Goal: Task Accomplishment & Management: Use online tool/utility

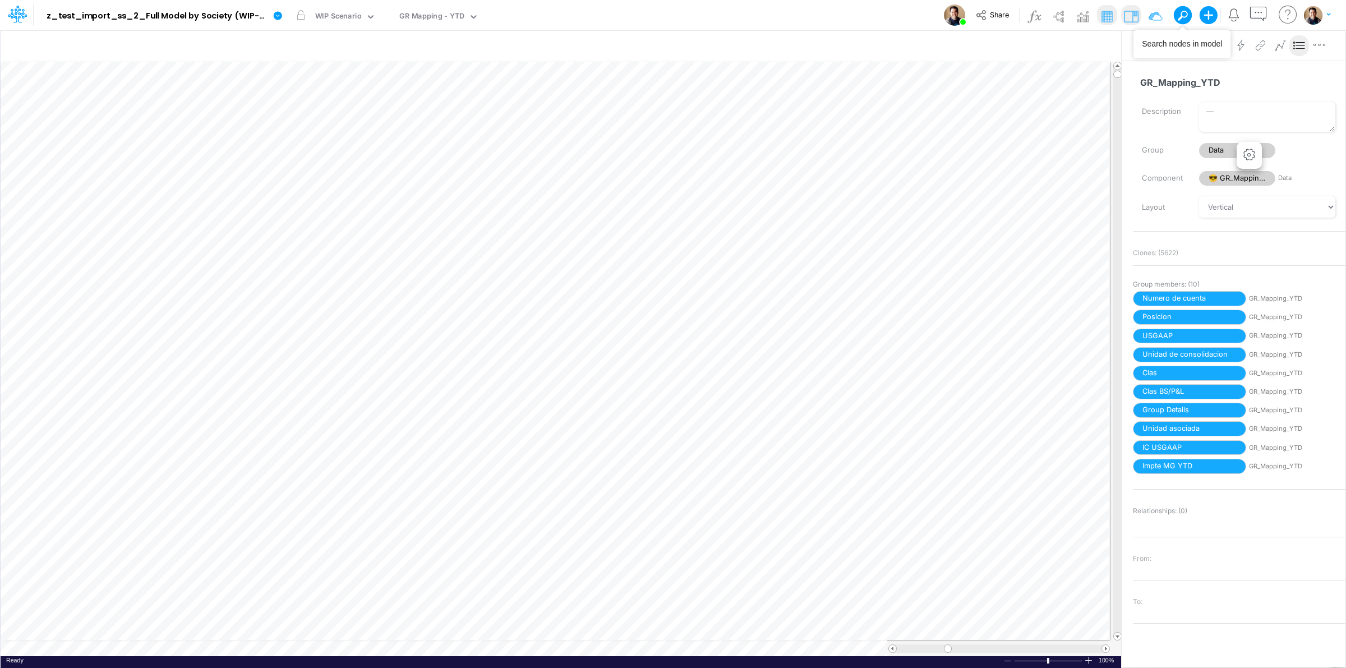
scroll to position [0, 1]
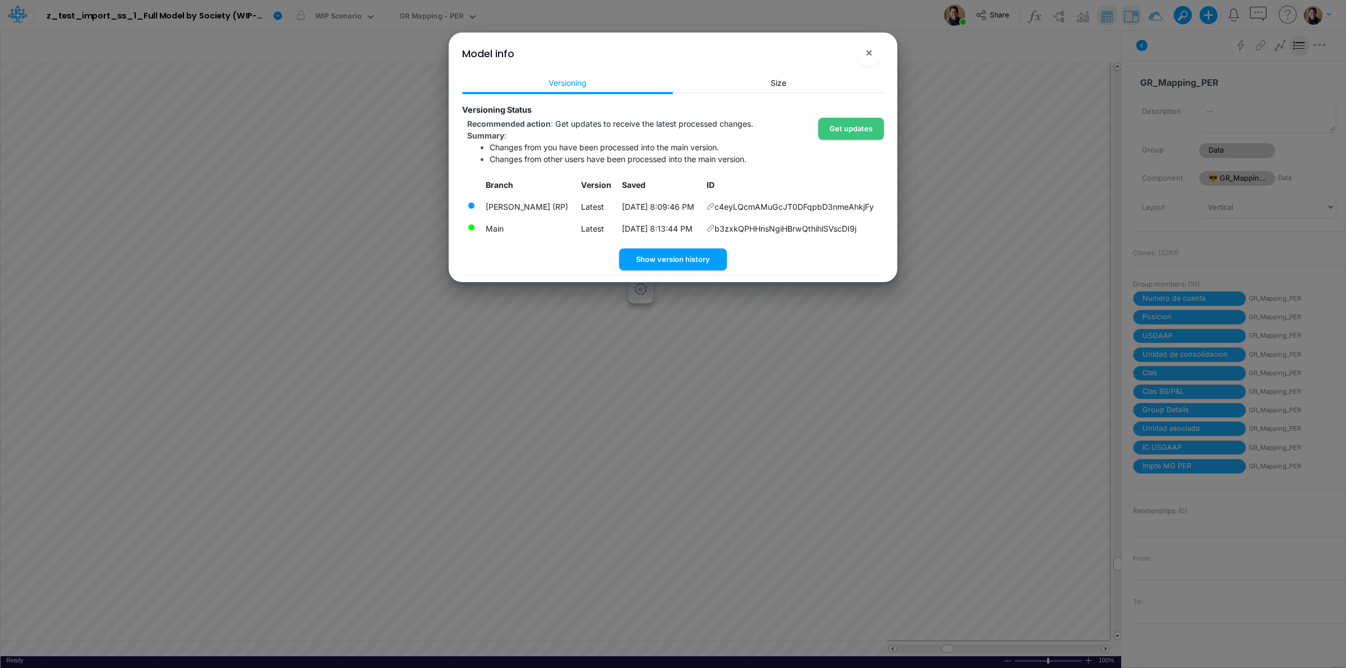
scroll to position [0, 1]
click at [866, 52] on span "×" at bounding box center [869, 51] width 7 height 13
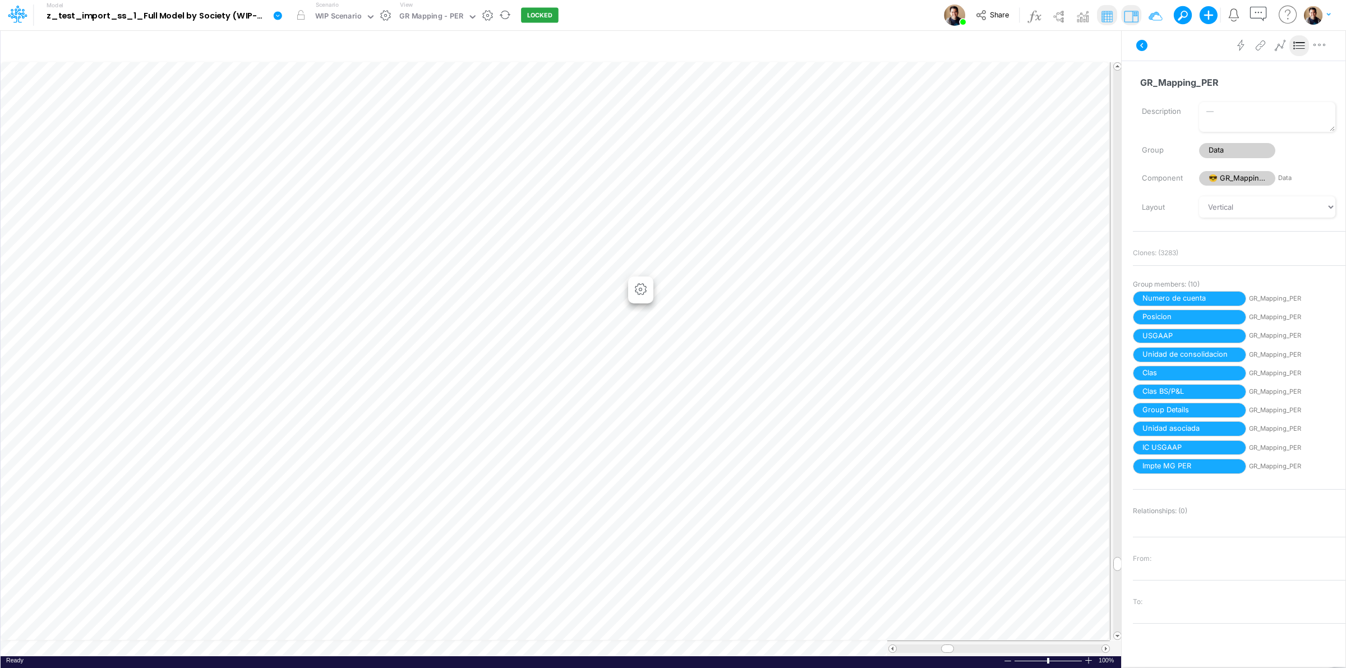
click at [283, 16] on link at bounding box center [280, 15] width 22 height 29
click at [339, 117] on button "View model info" at bounding box center [334, 116] width 120 height 17
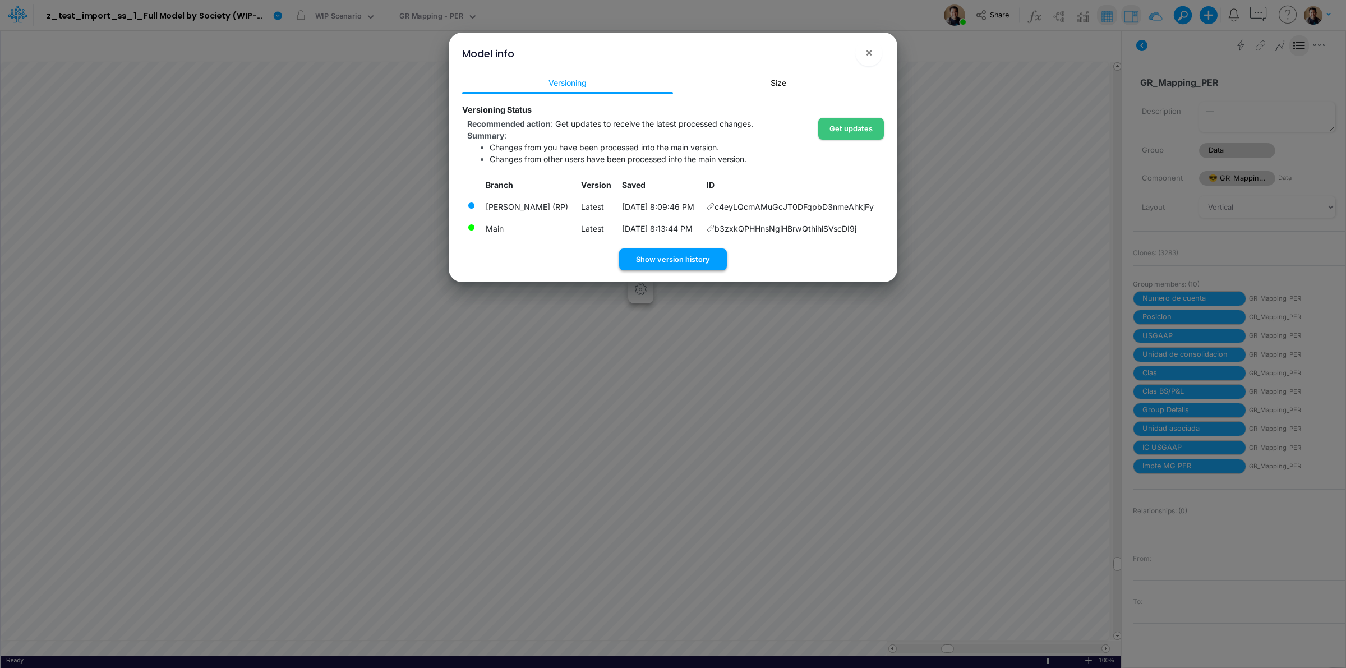
click at [669, 259] on button "Show version history" at bounding box center [673, 260] width 108 height 22
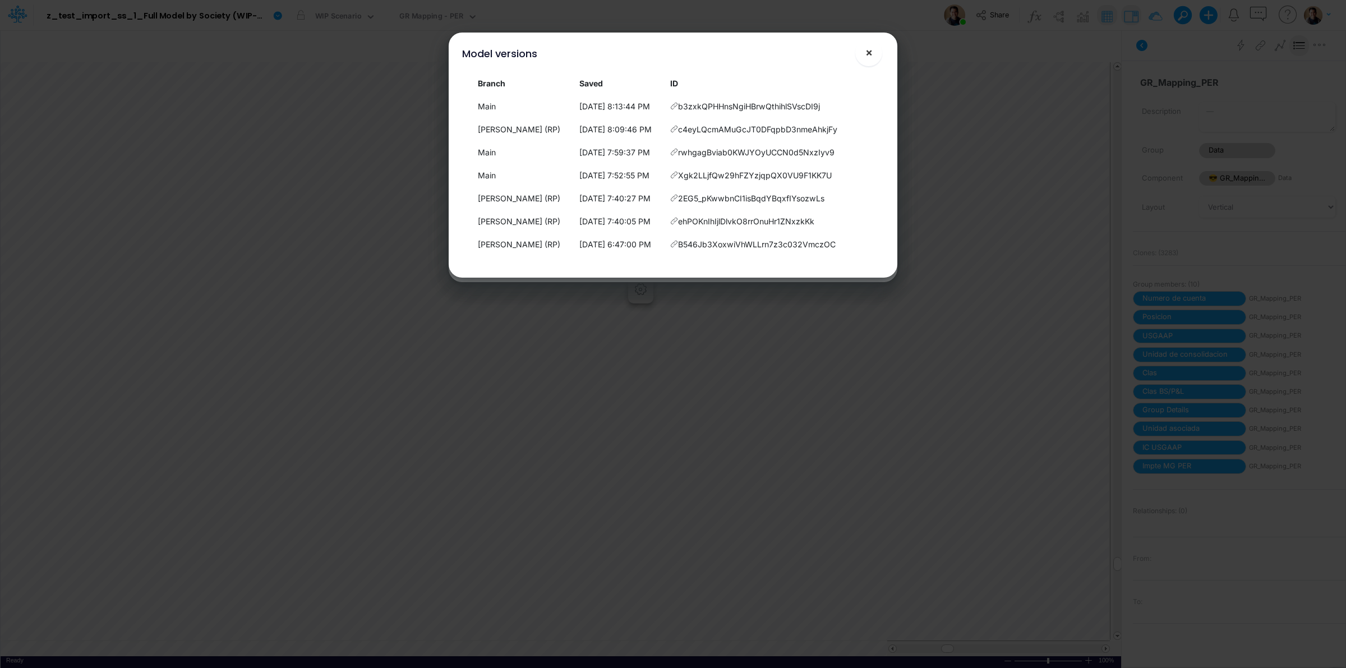
click at [874, 49] on button "×" at bounding box center [868, 52] width 27 height 27
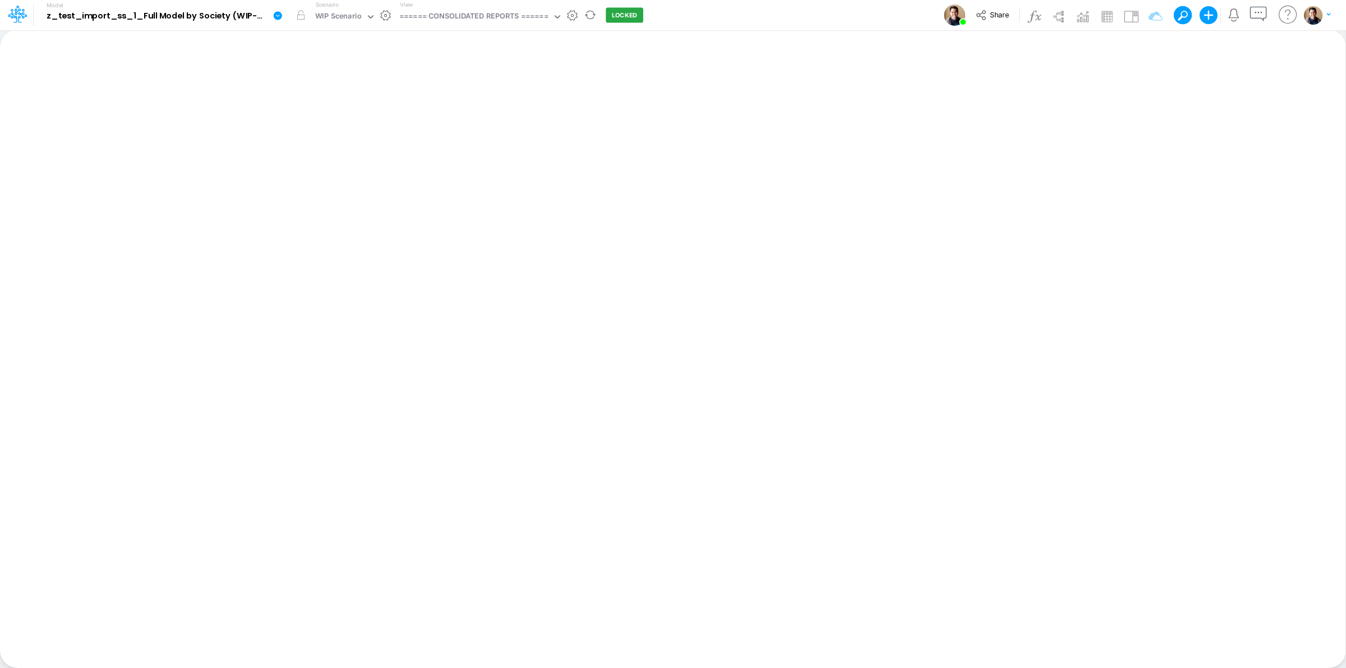
click at [276, 15] on icon at bounding box center [278, 15] width 8 height 8
click at [299, 59] on button "Duplicate" at bounding box center [334, 61] width 120 height 17
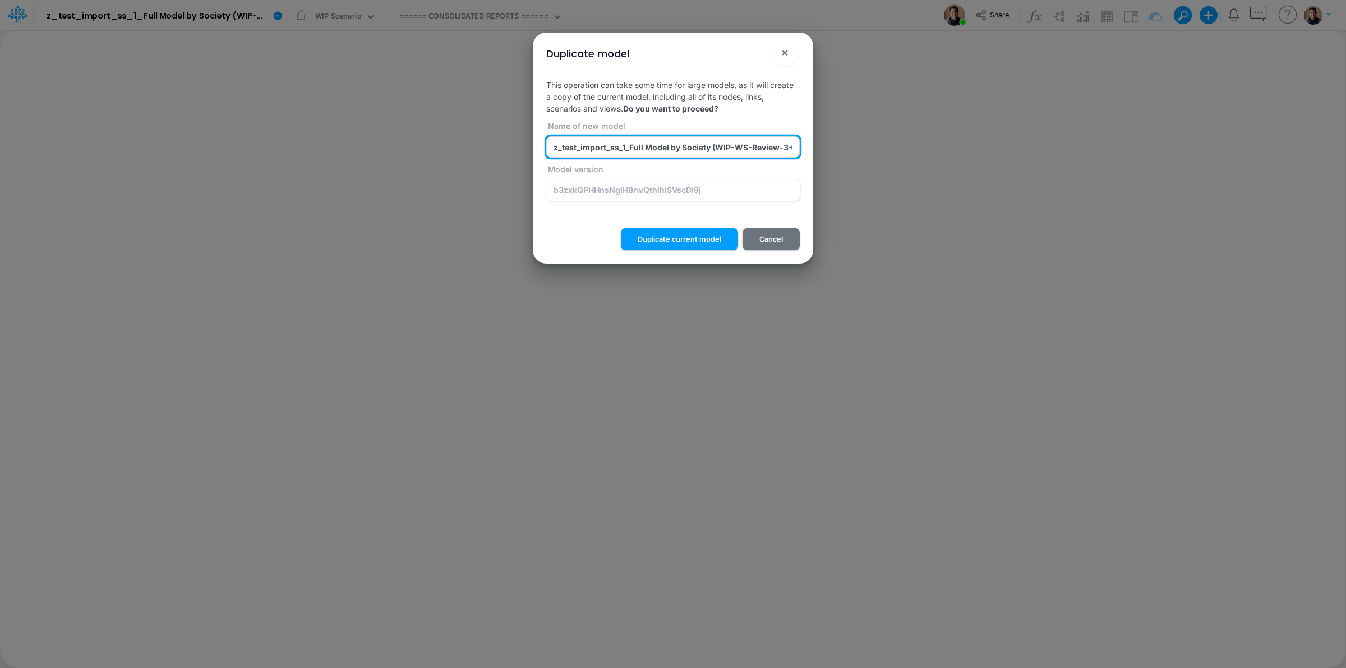
click at [624, 142] on input "z_test_import_ss_1_Full Model by Society (WIP-WS-Review-3+Actuals) (NVC3OKfJVAM…" at bounding box center [673, 146] width 254 height 21
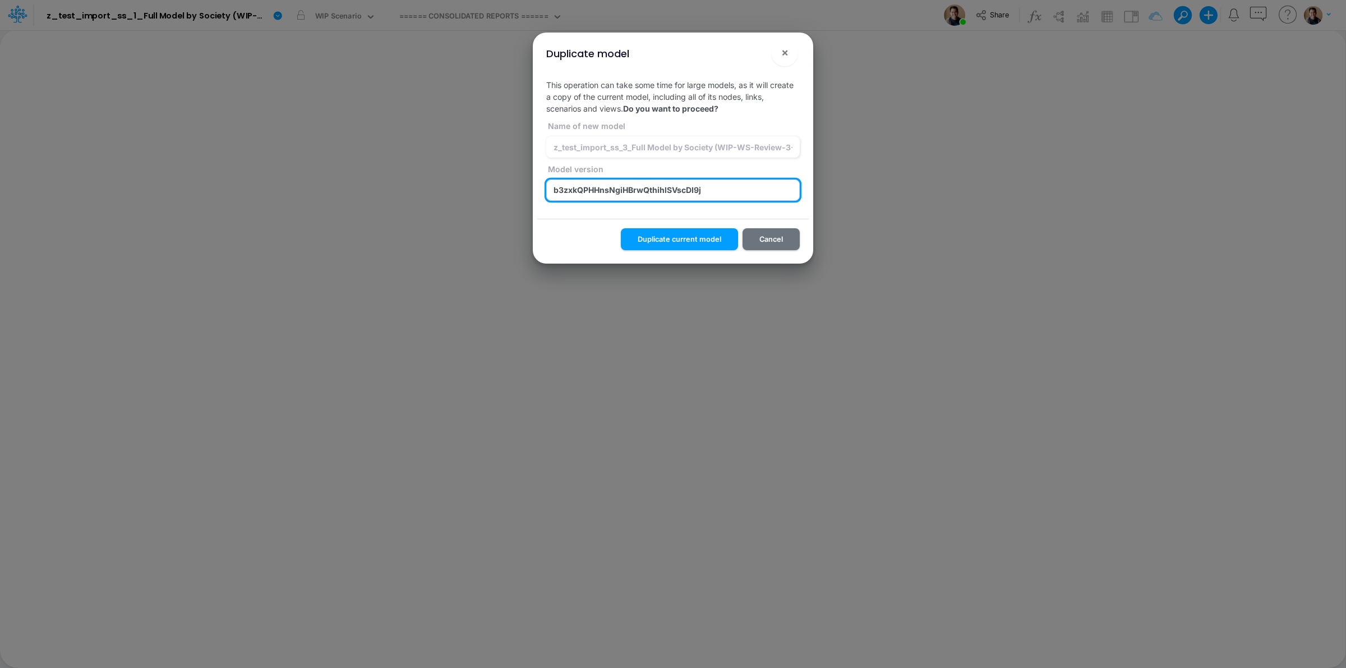
click at [713, 184] on input "b3zxkQPHHnsNgiHBrwQthihlSVscDI9j" at bounding box center [673, 190] width 254 height 21
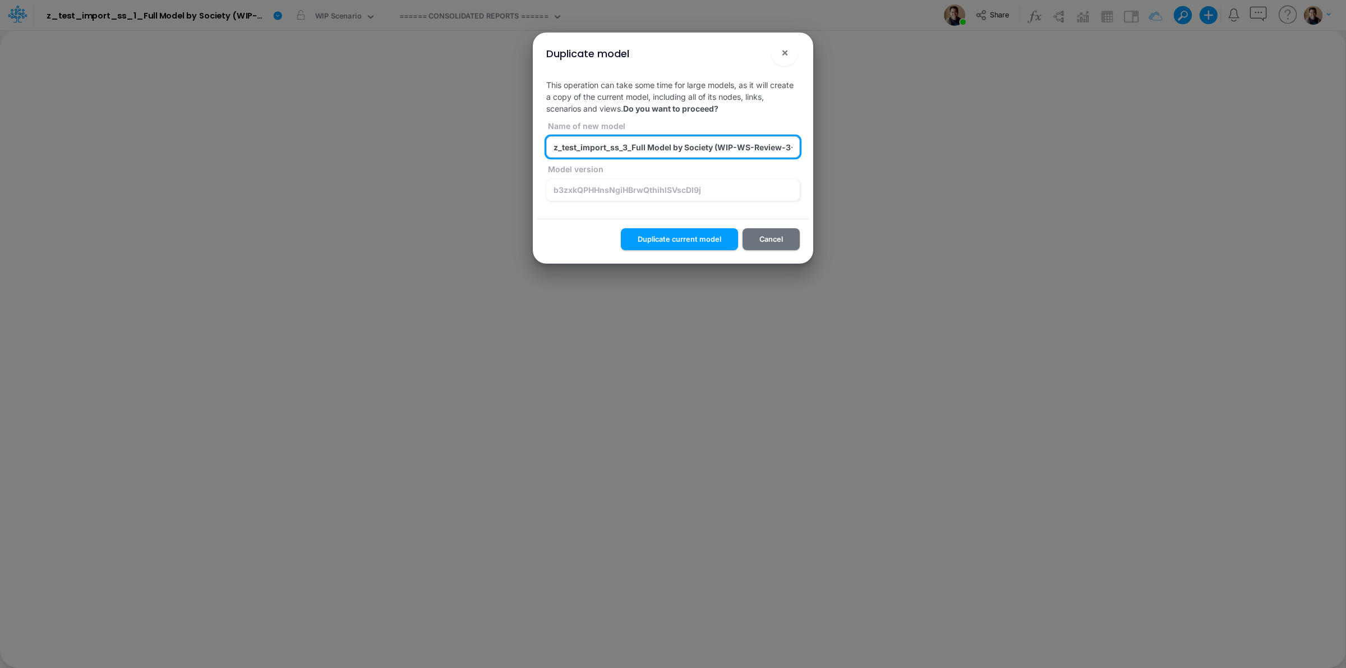
click at [619, 146] on input "z_test_import_ss_3_Full Model by Society (WIP-WS-Review-3+Actuals) (NVC3OKfJVAM…" at bounding box center [673, 146] width 254 height 21
click at [758, 141] on input "z_test_import_ss_1_2_Full Model by Society (WIP-WS-Review-3+Actuals) (NVC3OKfJV…" at bounding box center [673, 146] width 254 height 21
paste input "b3zxkQPHHnsNgiHBrwQthihlSVscDI9j"
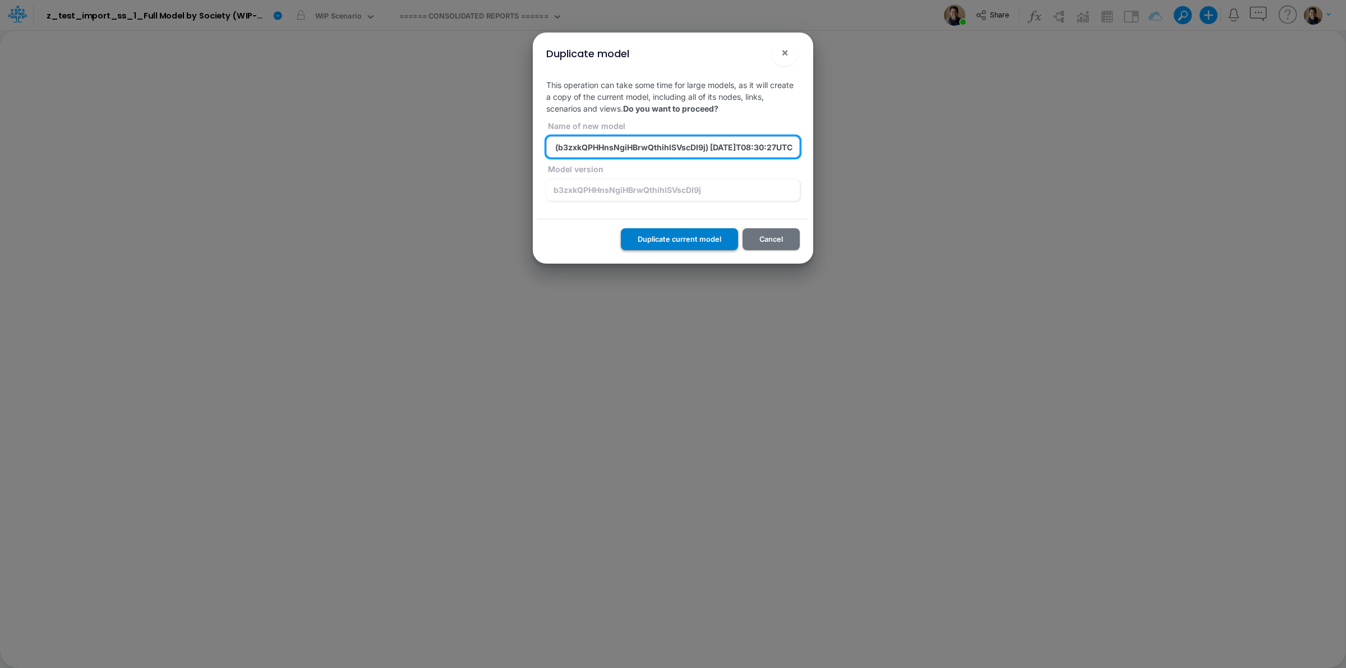
type input "z_test_import_ss_1_2_Full Model by Society (WIP-WS-Review-3+Actuals) (b3zxkQPHH…"
click at [697, 234] on button "Duplicate current model" at bounding box center [679, 239] width 117 height 22
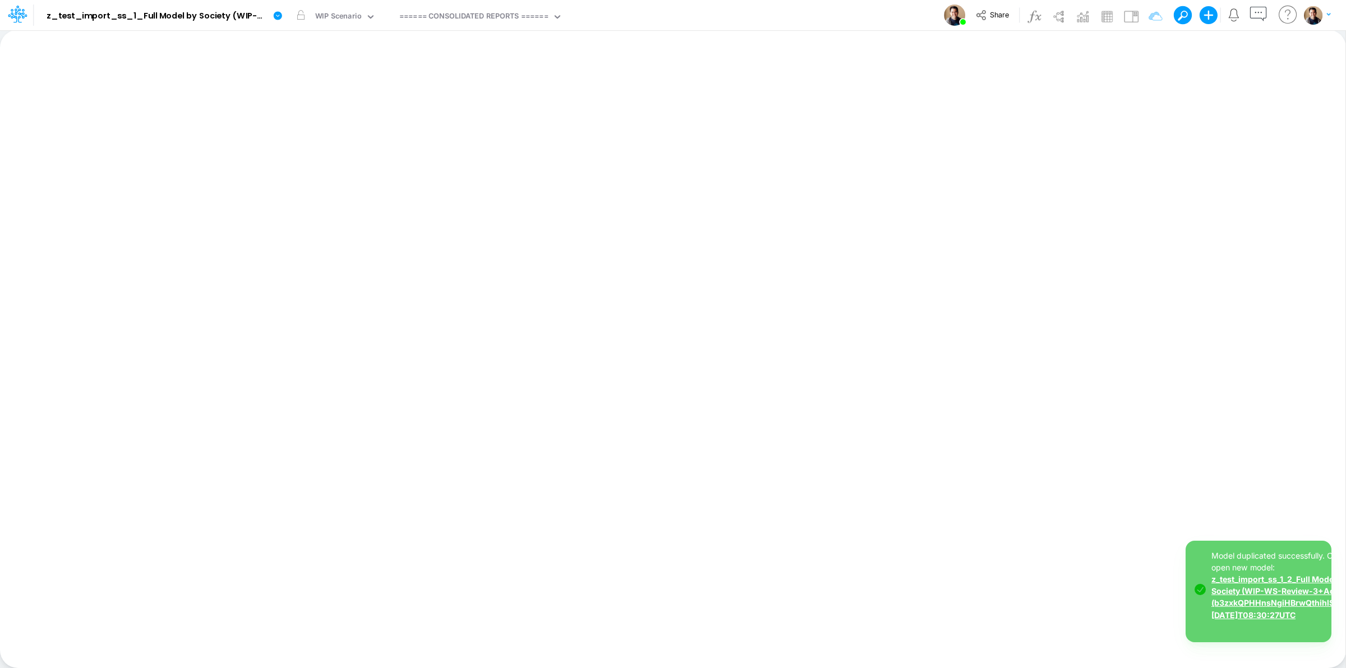
click at [1284, 601] on link "z_test_import_ss_1_2_Full Model by Society (WIP-WS-Review-3+Actuals) (b3zxkQPHH…" at bounding box center [1289, 596] width 155 height 45
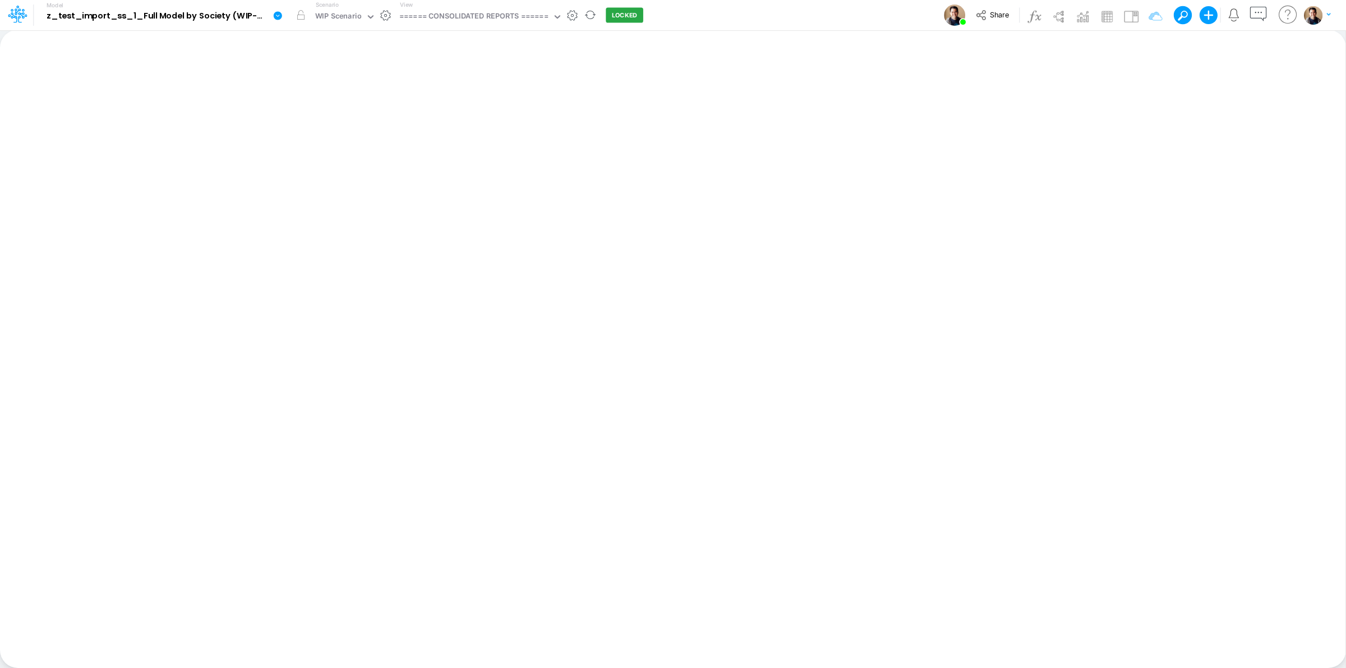
click at [281, 17] on icon at bounding box center [278, 15] width 8 height 8
click at [303, 57] on button "Duplicate" at bounding box center [334, 61] width 120 height 17
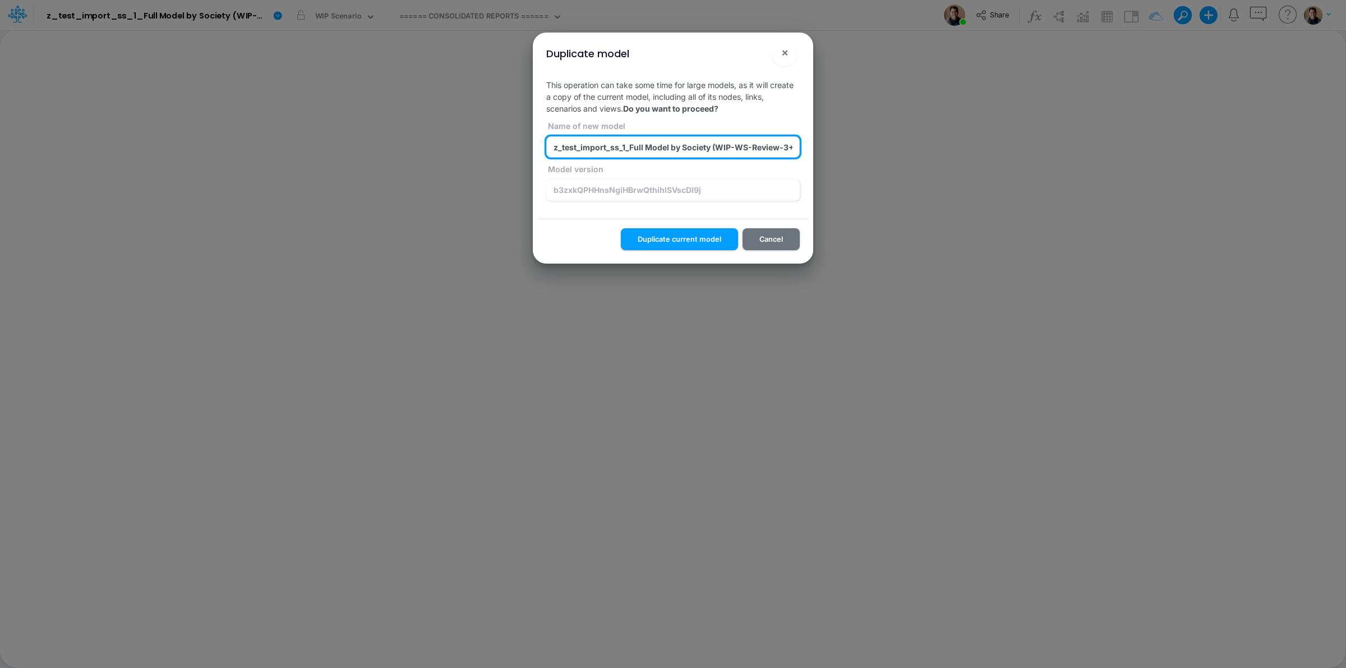
click at [629, 146] on input "z_test_import_ss_1_Full Model by Society (WIP-WS-Review-3+Actuals) (NVC3OKfJVAM…" at bounding box center [673, 146] width 254 height 21
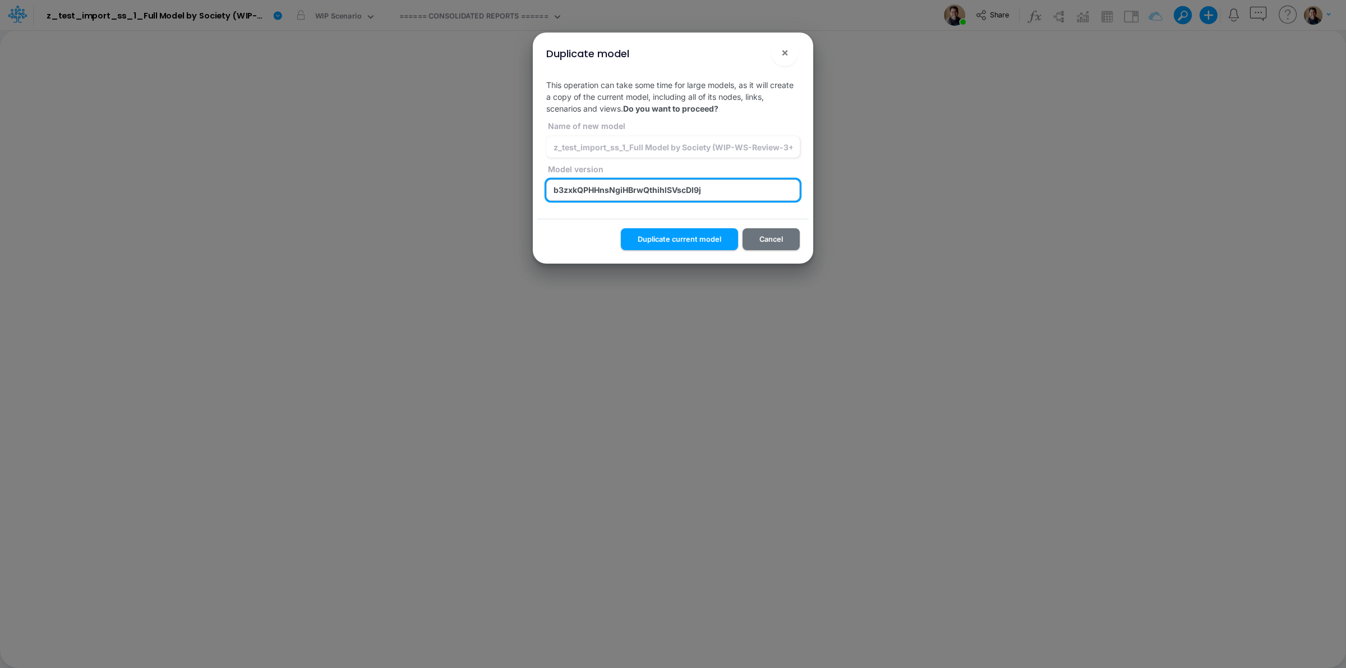
click at [602, 183] on input "b3zxkQPHHnsNgiHBrwQthihlSVscDI9j" at bounding box center [673, 190] width 254 height 21
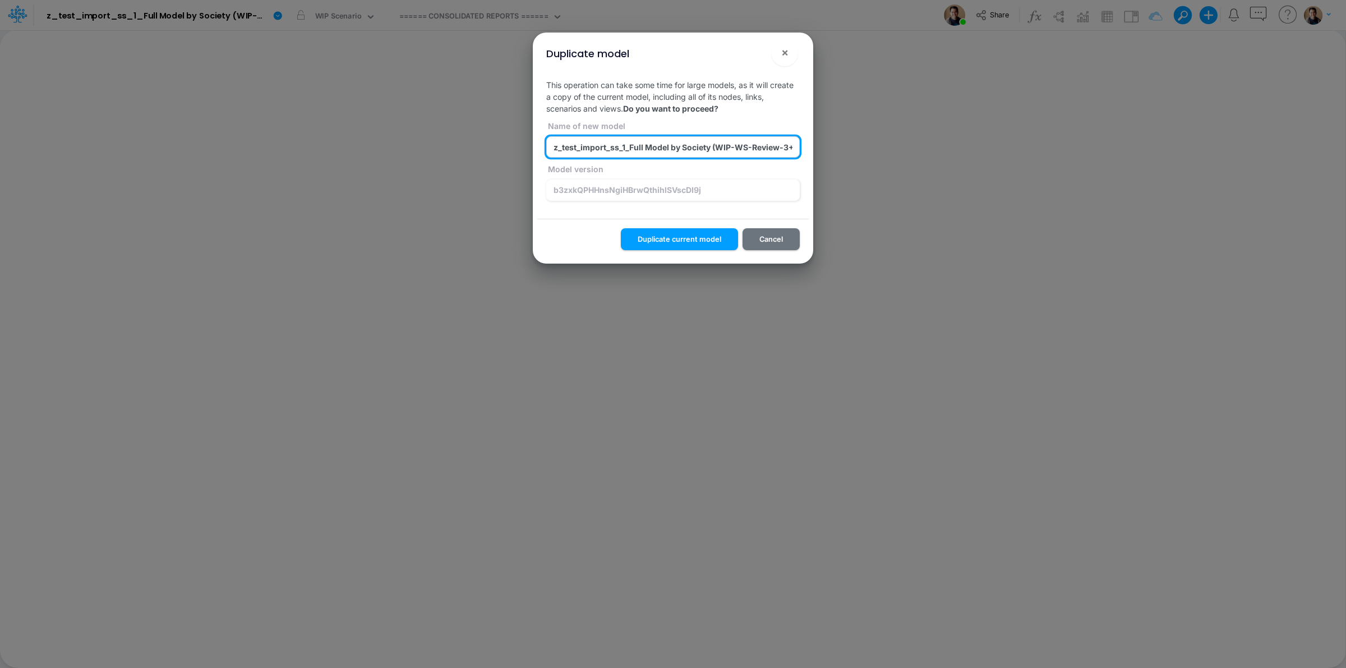
click at [632, 150] on input "z_test_import_ss_1_Full Model by Society (WIP-WS-Review-3+Actuals) (NVC3OKfJVAM…" at bounding box center [673, 146] width 254 height 21
paste input "b3zxkQPHHnsNgiHBrwQthihlSVscDI9j"
type input "z_test_import_ss_1_3_Full Model by Society (WIP-WS-Review-3+Actuals) (b3zxkQPHH…"
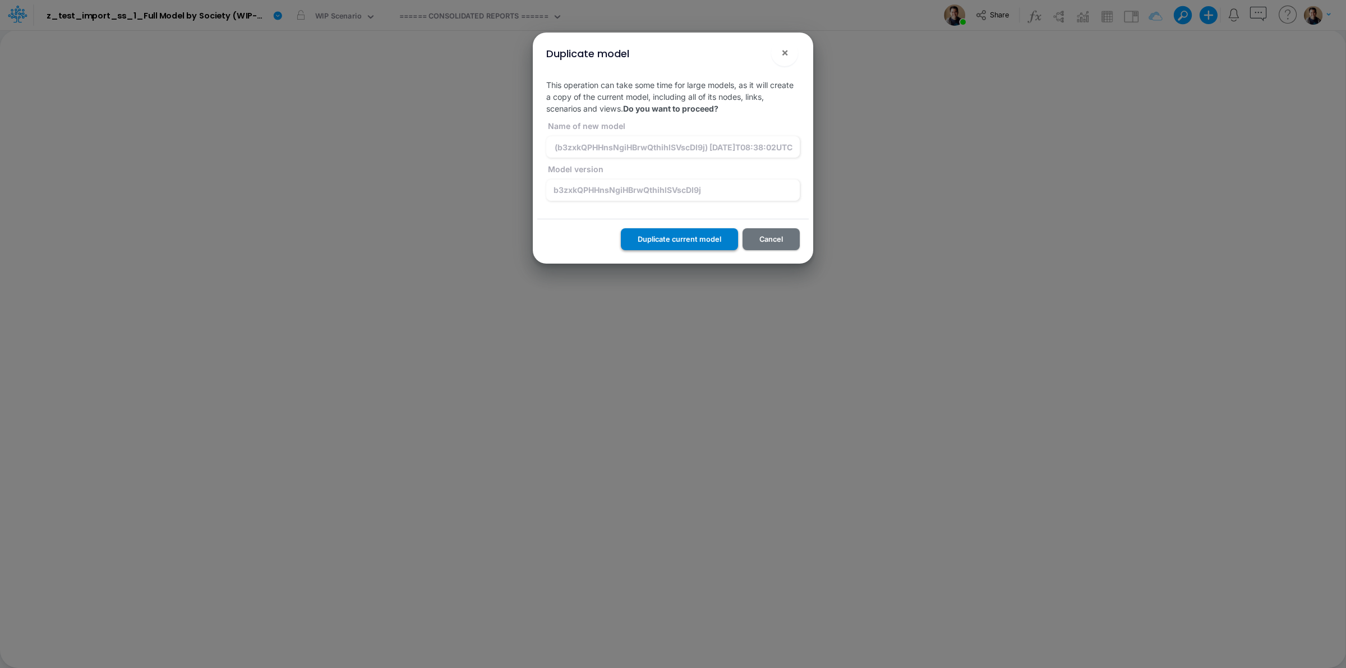
scroll to position [0, 0]
click at [703, 234] on button "Duplicate current model" at bounding box center [679, 239] width 117 height 22
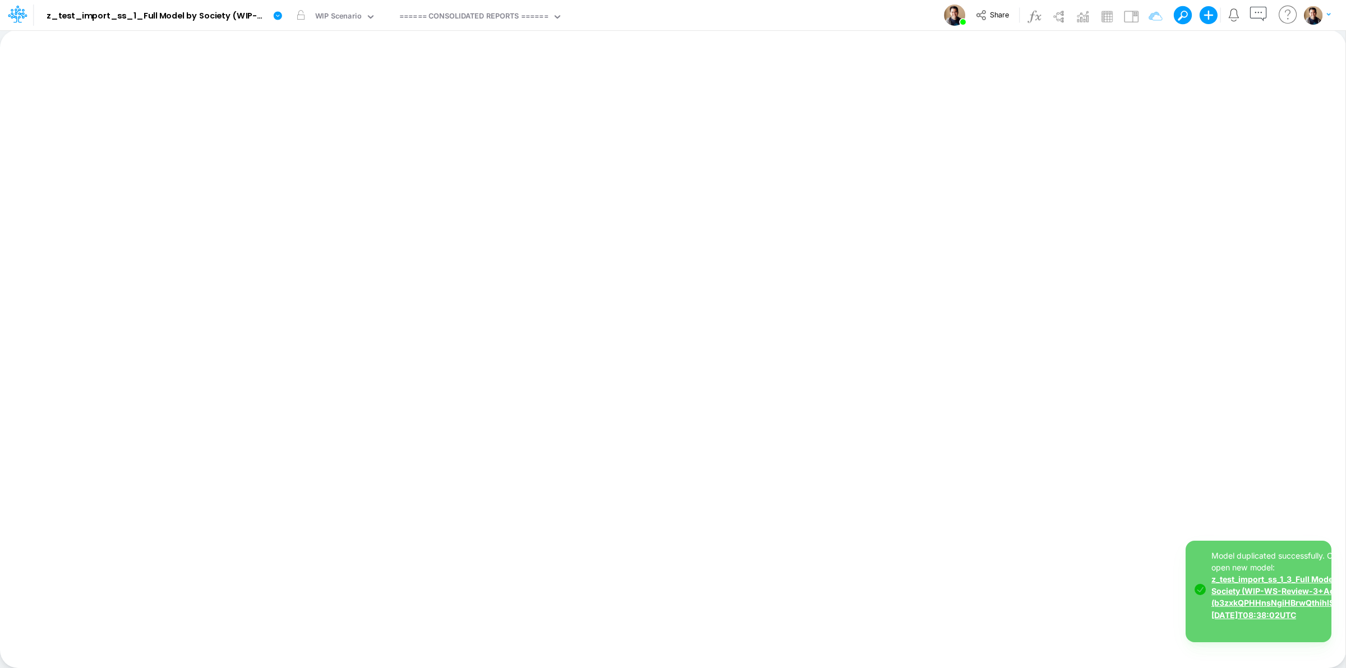
click at [1299, 599] on link "z_test_import_ss_1_3_Full Model by Society (WIP-WS-Review-3+Actuals) (b3zxkQPHH…" at bounding box center [1289, 596] width 155 height 45
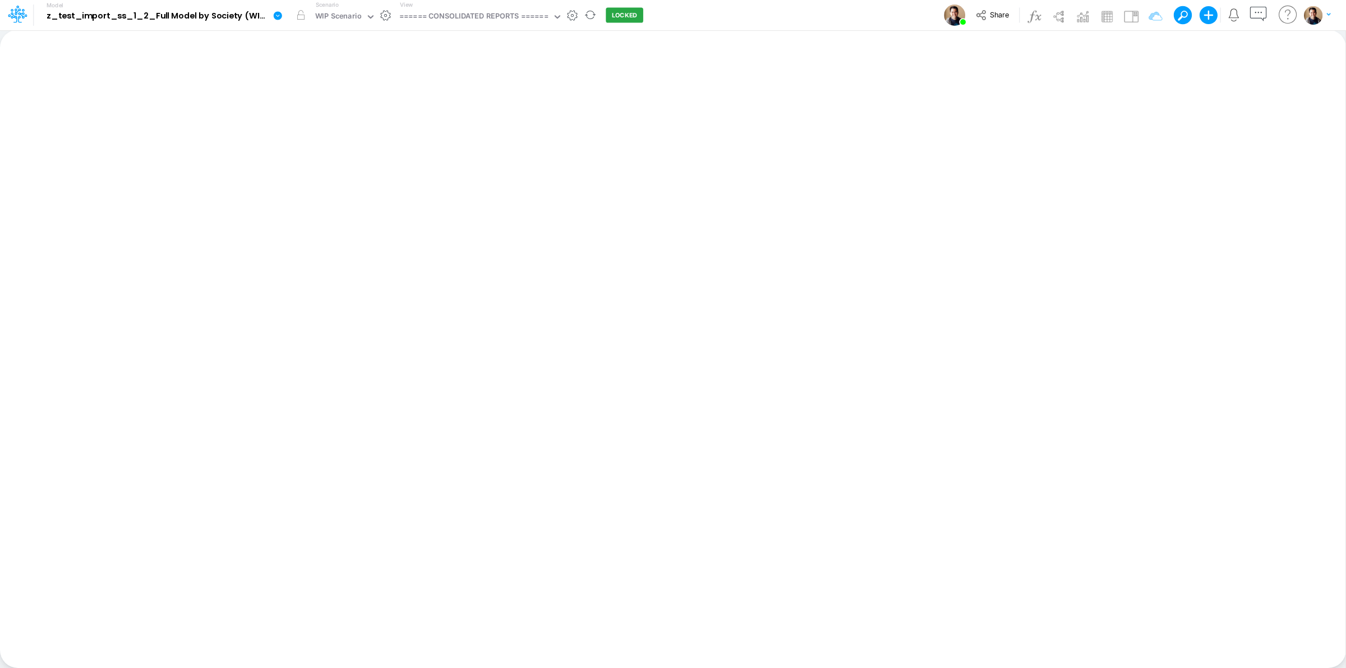
click at [281, 17] on icon at bounding box center [278, 15] width 8 height 8
click at [346, 77] on button "Import" at bounding box center [334, 80] width 120 height 19
click at [481, 105] on button "Data" at bounding box center [455, 104] width 120 height 17
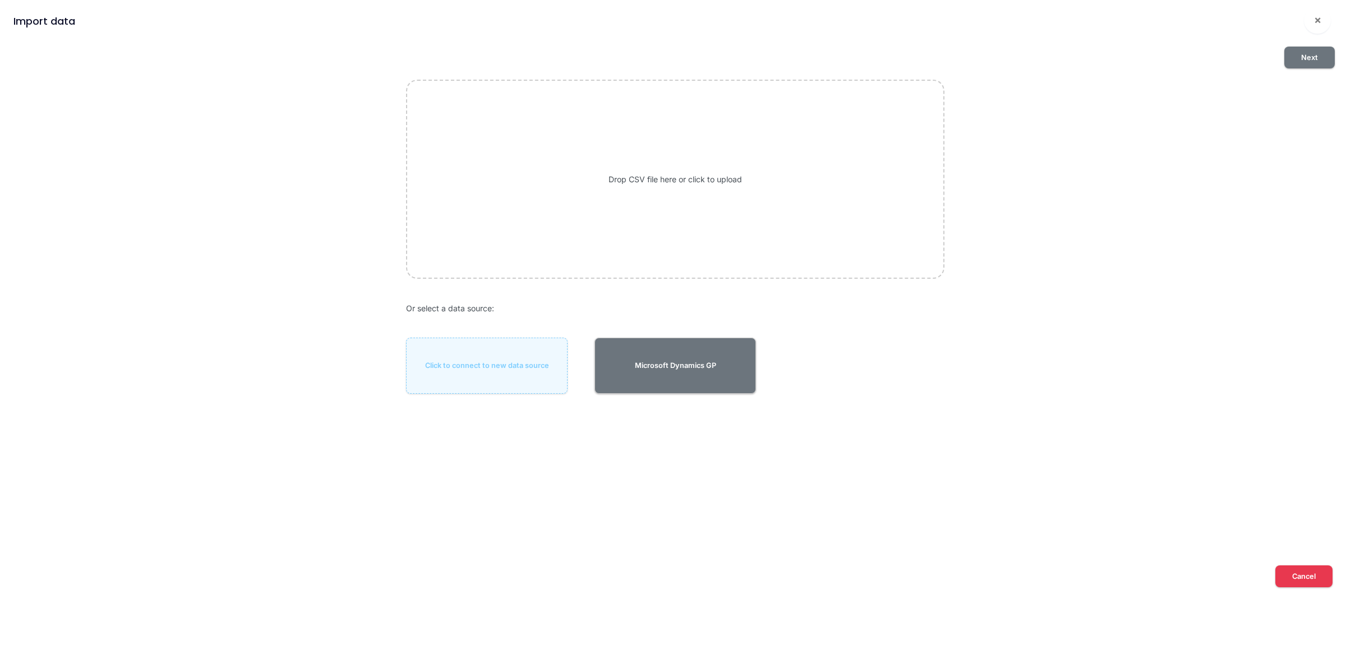
click at [677, 168] on div "Drop CSV file here or click to upload" at bounding box center [675, 179] width 539 height 199
click at [1316, 54] on button "Next" at bounding box center [1310, 58] width 50 height 22
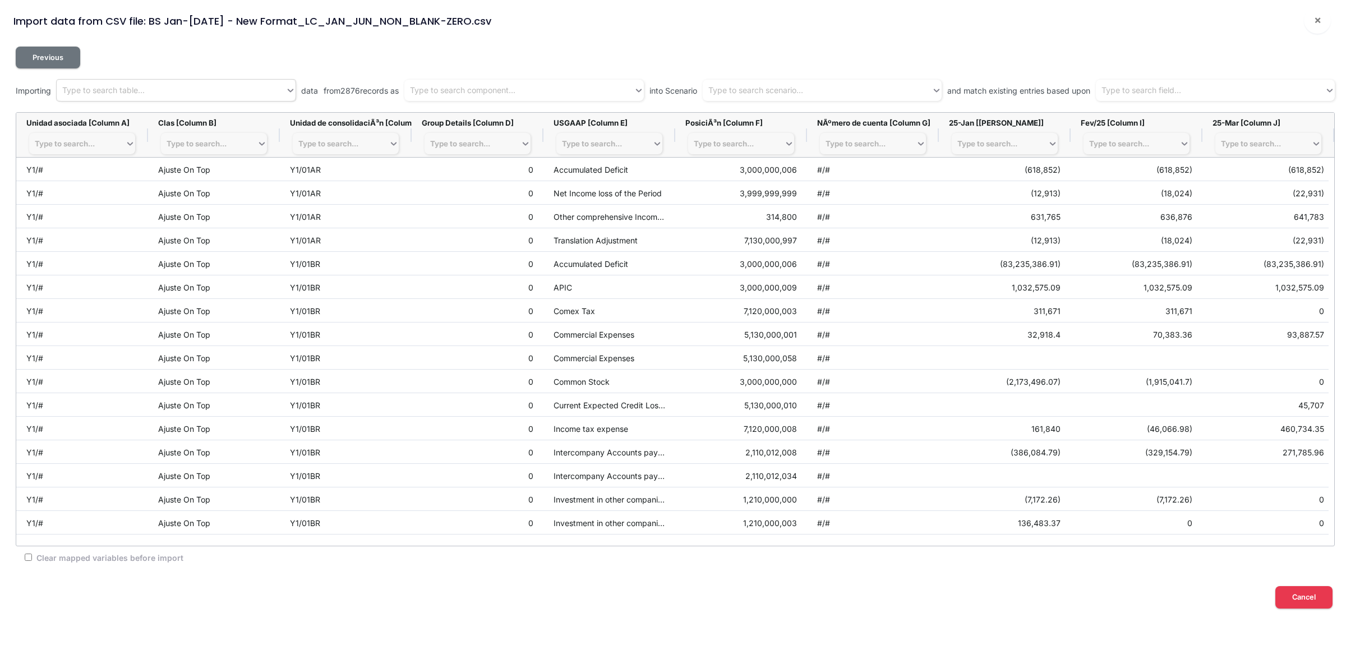
click at [214, 90] on div "Type to search table..." at bounding box center [171, 90] width 229 height 19
click at [383, 91] on span "from 2876 records as" at bounding box center [361, 91] width 75 height 12
click at [450, 88] on div "Type to search component..." at bounding box center [462, 91] width 105 height 12
type input "ytd"
click at [489, 114] on div "GR_Mapping_YTD" at bounding box center [526, 118] width 237 height 21
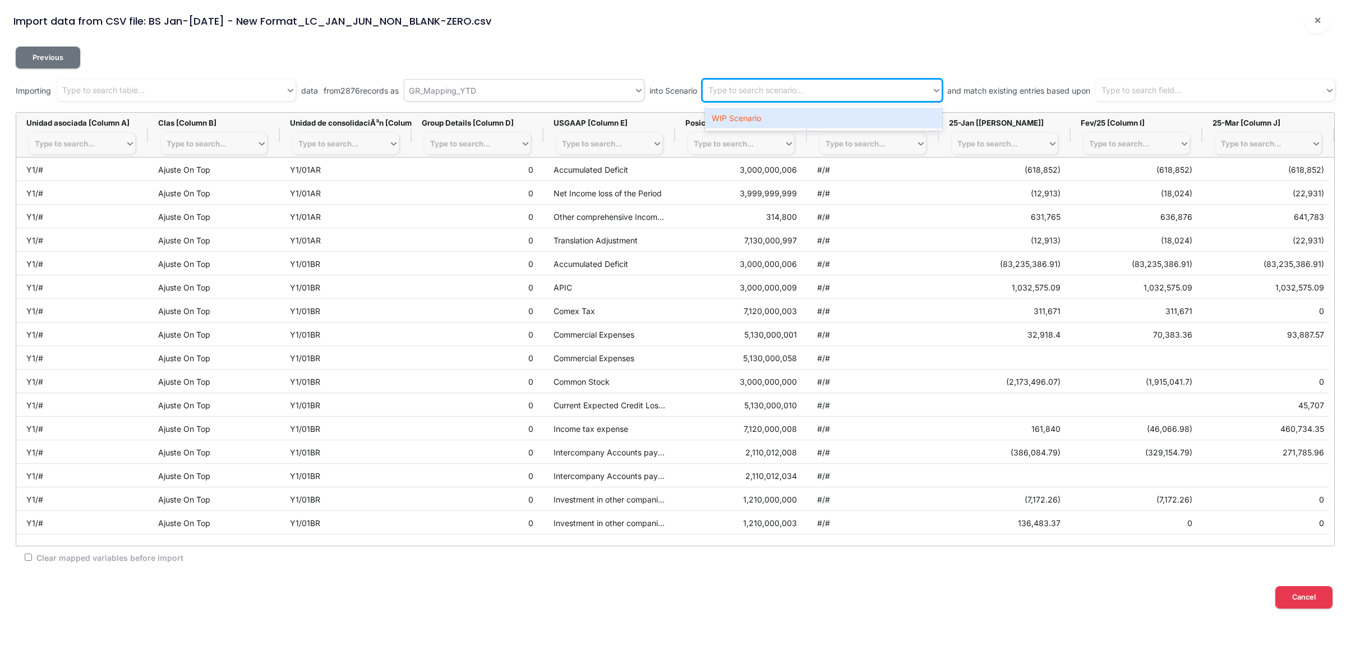
click at [799, 88] on div "Type to search scenario..." at bounding box center [756, 91] width 95 height 12
click at [798, 114] on div "WIP Scenario" at bounding box center [823, 118] width 237 height 21
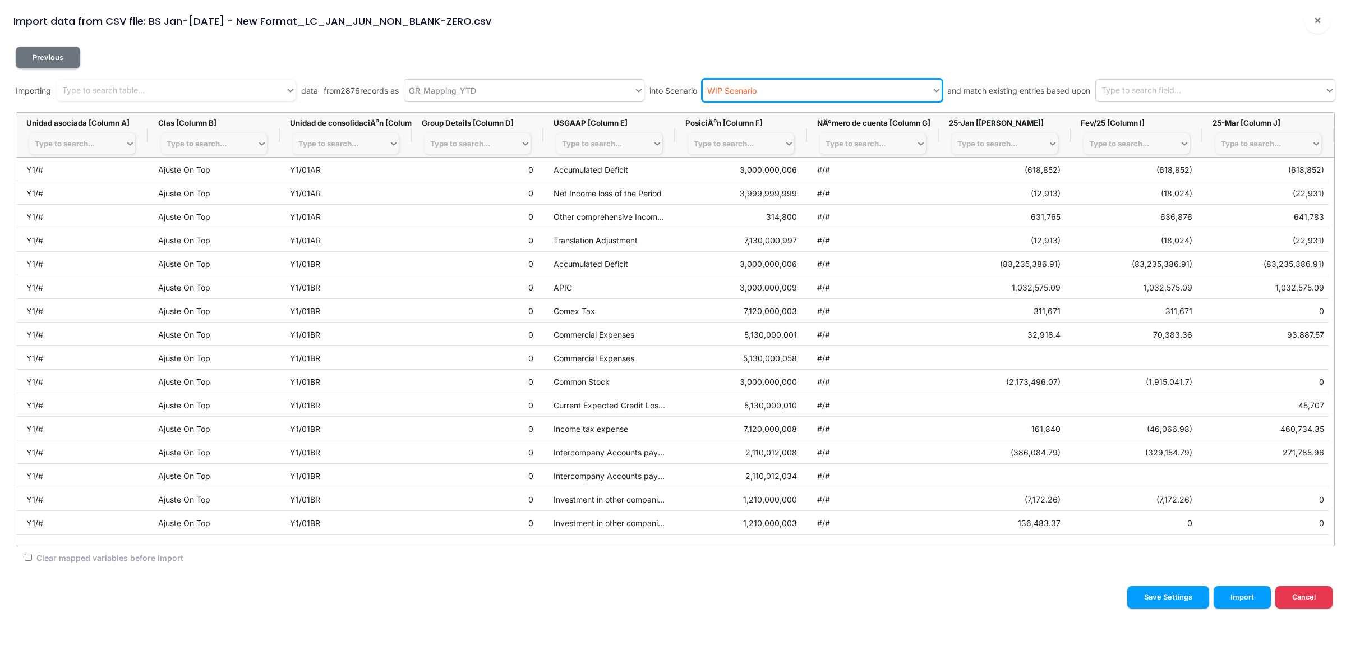
click at [1157, 82] on div "Type to search field..." at bounding box center [1210, 90] width 229 height 19
click at [1148, 89] on div "Type to search field..." at bounding box center [1142, 91] width 80 height 12
click at [1207, 38] on div "Previous Importing Type to search table... data from 2876 records as GR_Mapping…" at bounding box center [672, 308] width 1337 height 540
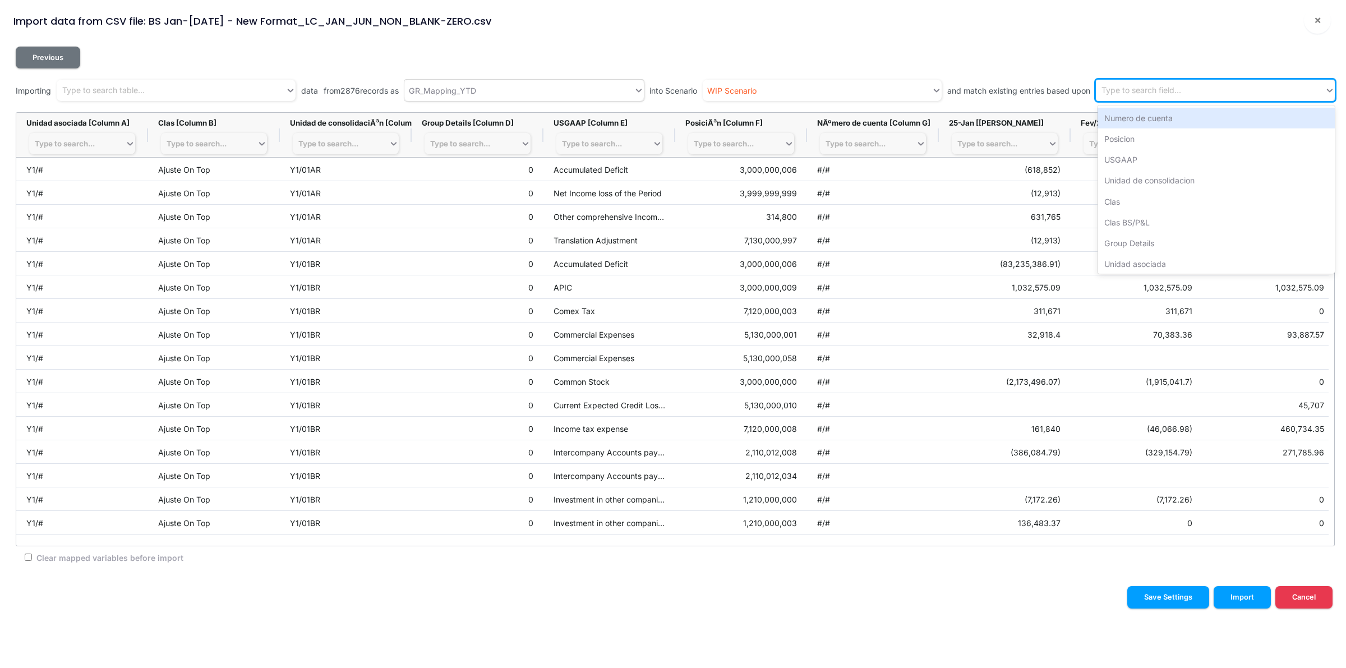
click at [1193, 85] on div "Type to search field..." at bounding box center [1210, 90] width 229 height 19
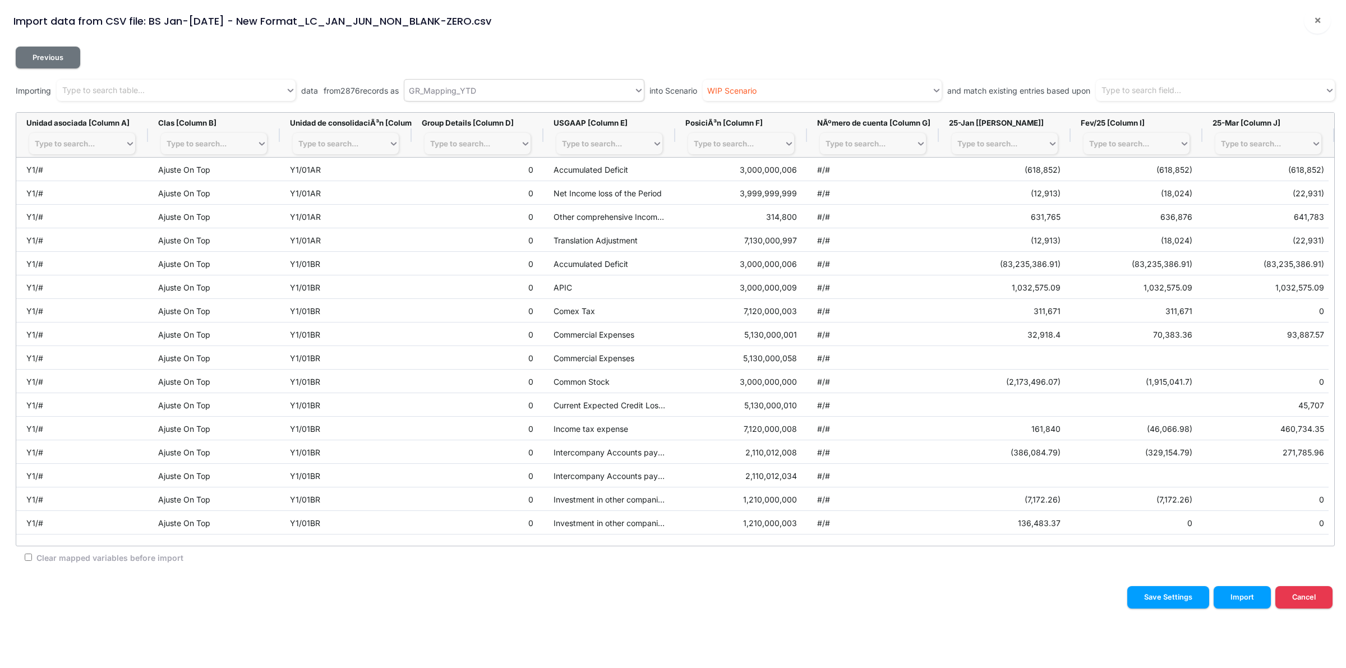
click at [1169, 61] on div "Previous" at bounding box center [675, 58] width 1319 height 22
click at [112, 141] on div "Type to search..." at bounding box center [77, 144] width 96 height 16
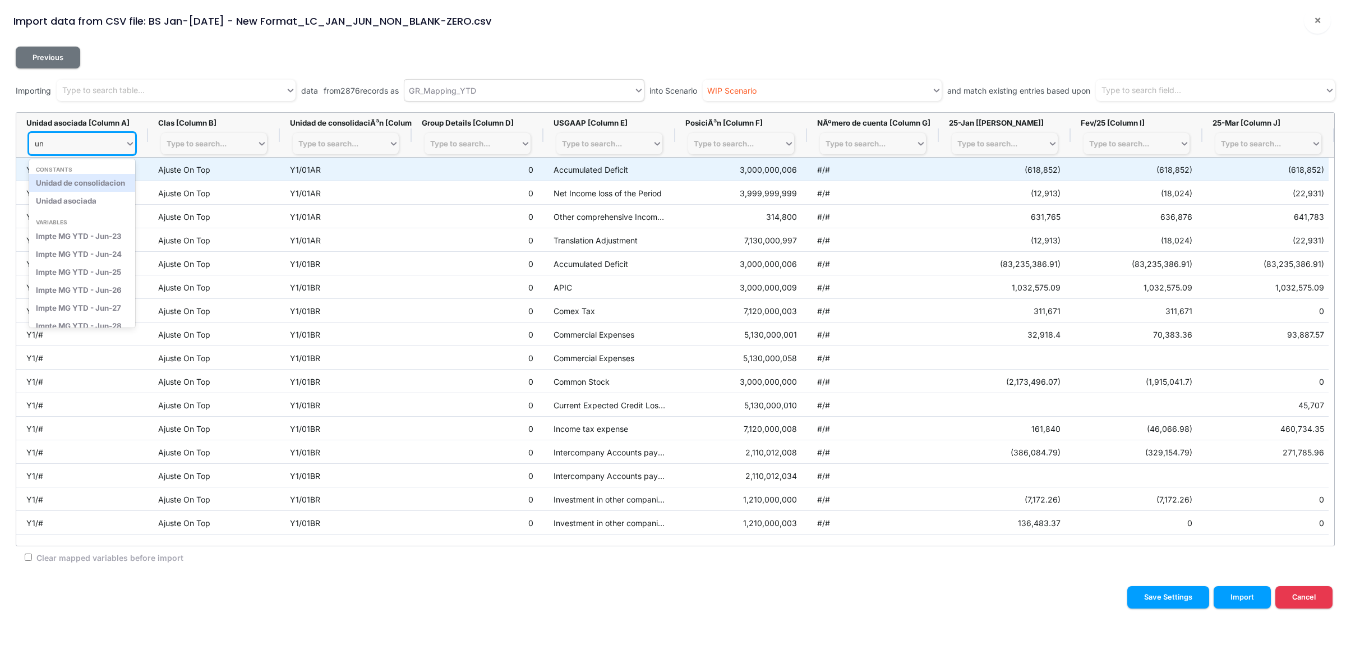
type input "uni"
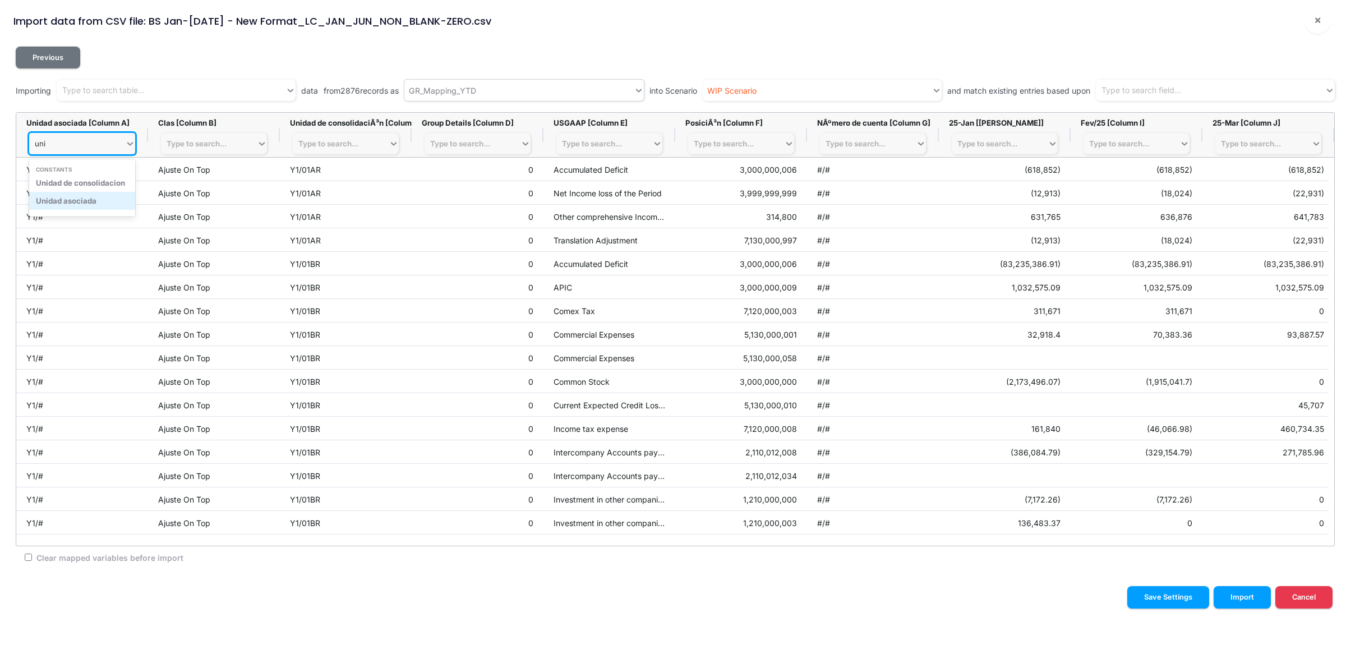
click at [104, 203] on div "Unidad asociada" at bounding box center [82, 201] width 106 height 18
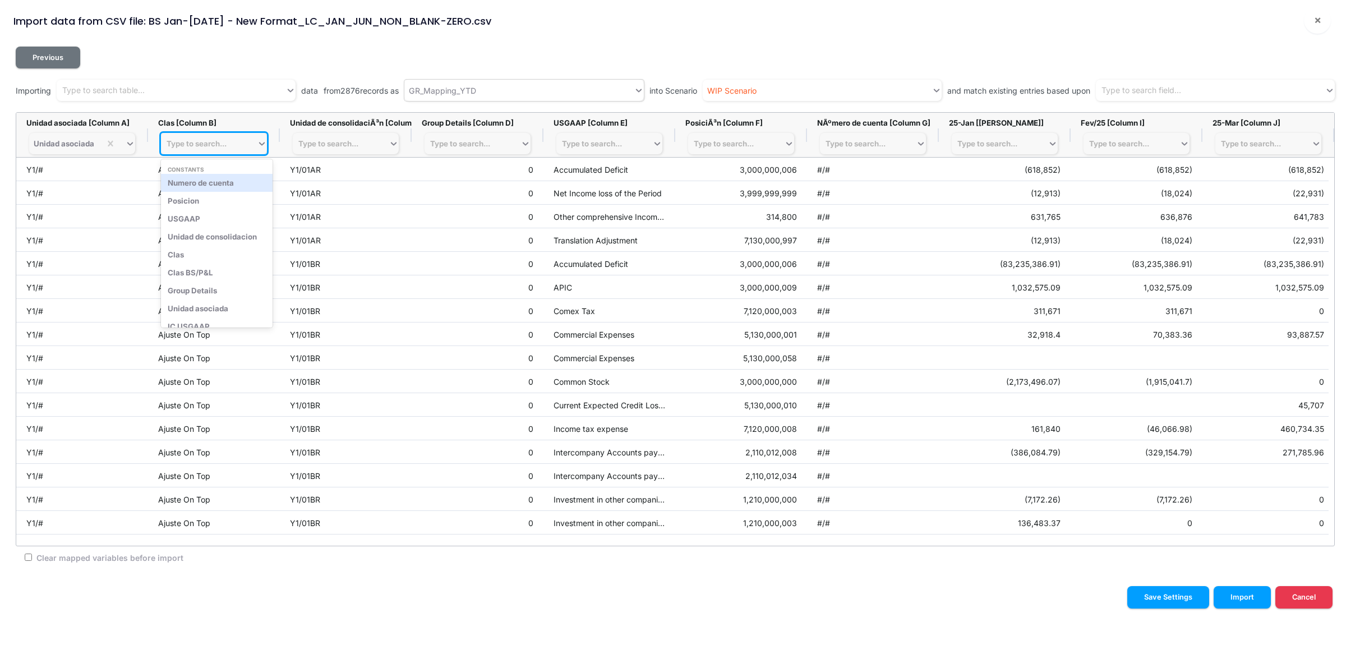
click at [206, 136] on div "Type to search..." at bounding box center [209, 144] width 96 height 16
type input "cl"
click at [239, 181] on div "Clas" at bounding box center [214, 183] width 106 height 18
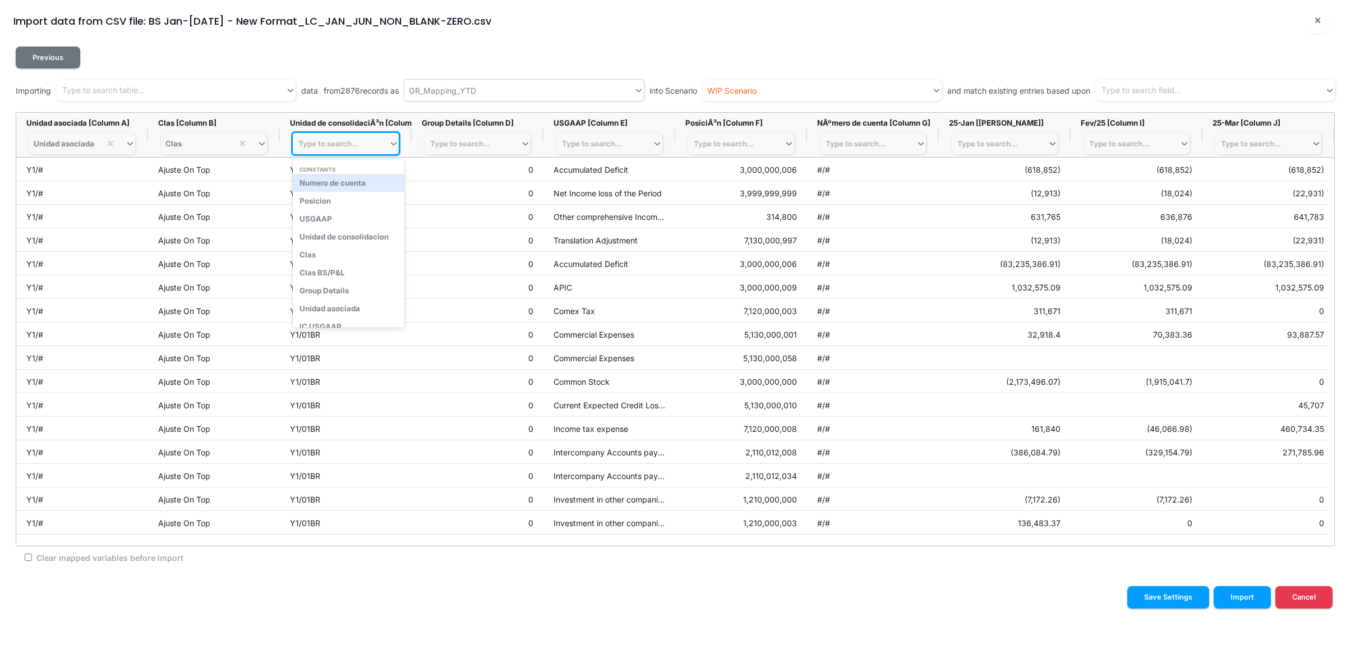
click at [364, 146] on div "Type to search..." at bounding box center [341, 144] width 96 height 16
type input "uni"
click at [366, 181] on div "Unidad de consolidacion" at bounding box center [346, 183] width 106 height 18
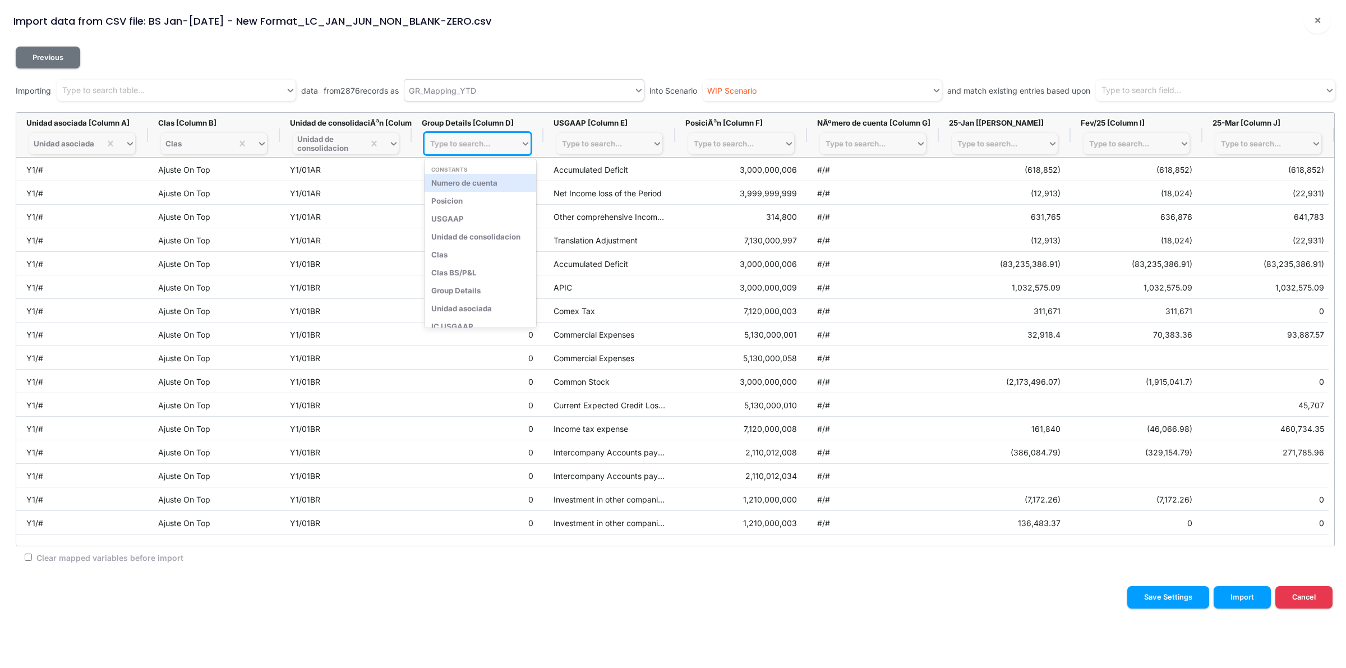
click at [470, 149] on div "Type to search..." at bounding box center [473, 144] width 96 height 16
drag, startPoint x: 593, startPoint y: 134, endPoint x: 600, endPoint y: 136, distance: 7.6
click at [593, 134] on div "Type to search..." at bounding box center [609, 143] width 106 height 21
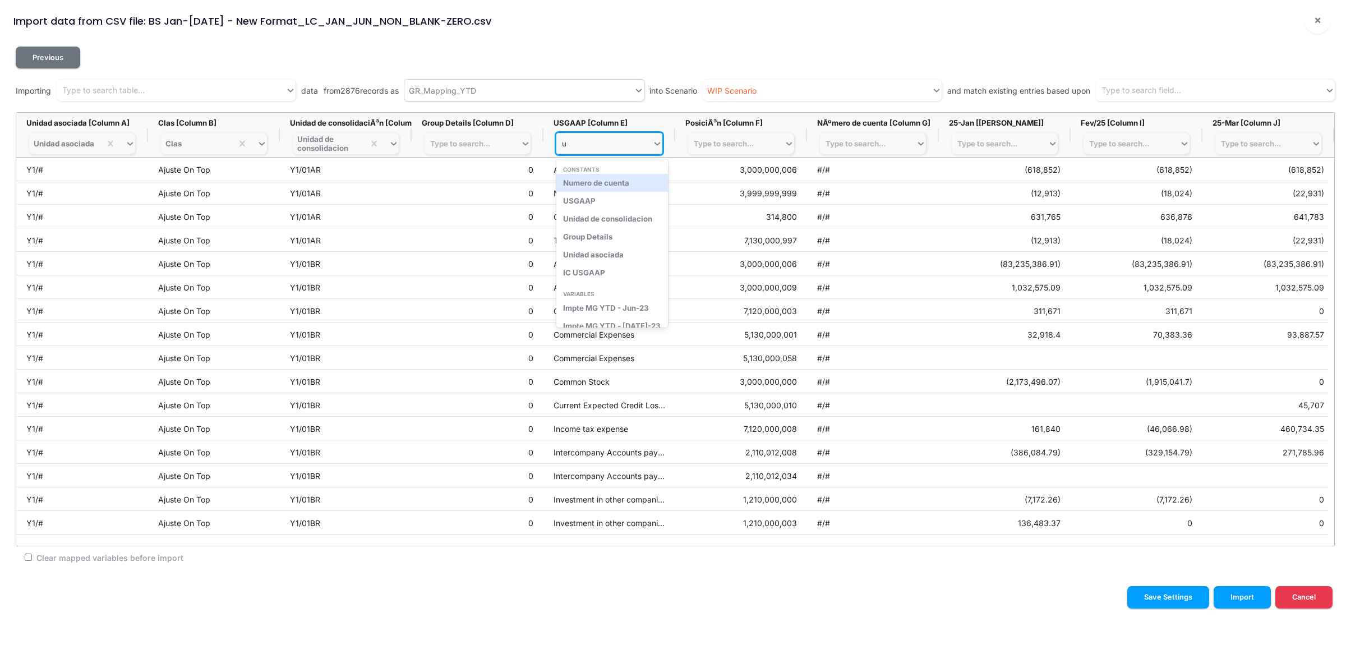
type input "us"
click at [617, 186] on div "USGAAP" at bounding box center [609, 183] width 106 height 18
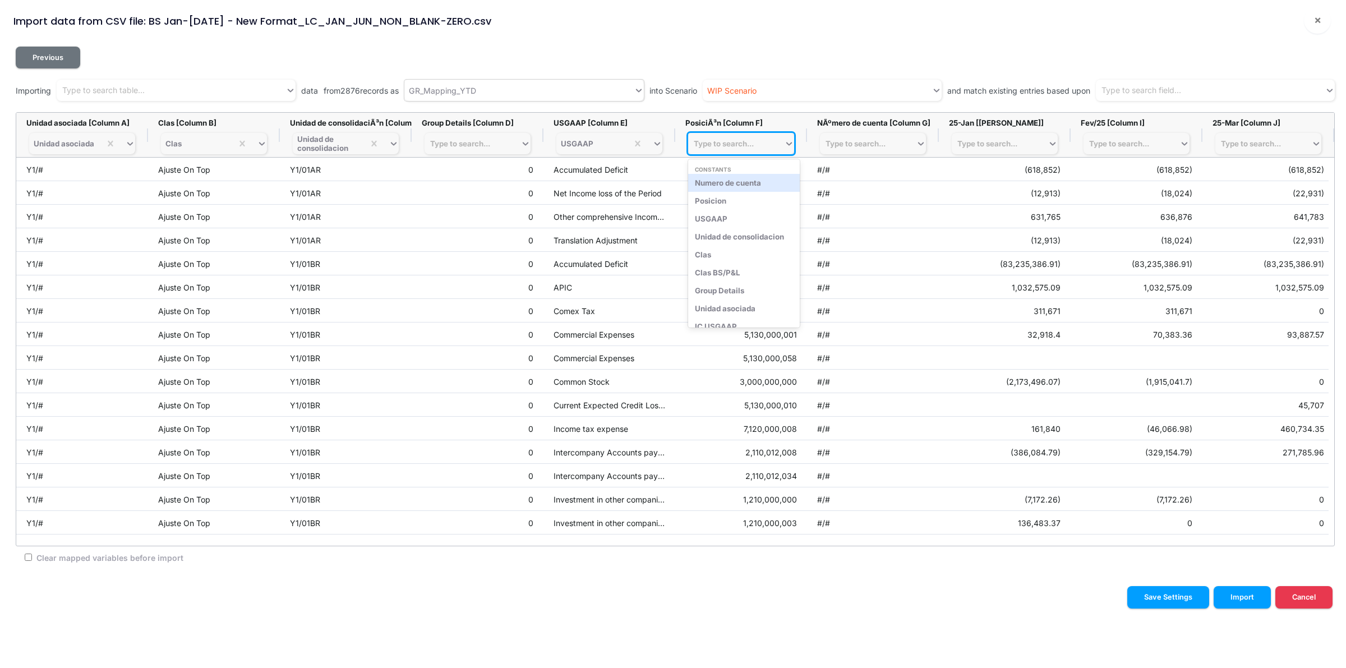
click at [754, 146] on div "Type to search..." at bounding box center [724, 143] width 60 height 9
type input "po"
click at [747, 180] on div "Posicion" at bounding box center [741, 183] width 106 height 18
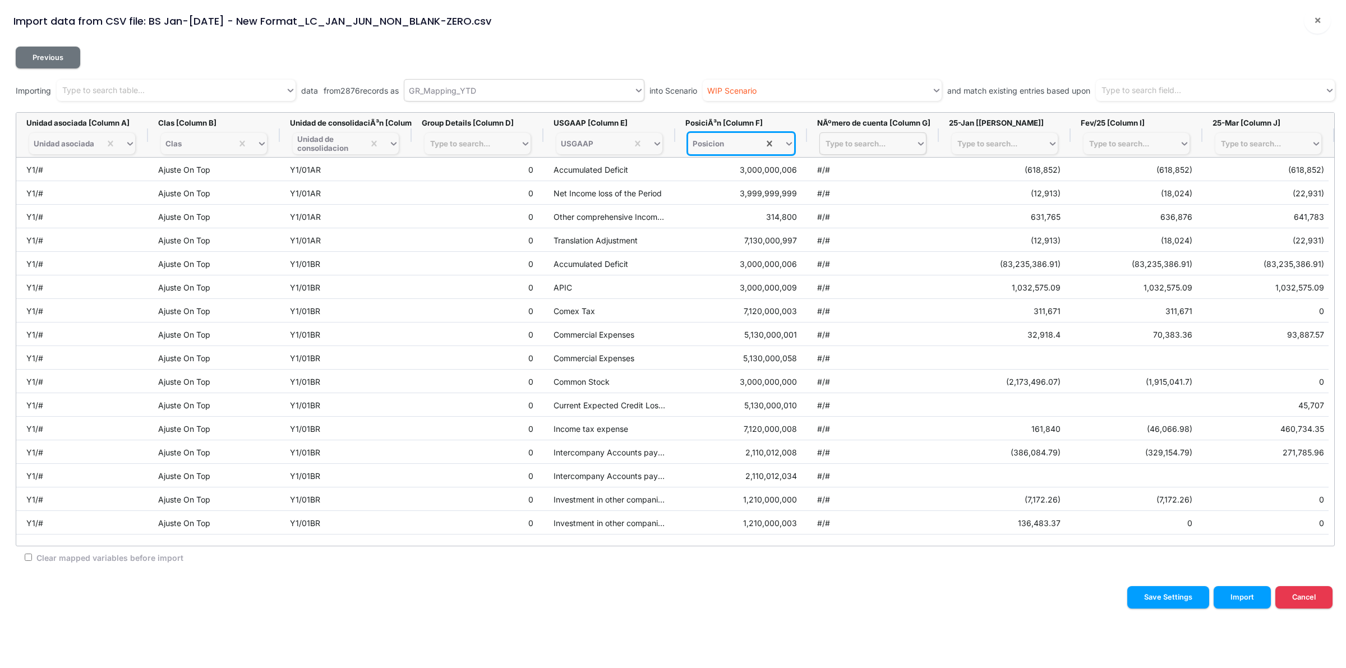
click at [864, 145] on div "Type to search..." at bounding box center [856, 143] width 60 height 9
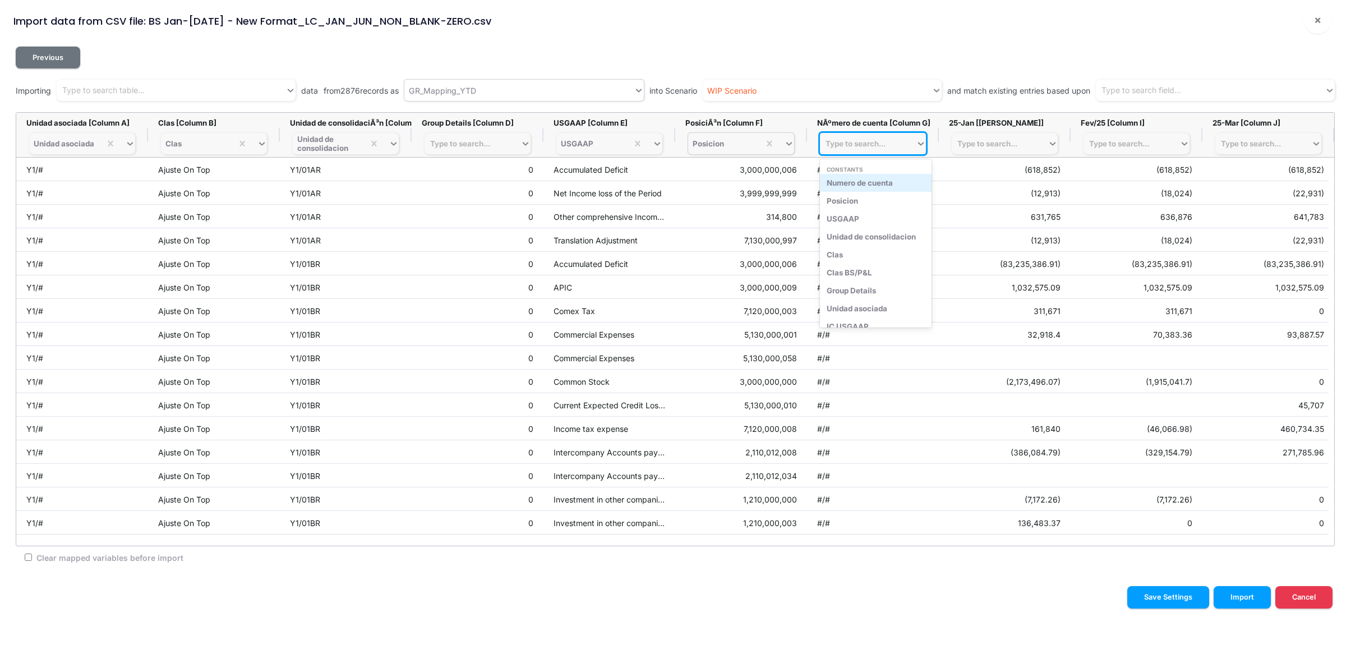
click at [882, 178] on div "Numero de cuenta" at bounding box center [876, 183] width 112 height 18
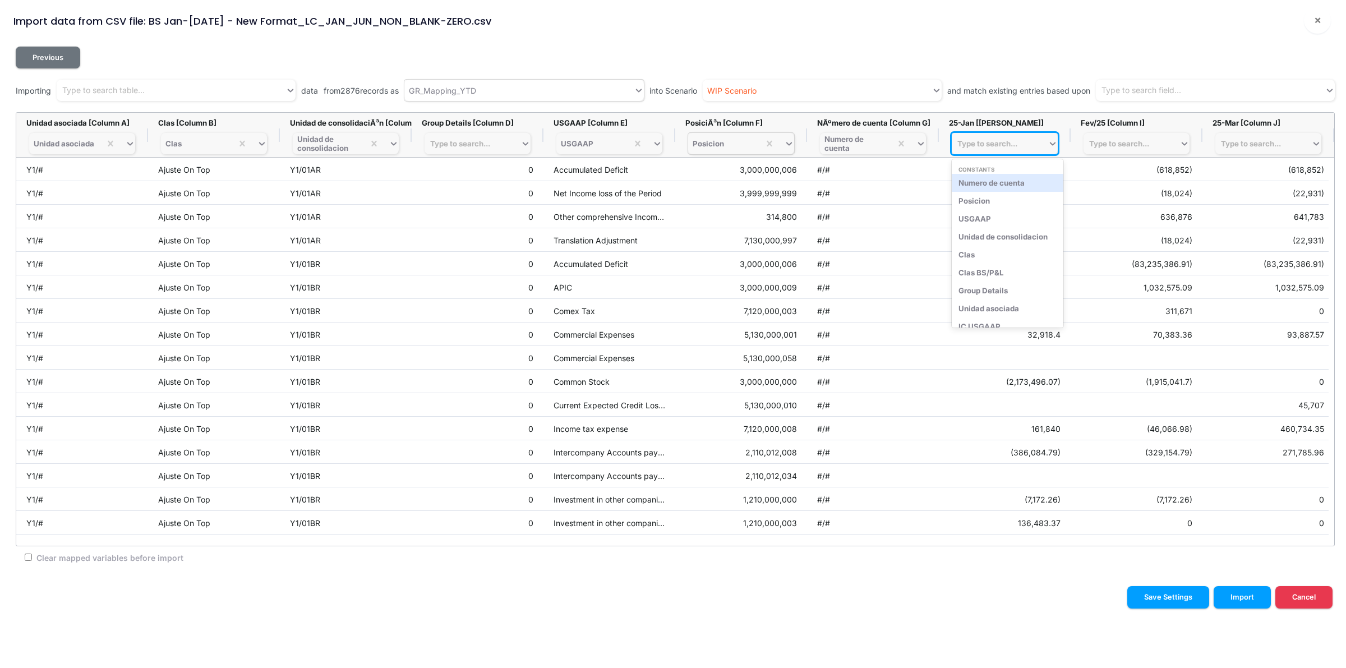
click at [1014, 144] on div "Type to search..." at bounding box center [988, 143] width 60 height 9
type input "jan-25"
click at [1025, 181] on div "Impte MG YTD - Jan-25" at bounding box center [1005, 183] width 106 height 18
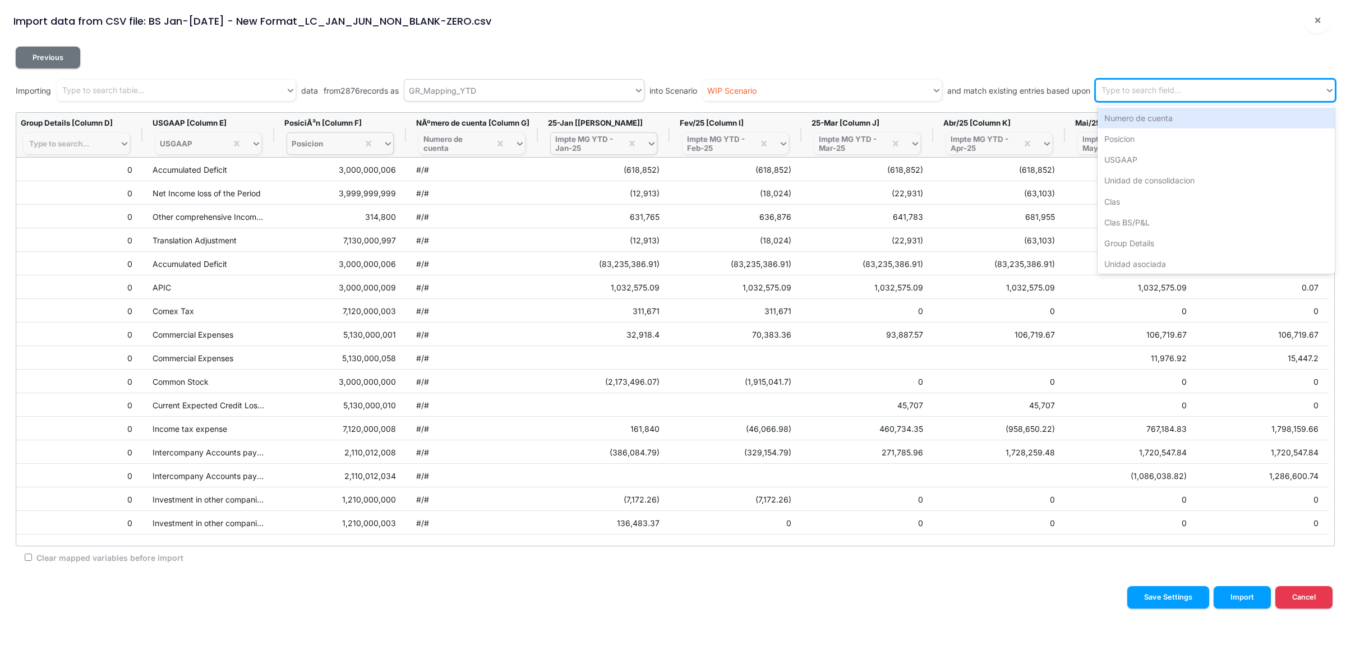
click at [1158, 86] on div "Type to search field..." at bounding box center [1142, 91] width 80 height 12
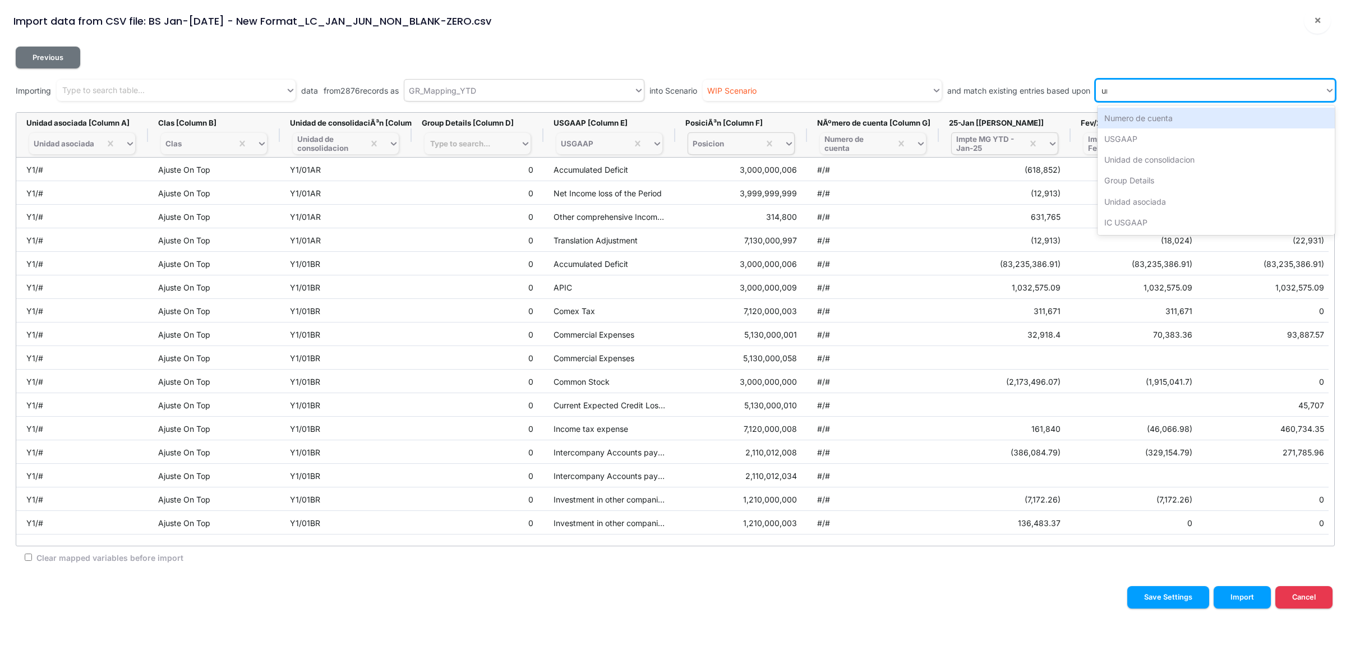
type input "uni"
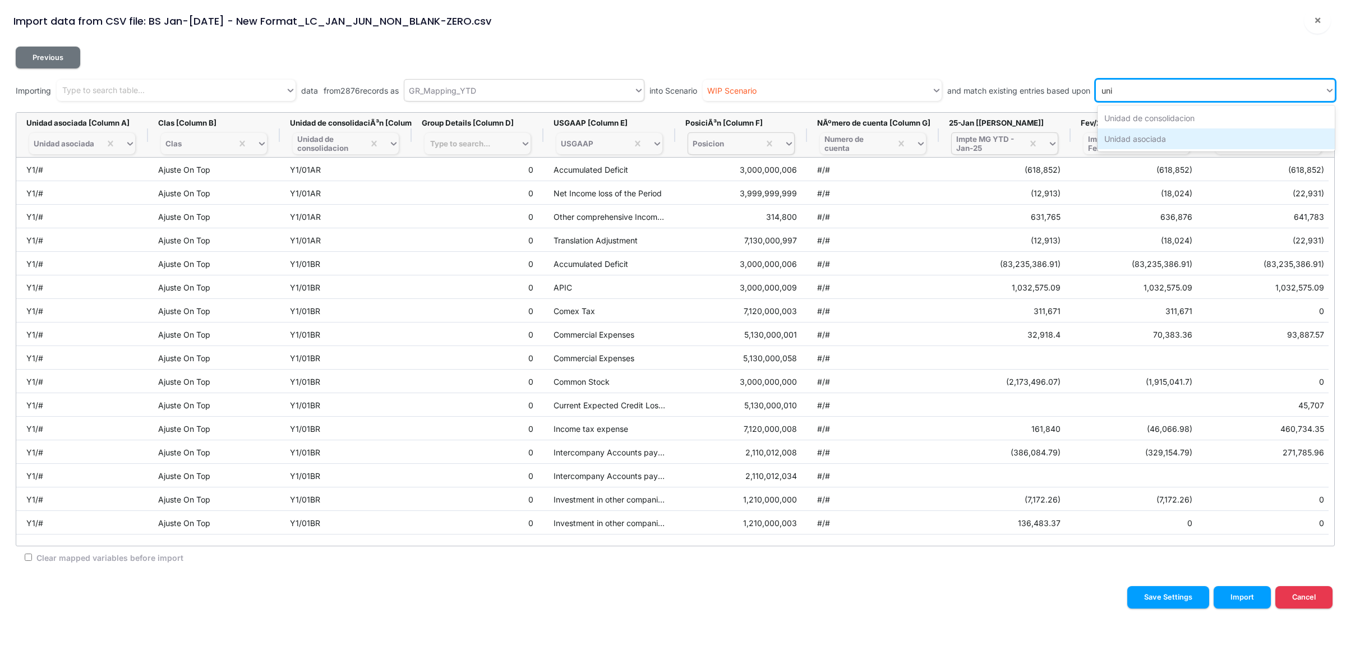
click at [1164, 139] on div "Unidad asociada" at bounding box center [1216, 138] width 237 height 21
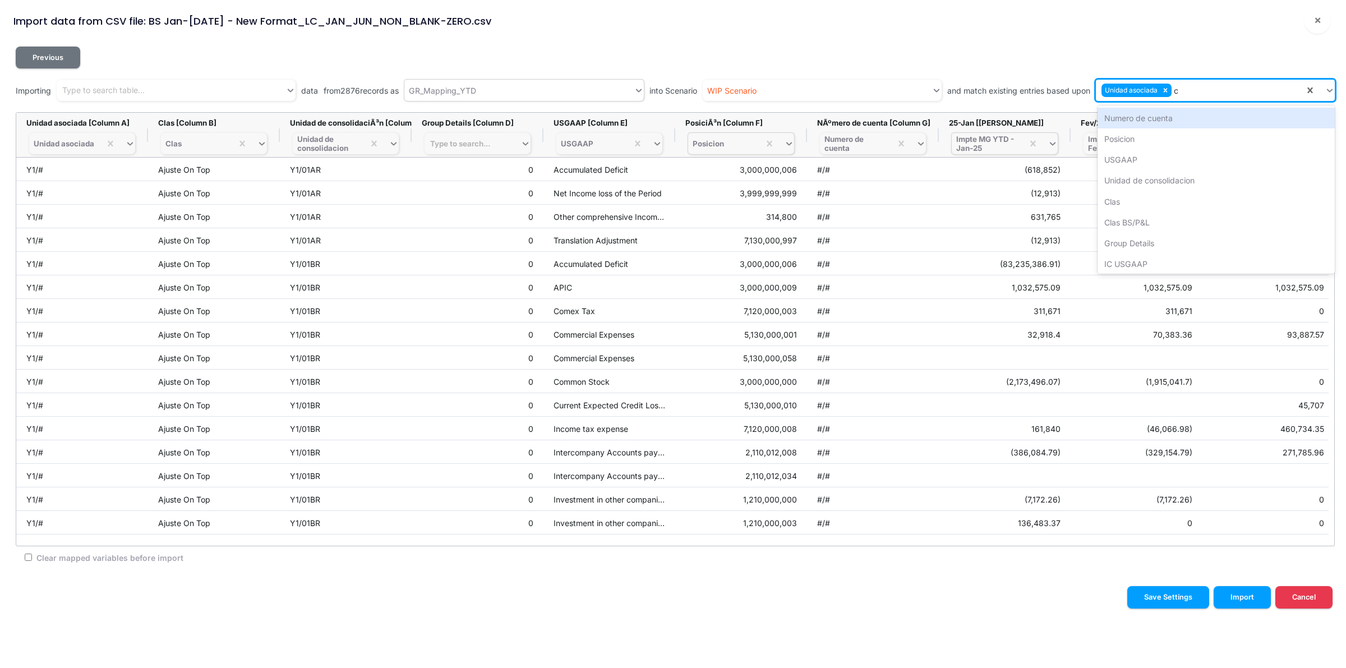
type input "cl"
click at [1172, 114] on div "Clas" at bounding box center [1216, 118] width 237 height 21
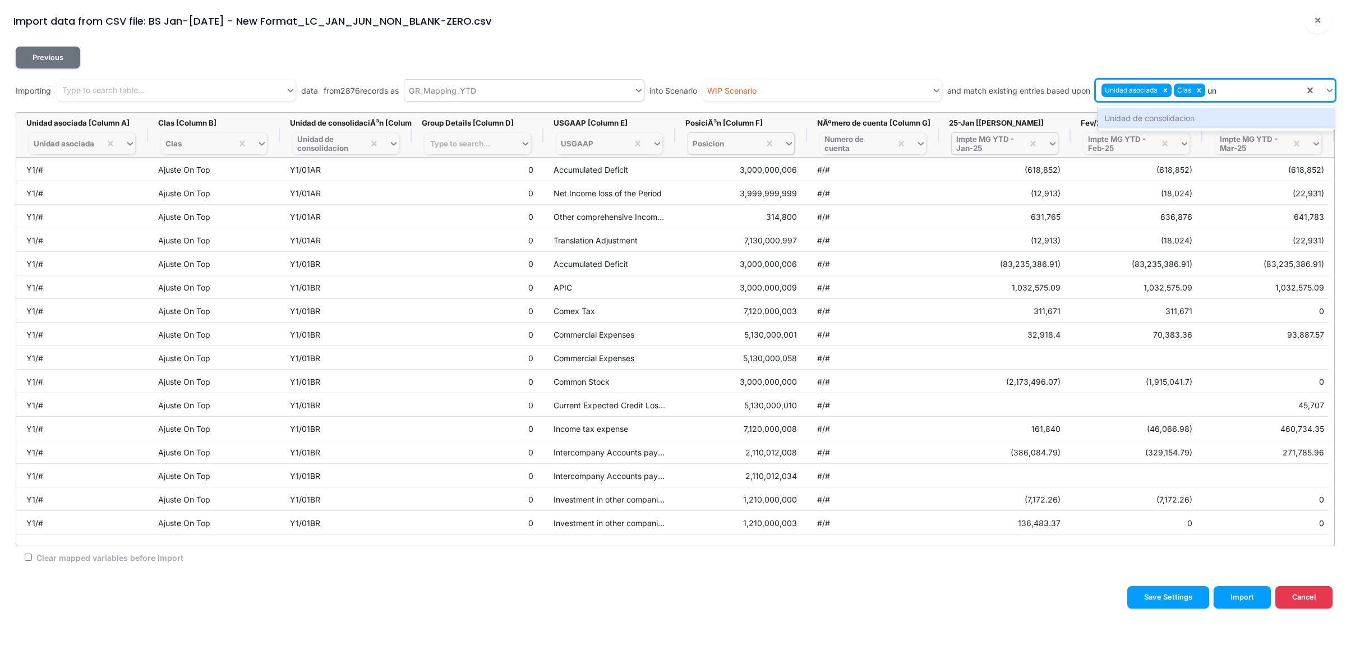
type input "uni"
click at [1171, 114] on div "Unidad de consolidacion" at bounding box center [1216, 118] width 237 height 21
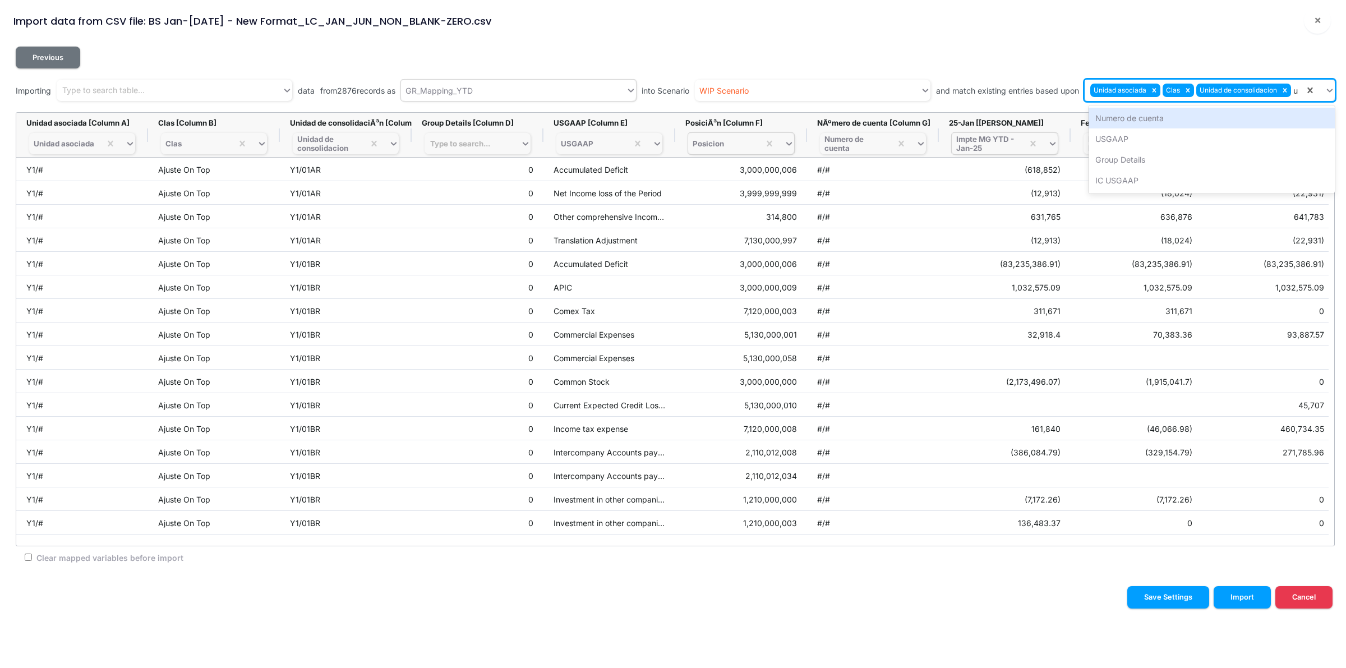
type input "us"
click at [1169, 114] on div "USGAAP" at bounding box center [1209, 118] width 251 height 21
type input "po"
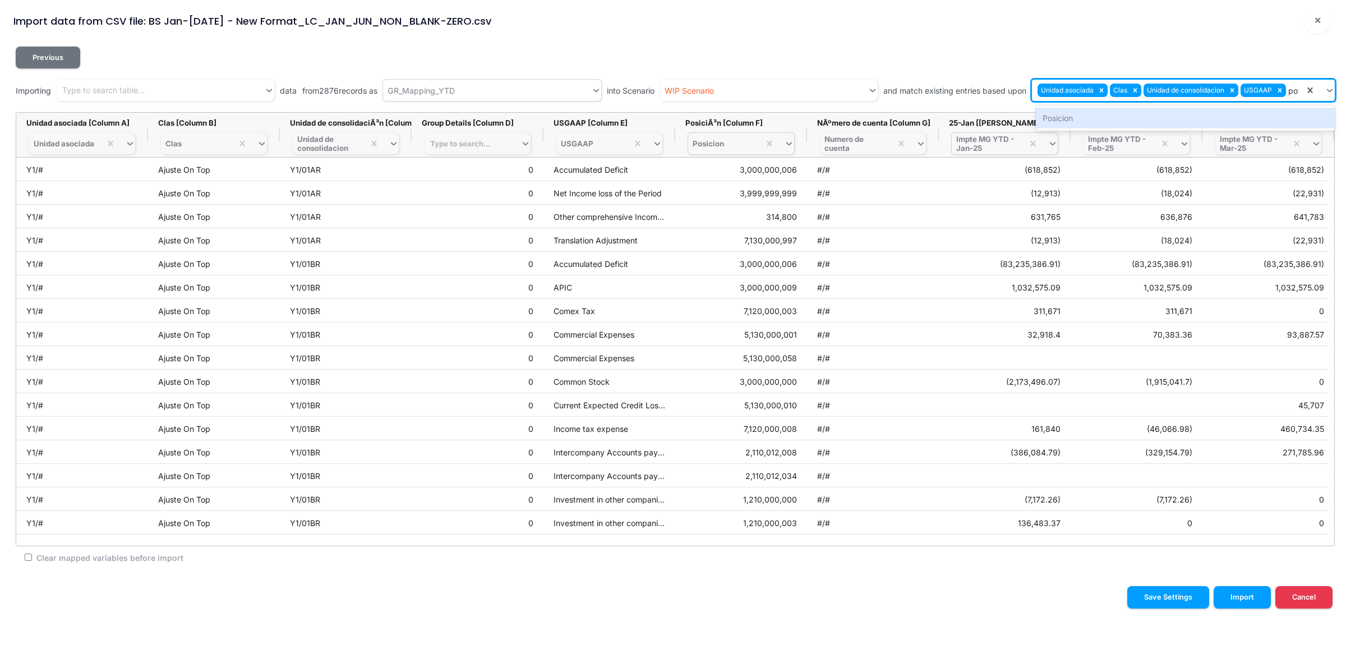
click at [1169, 114] on div "Posicion" at bounding box center [1185, 118] width 299 height 21
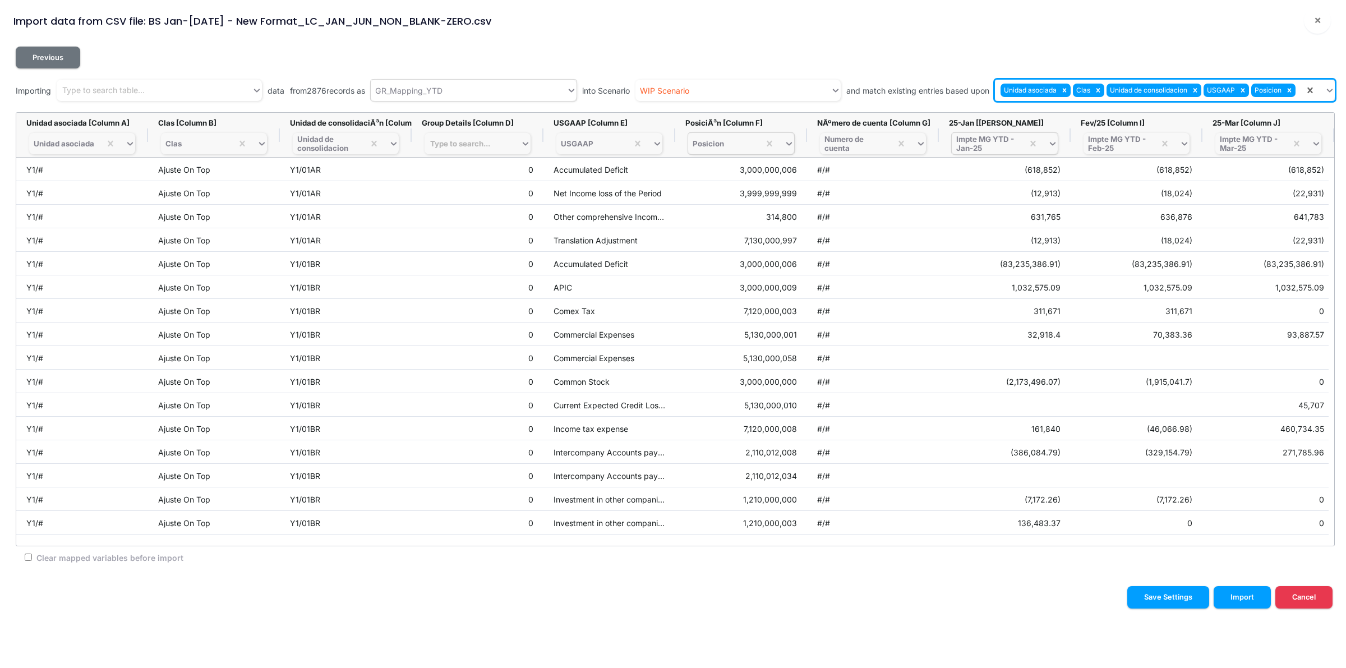
click at [28, 554] on input "Clear mapped variables before import" at bounding box center [28, 557] width 7 height 7
checkbox input "true"
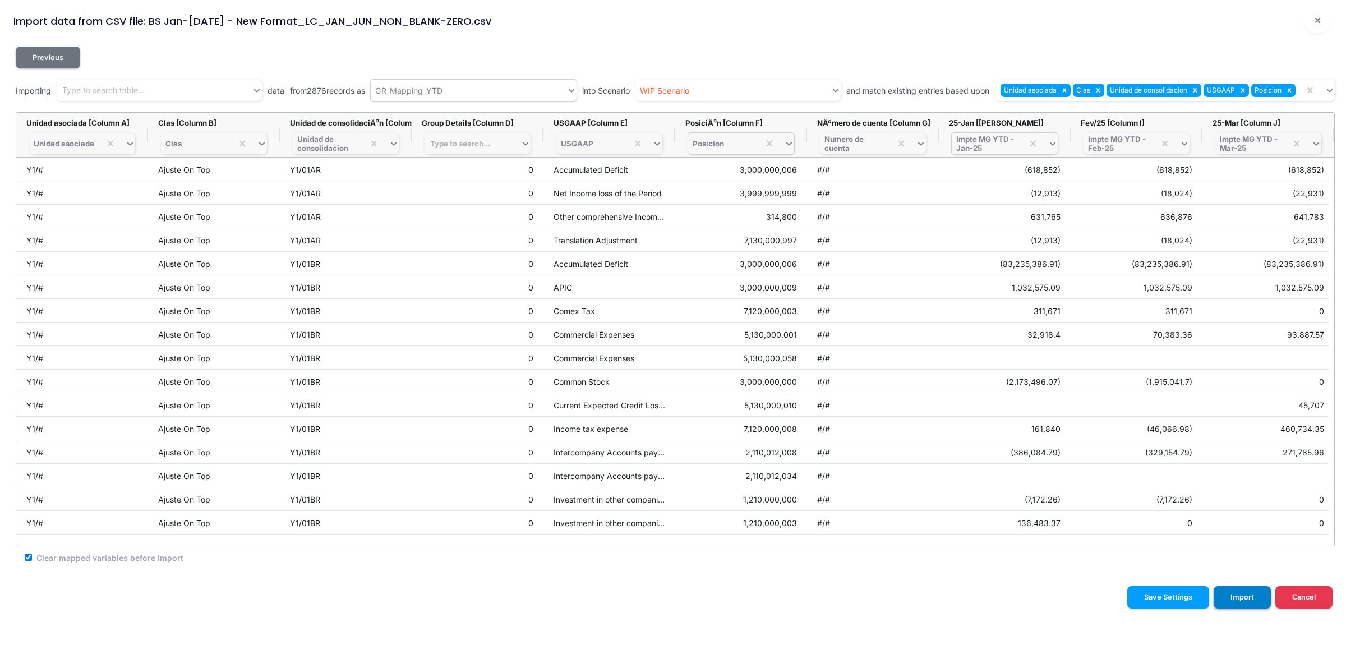
click at [1254, 597] on button "Import" at bounding box center [1242, 597] width 57 height 22
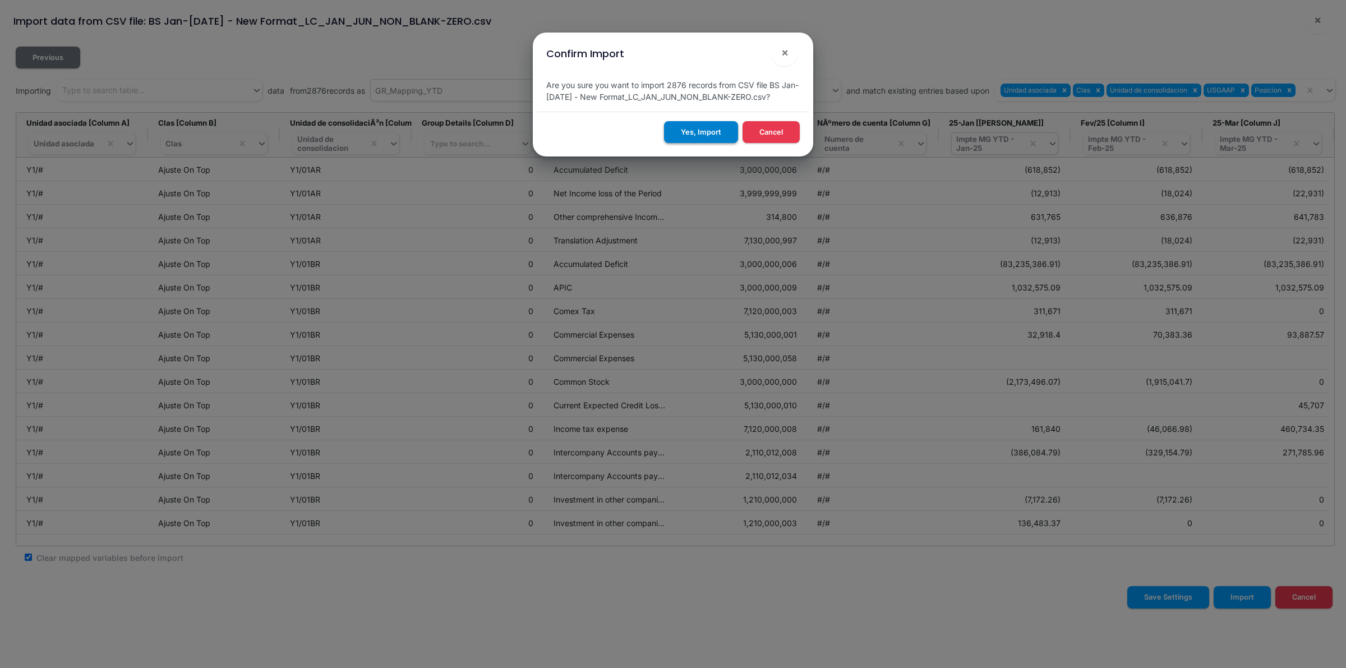
click at [700, 131] on button "Yes, Import" at bounding box center [701, 132] width 74 height 22
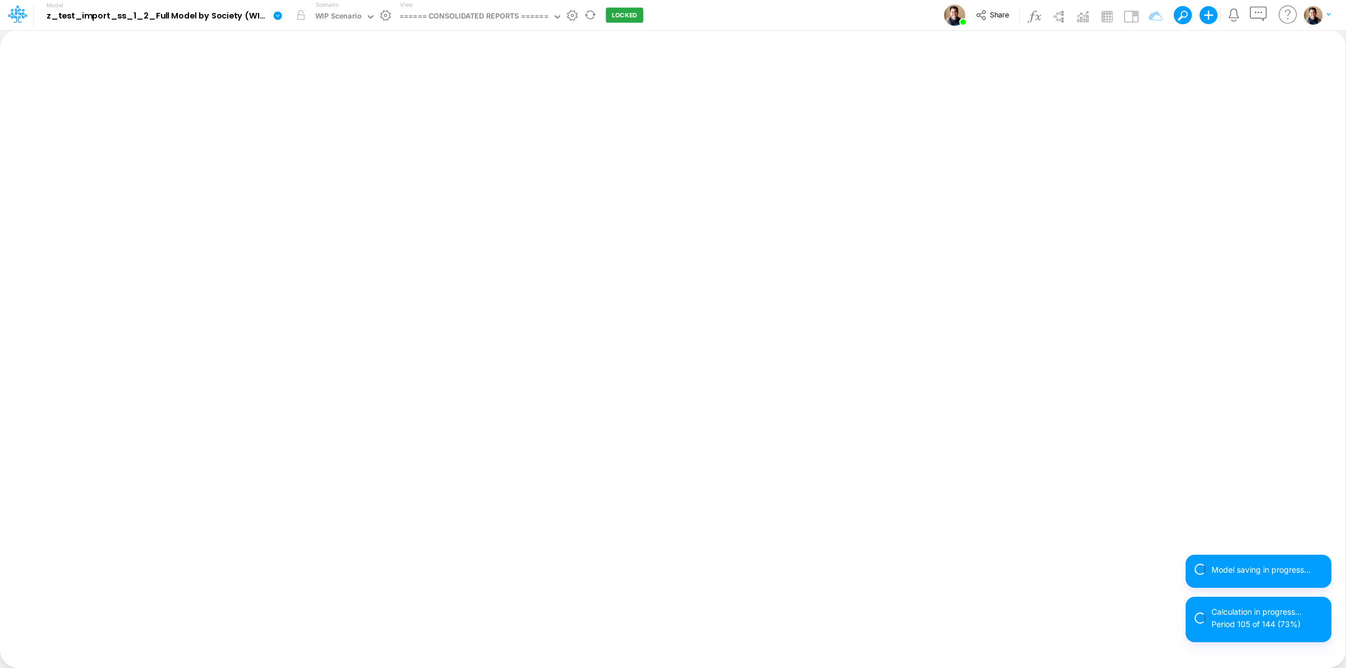
click at [274, 14] on icon at bounding box center [278, 15] width 8 height 8
click at [318, 112] on button "View model info" at bounding box center [334, 116] width 120 height 17
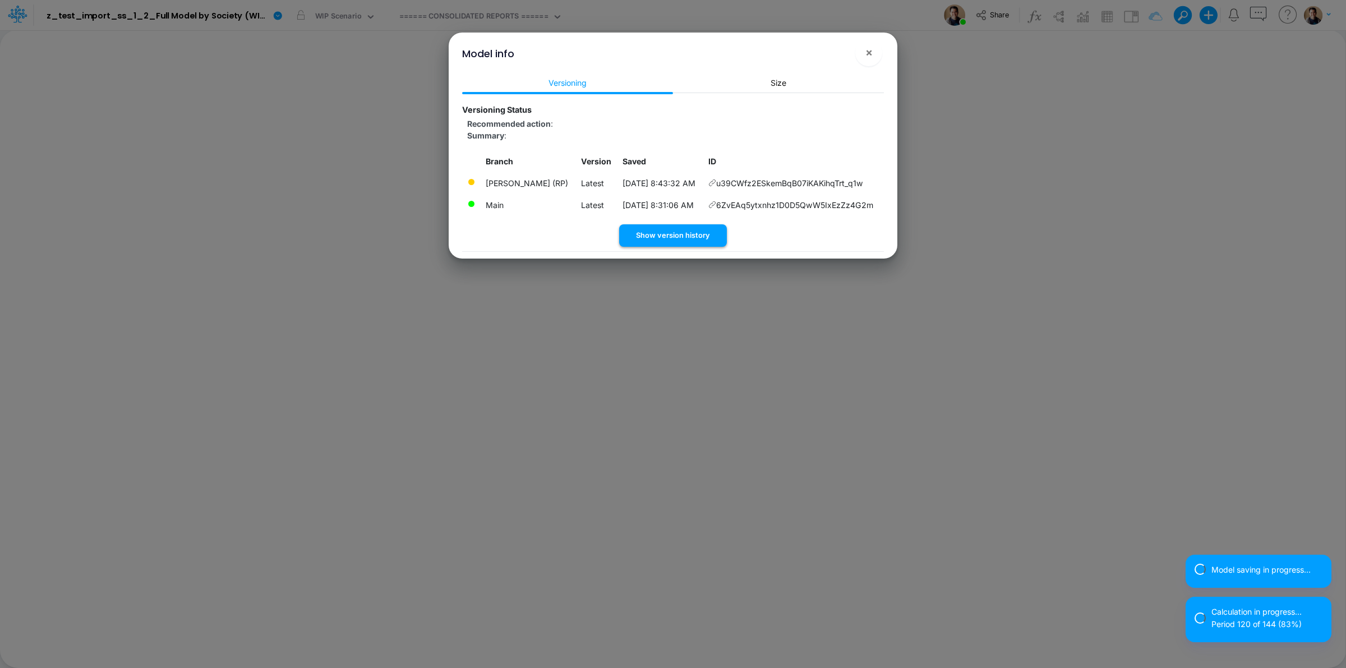
click at [684, 230] on button "Show version history" at bounding box center [673, 235] width 108 height 22
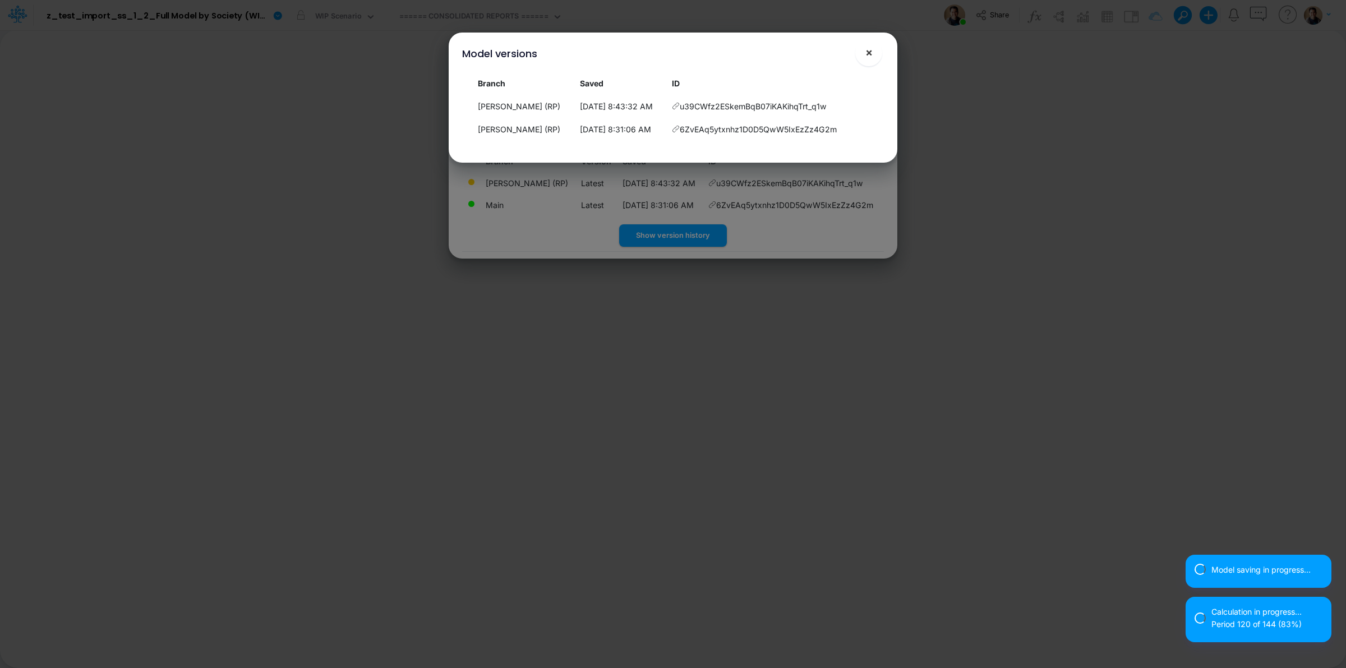
click at [867, 52] on span "×" at bounding box center [869, 51] width 7 height 13
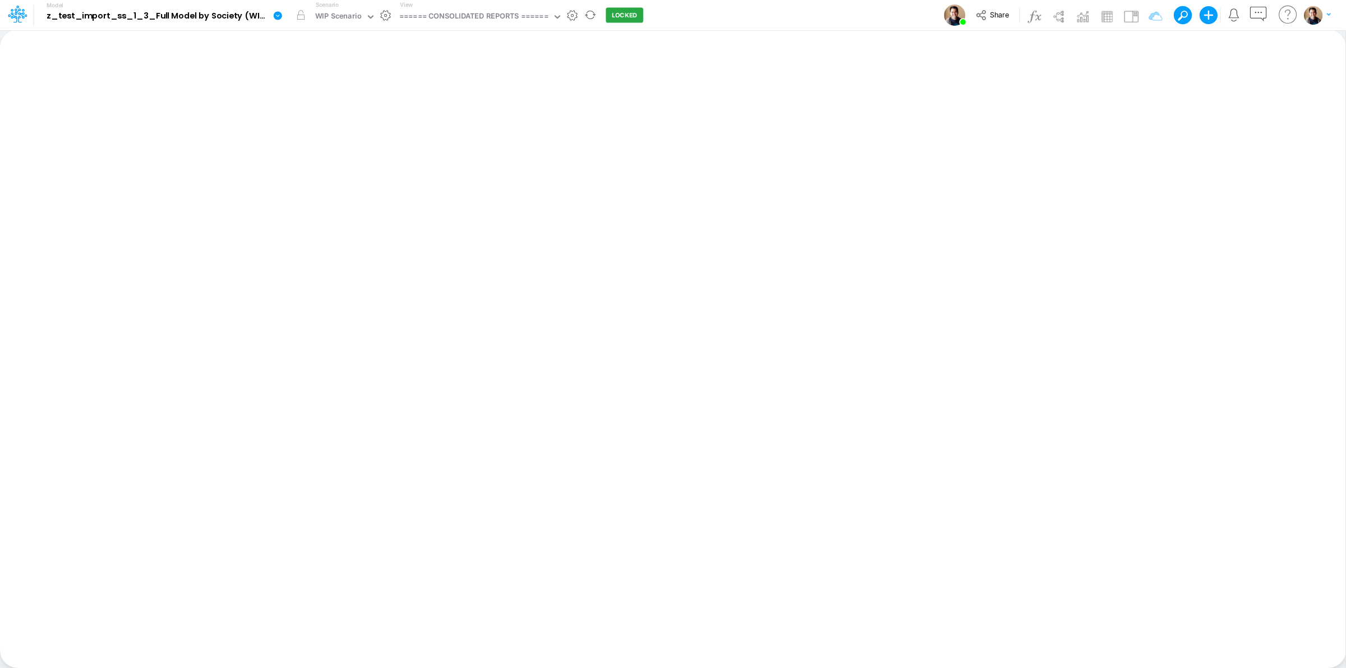
click at [282, 17] on icon at bounding box center [278, 16] width 10 height 10
click at [361, 79] on button "Import" at bounding box center [334, 80] width 120 height 19
click at [459, 104] on button "Data" at bounding box center [455, 104] width 120 height 17
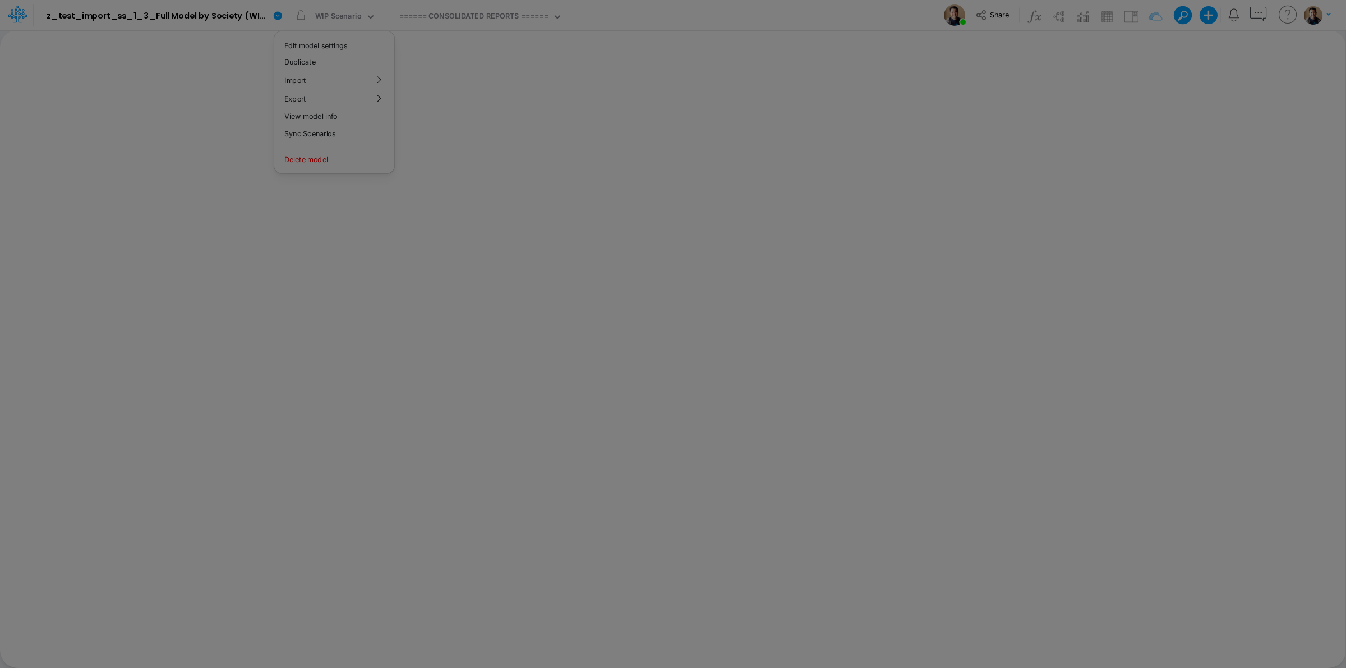
click at [767, 184] on div "Drop CSV file here or click to upload" at bounding box center [675, 151] width 539 height 199
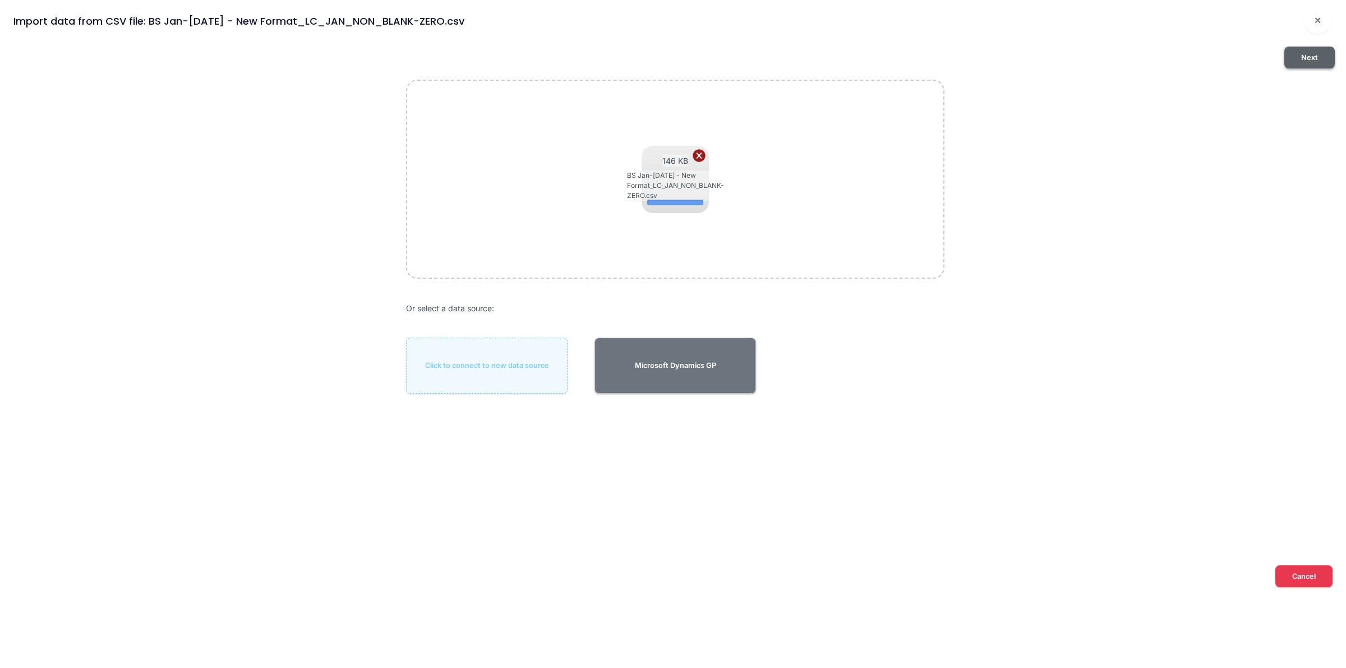
click at [1303, 59] on button "Next" at bounding box center [1310, 58] width 50 height 22
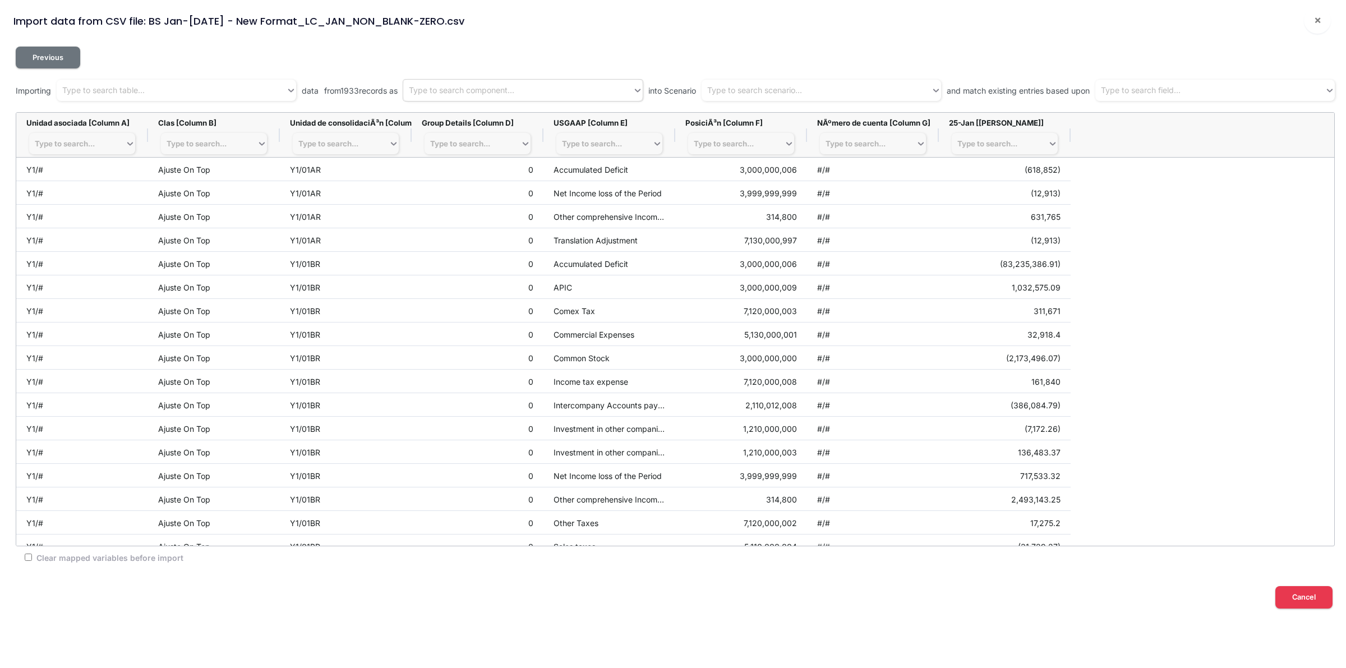
click at [470, 90] on div "Type to search component..." at bounding box center [461, 91] width 105 height 12
type input "ytd"
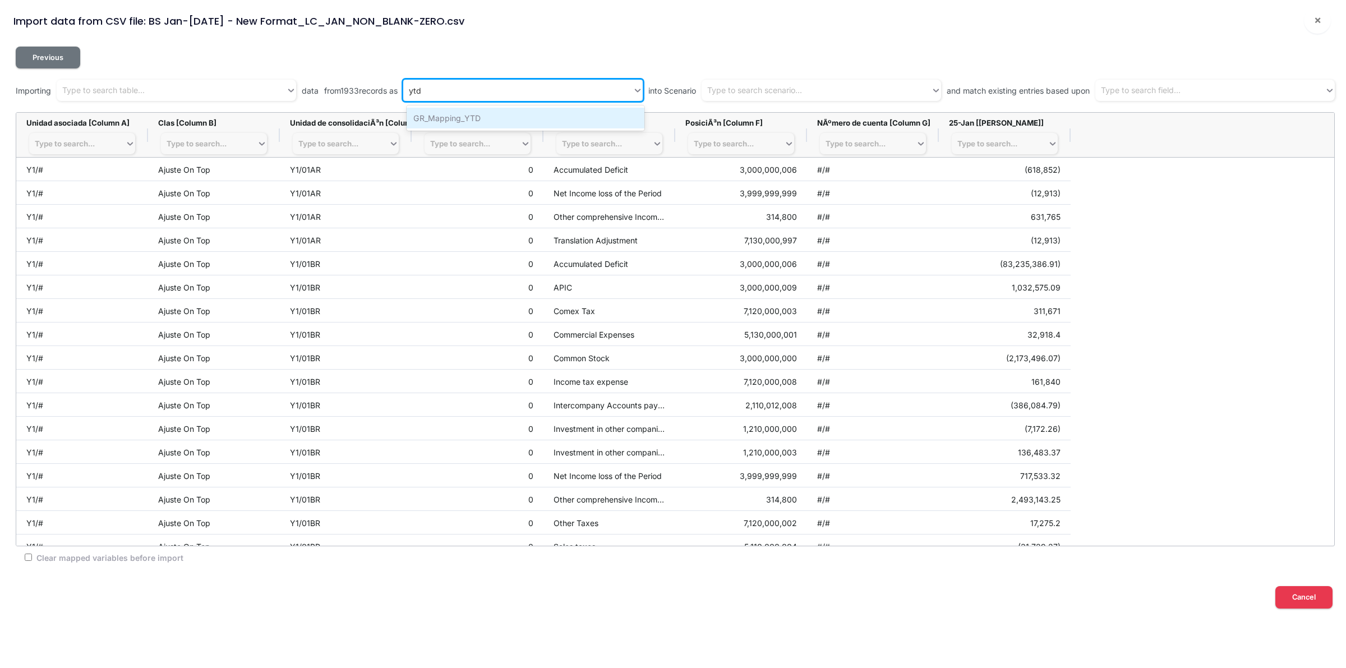
click at [491, 122] on div "GR_Mapping_YTD" at bounding box center [525, 118] width 237 height 21
click at [828, 95] on div "Type to search scenario..." at bounding box center [816, 90] width 229 height 19
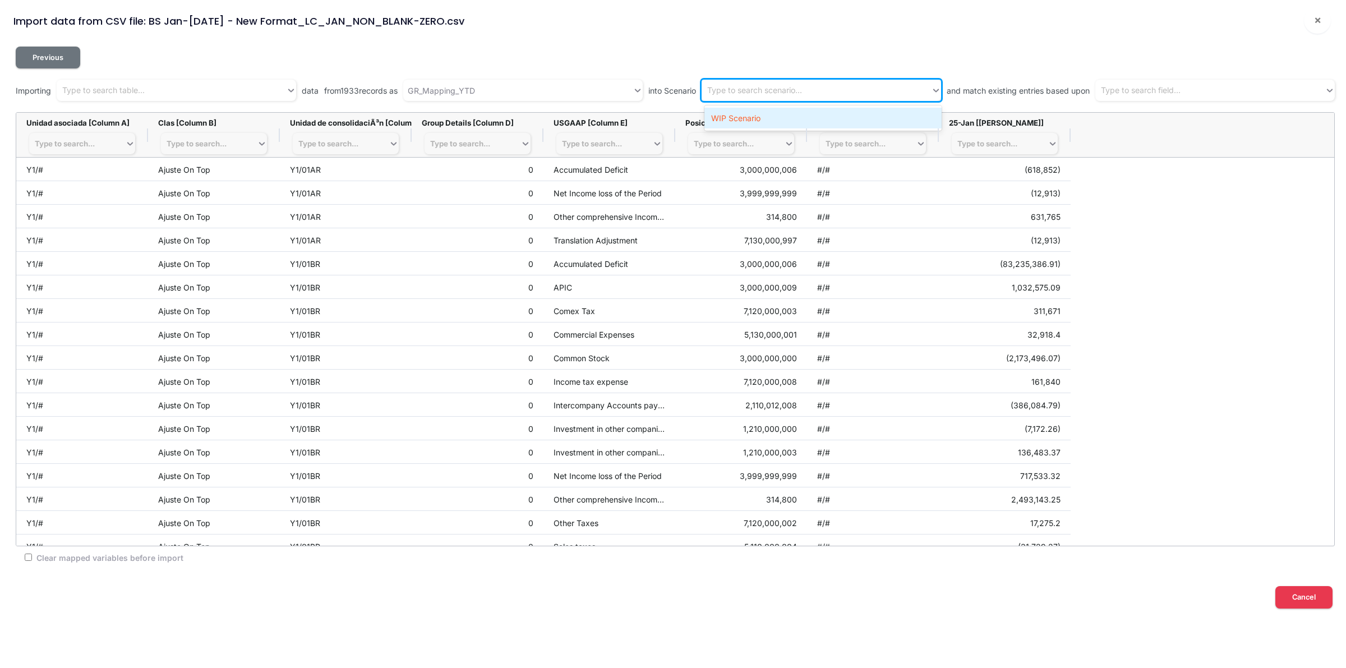
click at [829, 118] on div "WIP Scenario" at bounding box center [823, 118] width 237 height 21
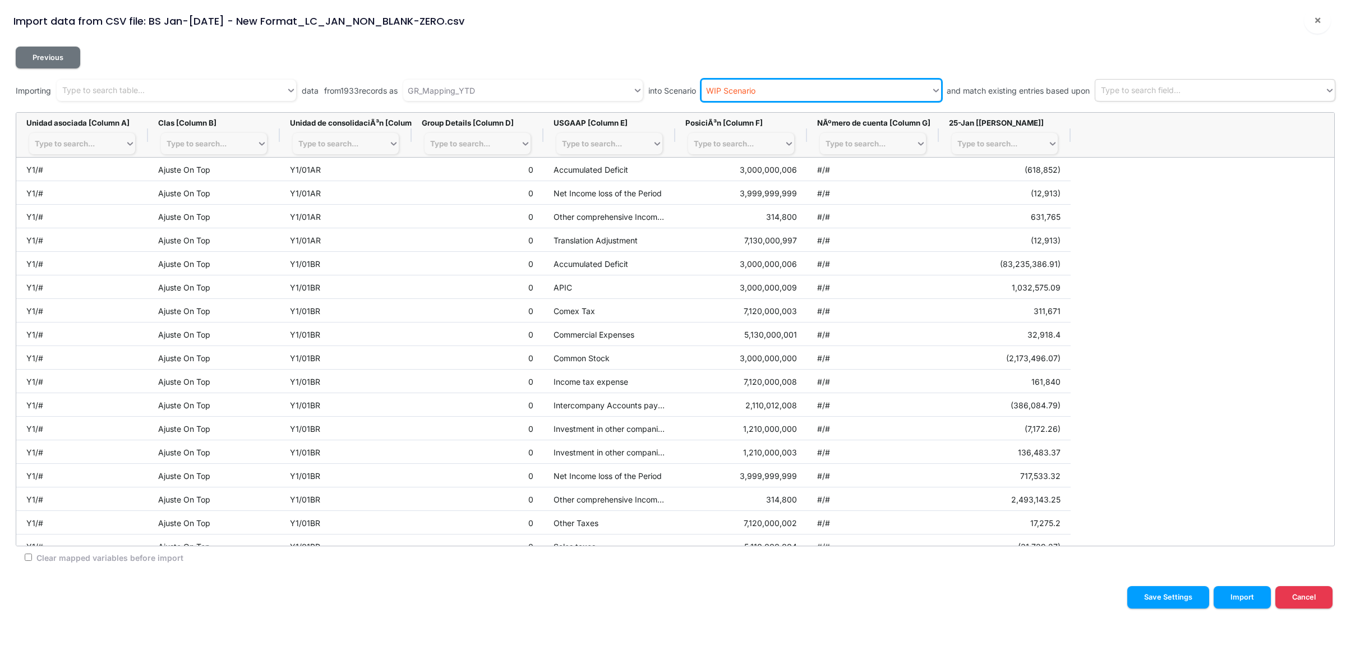
click at [1140, 90] on div "Type to search field..." at bounding box center [1141, 91] width 80 height 12
click at [27, 562] on div "Clear mapped variables before import" at bounding box center [672, 557] width 1313 height 22
click at [27, 559] on input "Clear mapped variables before import" at bounding box center [28, 557] width 7 height 7
checkbox input "true"
click at [97, 143] on div "Type to search..." at bounding box center [77, 144] width 96 height 16
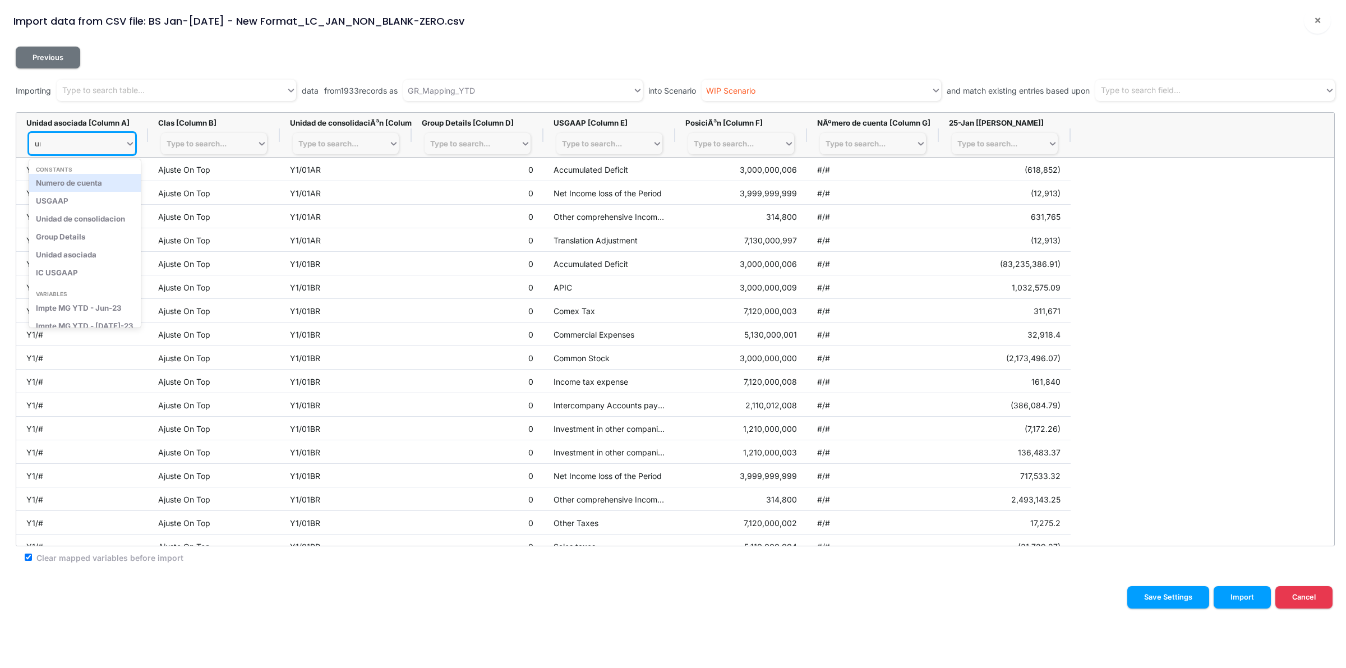
type input "uni"
click at [104, 202] on div "Unidad asociada" at bounding box center [82, 201] width 106 height 18
click at [196, 142] on div "Type to search..." at bounding box center [197, 143] width 60 height 9
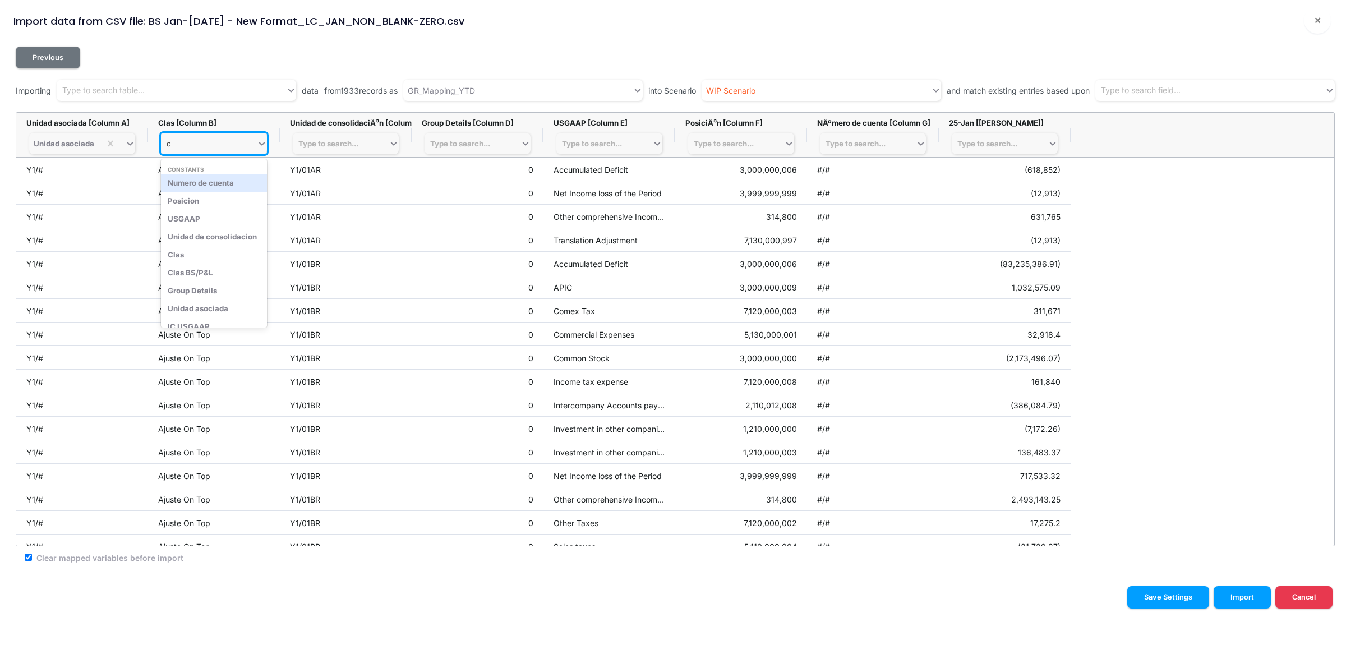
type input "cl"
click at [220, 181] on div "Clas" at bounding box center [214, 183] width 106 height 18
click at [351, 136] on div "Type to search..." at bounding box center [341, 144] width 96 height 16
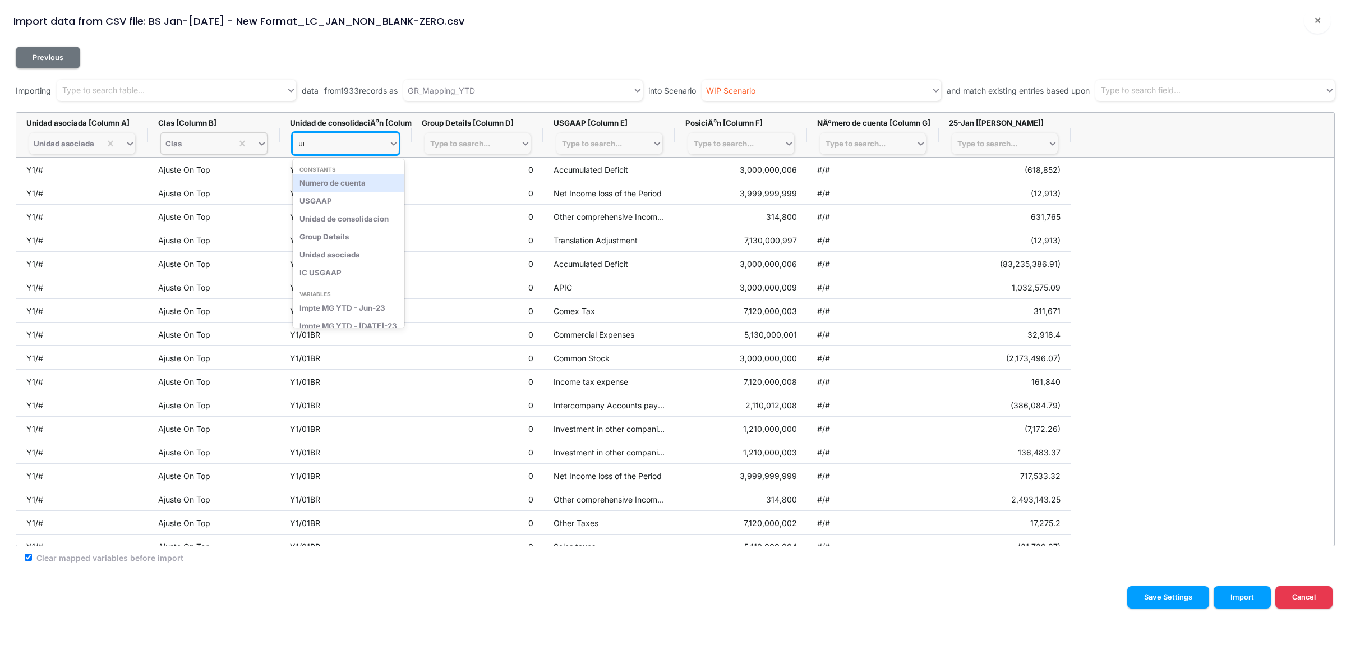
type input "uni"
drag, startPoint x: 369, startPoint y: 182, endPoint x: 376, endPoint y: 180, distance: 7.1
click at [369, 182] on div "Unidad de consolidacion" at bounding box center [346, 183] width 106 height 18
click at [469, 149] on div "Type to search..." at bounding box center [473, 144] width 96 height 16
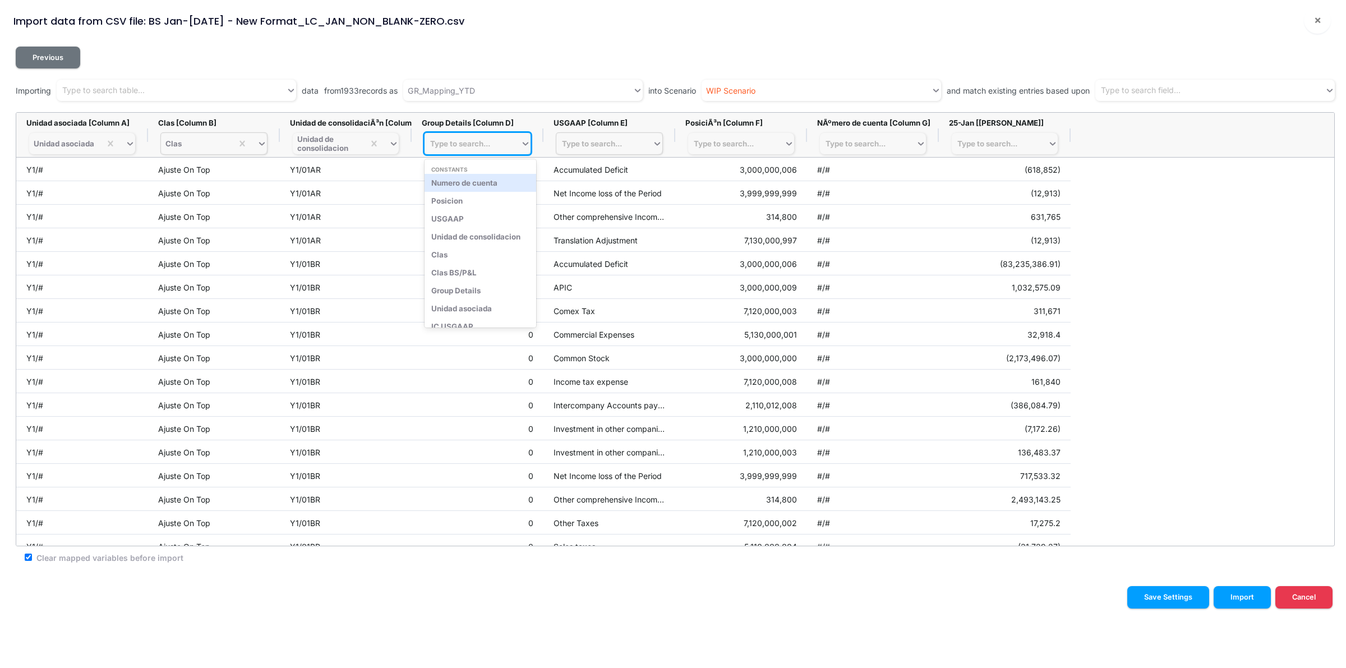
click at [590, 146] on div "Type to search..." at bounding box center [592, 143] width 60 height 9
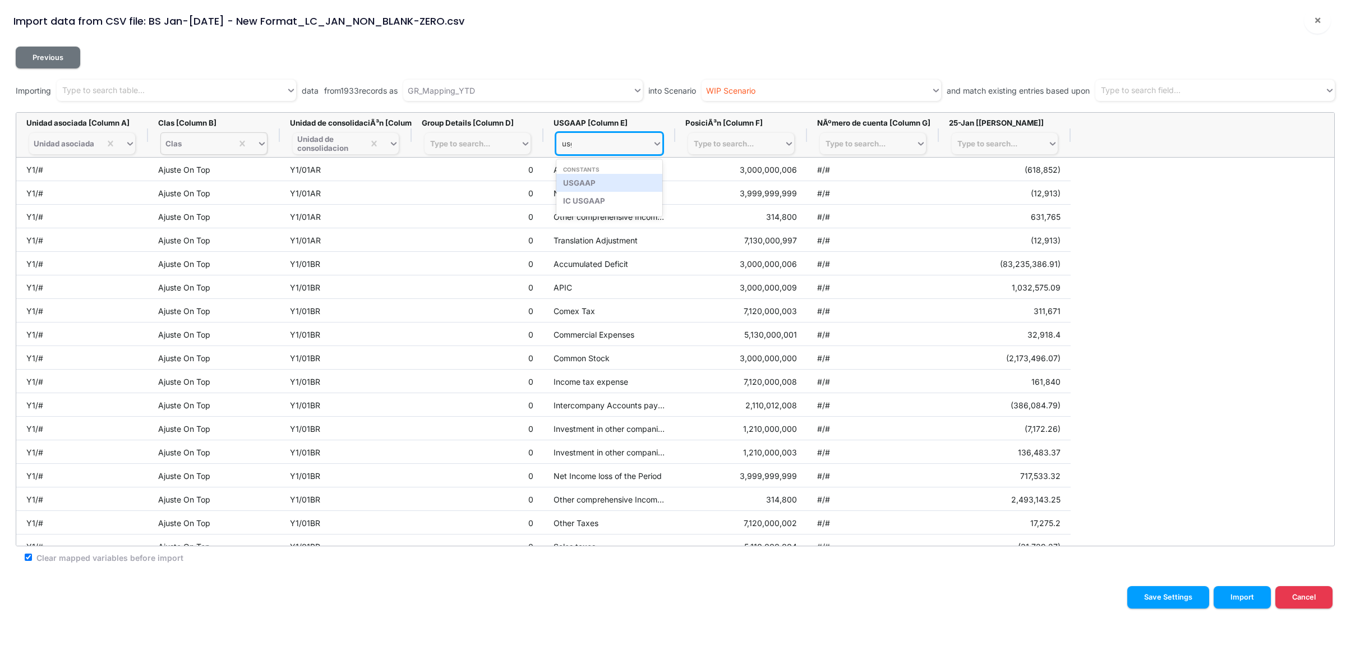
type input "usga"
click at [604, 181] on div "USGAAP" at bounding box center [609, 183] width 106 height 18
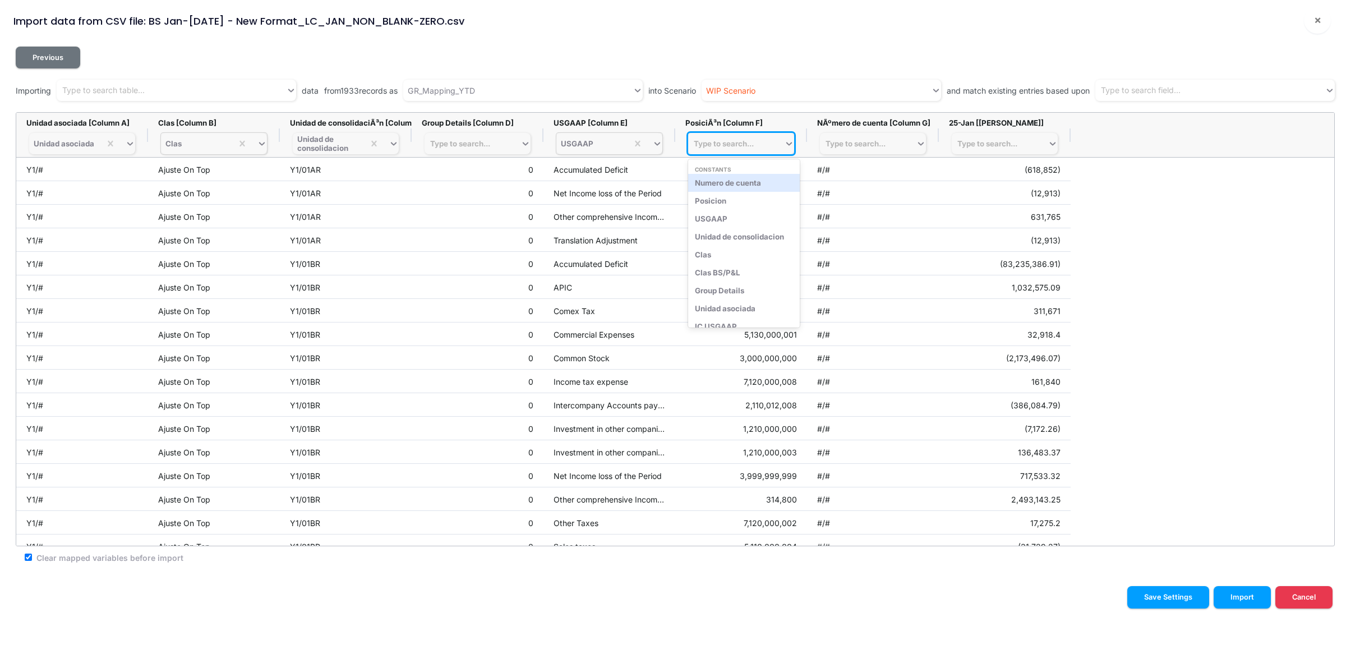
click at [735, 144] on div "Type to search..." at bounding box center [724, 143] width 60 height 9
click at [756, 198] on div "Posicion" at bounding box center [744, 201] width 112 height 18
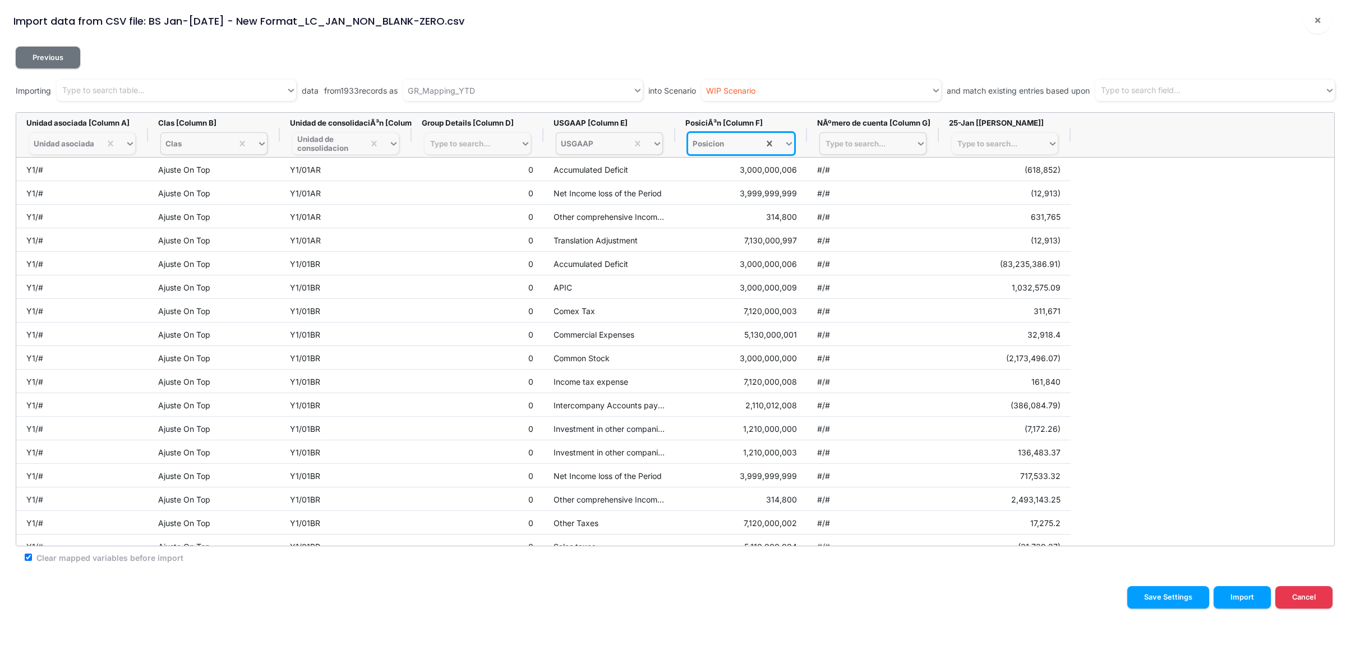
click at [868, 140] on div "Type to search..." at bounding box center [856, 143] width 60 height 9
type input "cuen"
click at [886, 177] on div "Numero de cuenta" at bounding box center [873, 183] width 106 height 18
click at [1013, 143] on div "Type to search..." at bounding box center [988, 143] width 60 height 9
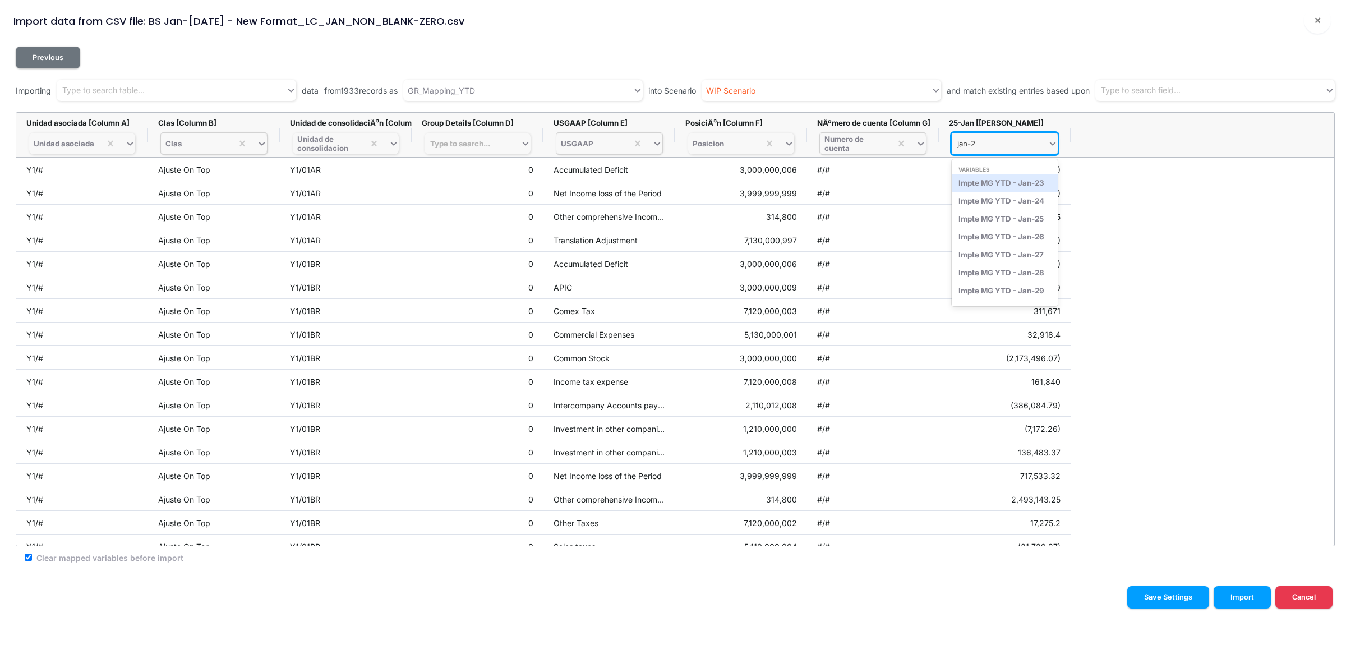
type input "jan-25"
click at [1019, 187] on div "Impte MG YTD - Jan-25" at bounding box center [1005, 183] width 106 height 18
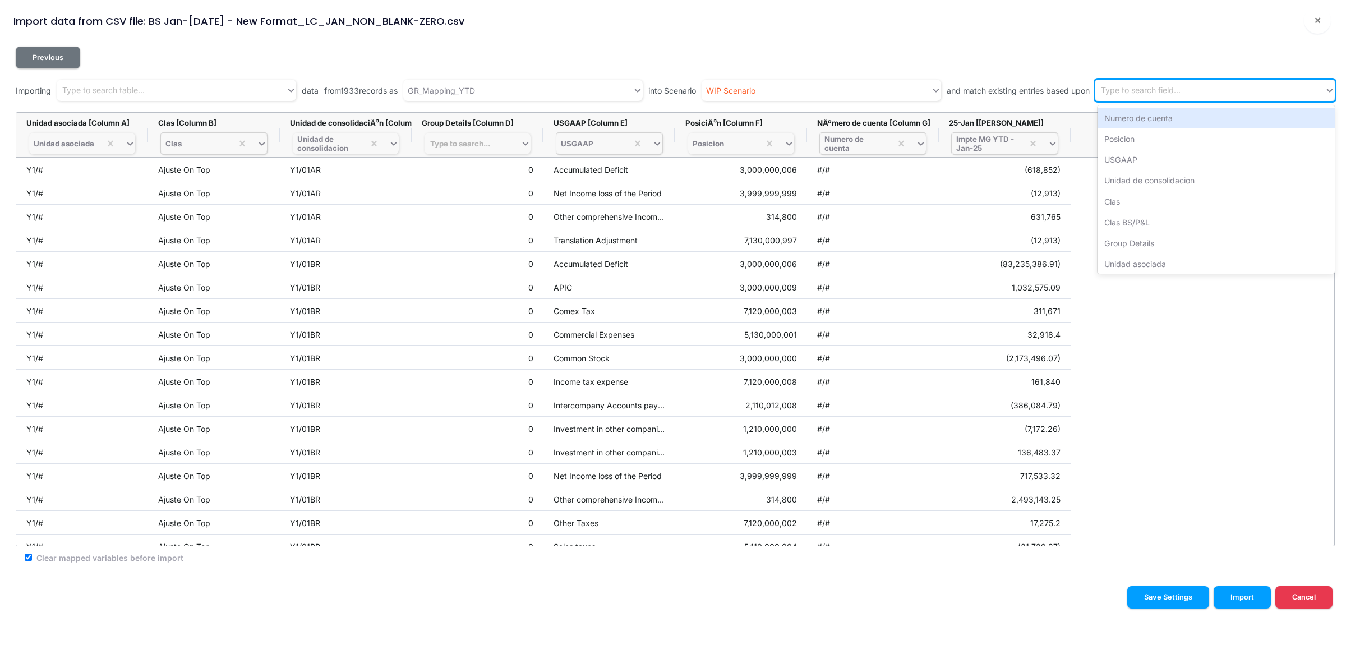
click at [1146, 90] on div "Type to search field..." at bounding box center [1141, 91] width 80 height 12
click at [1148, 117] on div "Numero de cuenta" at bounding box center [1216, 118] width 237 height 21
click at [1165, 91] on div "Numero de cuenta" at bounding box center [1132, 90] width 63 height 13
click at [1175, 89] on icon at bounding box center [1171, 90] width 8 height 8
click at [1163, 90] on div "Type to search field..." at bounding box center [1141, 91] width 80 height 12
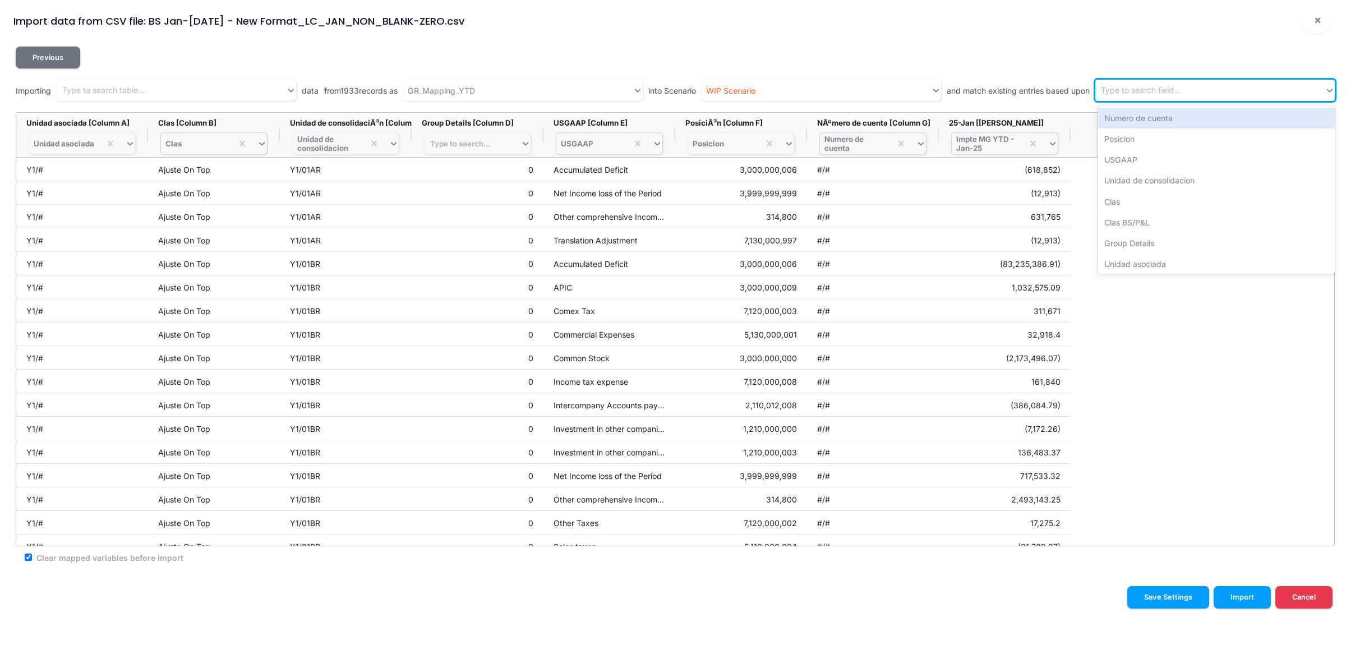
click at [1163, 90] on div "Type to search field..." at bounding box center [1141, 91] width 80 height 12
type input "as"
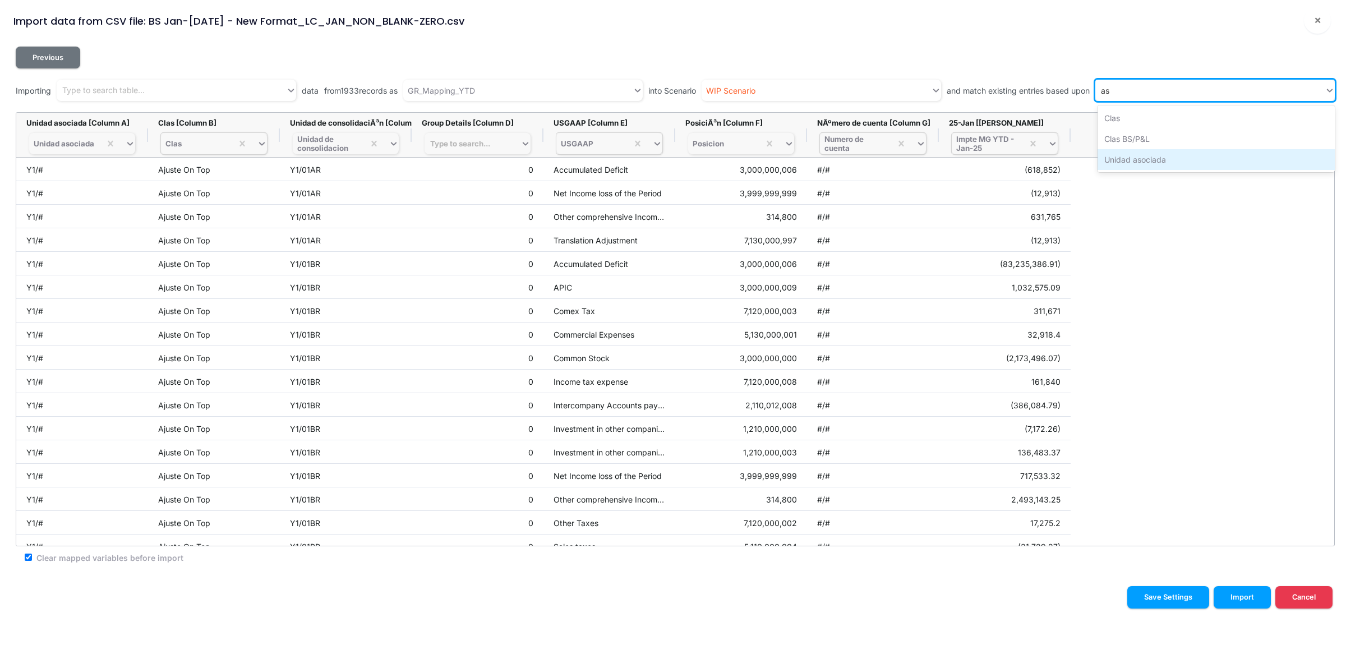
click at [1153, 156] on div "Unidad asociada" at bounding box center [1216, 159] width 237 height 21
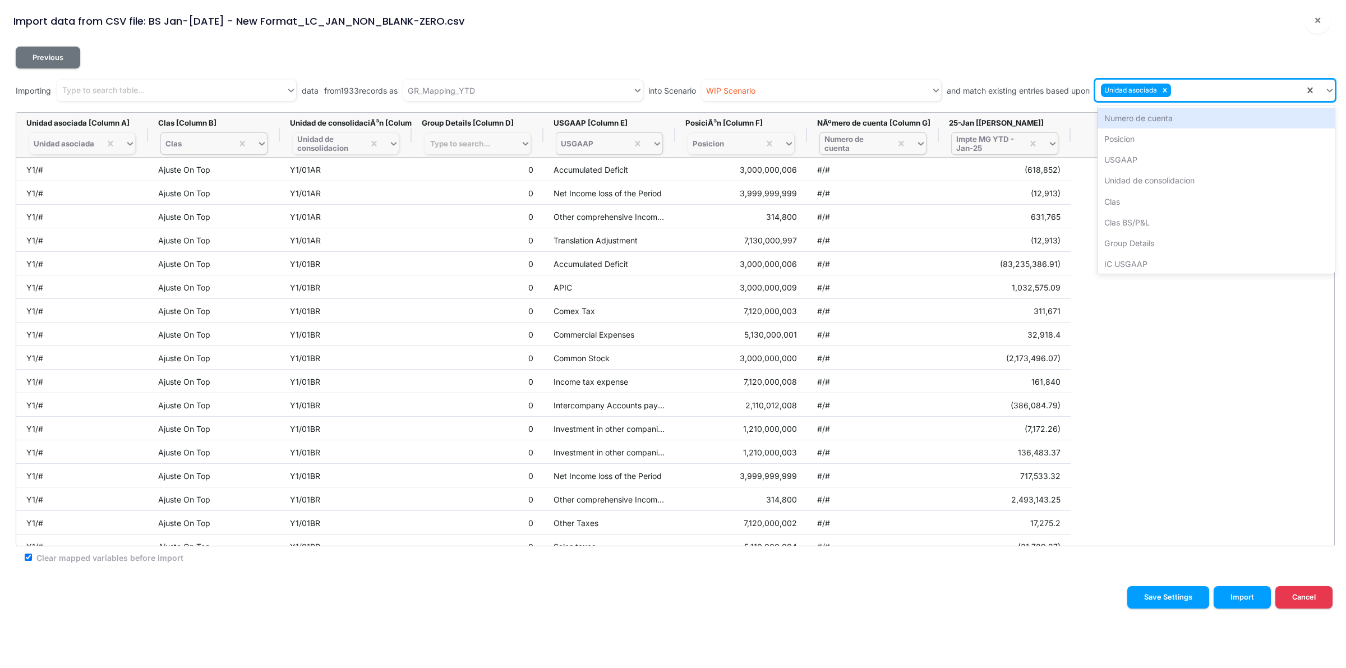
click at [1185, 89] on div "Unidad asociada" at bounding box center [1200, 90] width 209 height 19
type input "c"
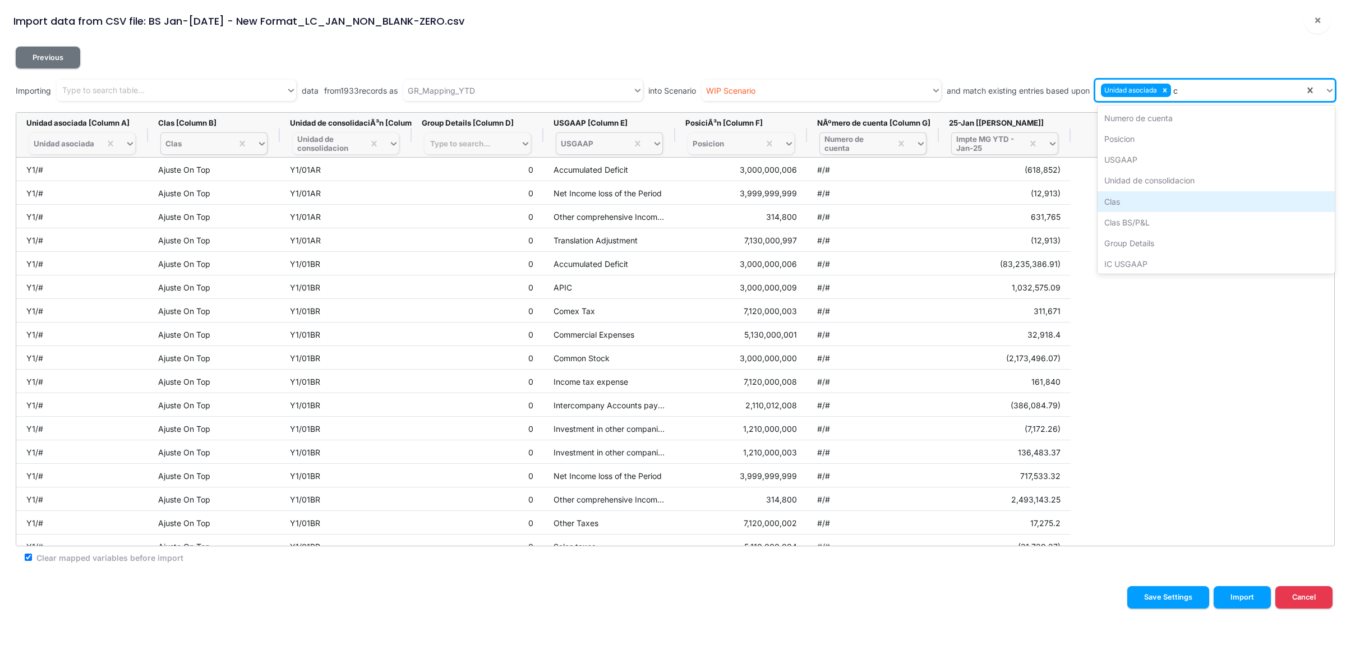
click at [1188, 202] on div "Clas" at bounding box center [1216, 201] width 237 height 21
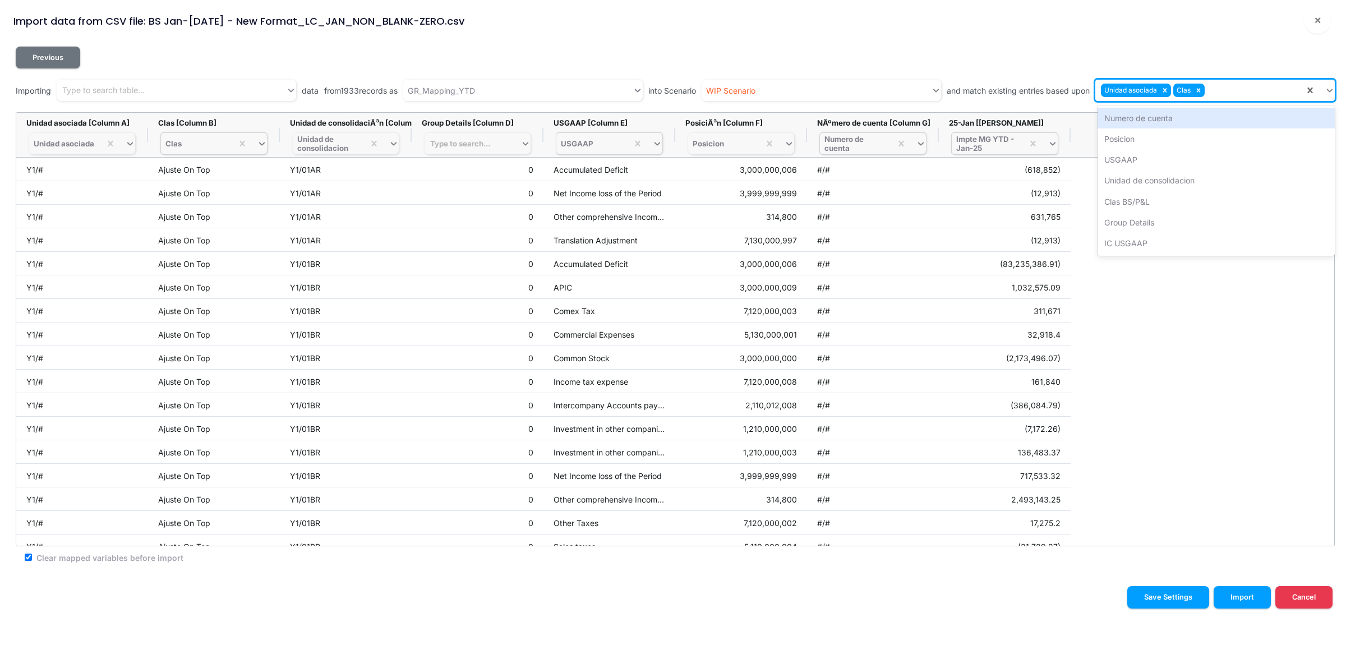
click at [1225, 91] on div "Unidad asociada Clas" at bounding box center [1200, 90] width 209 height 19
type input "cons"
click at [1204, 115] on div "Unidad de consolidacion" at bounding box center [1216, 118] width 237 height 21
click at [1300, 97] on div "Unidad asociada Clas Unidad de consolidacion" at bounding box center [1196, 90] width 215 height 19
type input "us"
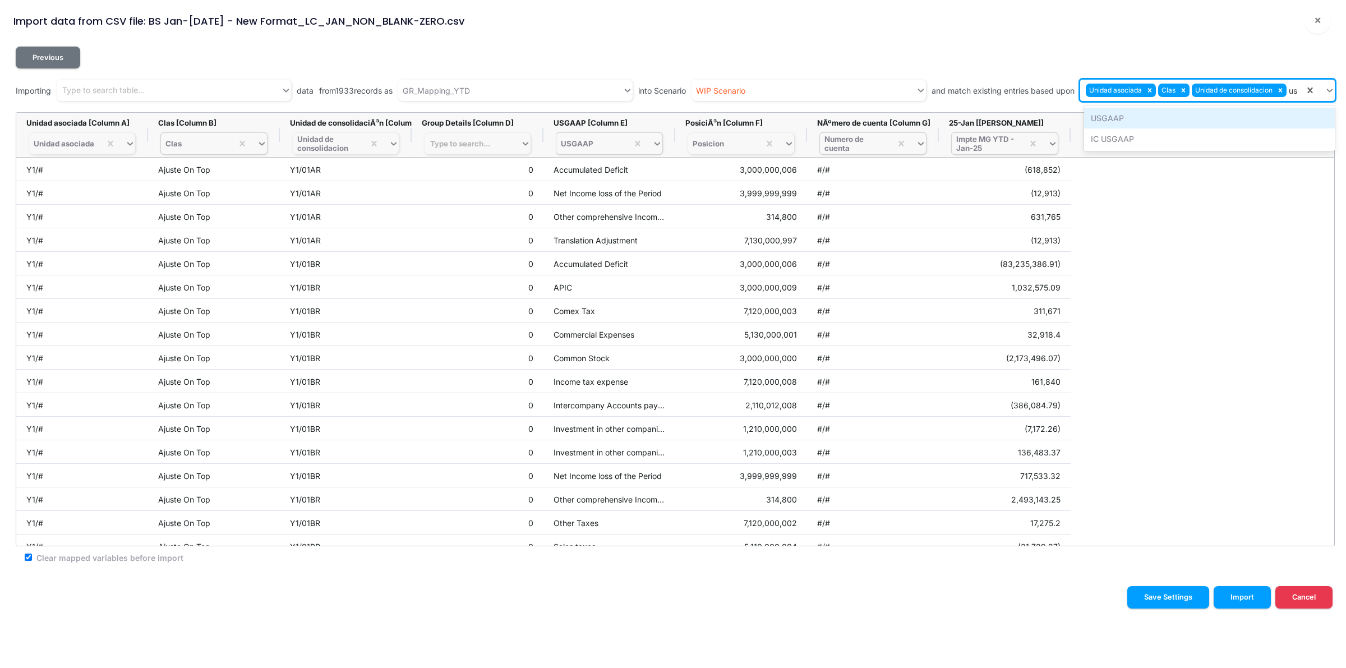
click at [1234, 110] on div "USGAAP" at bounding box center [1209, 118] width 251 height 21
click at [1300, 94] on div "Unidad asociada Clas Unidad de consolidacion USGAAP" at bounding box center [1173, 90] width 263 height 19
type input "pos"
click at [1241, 122] on div "Posicion" at bounding box center [1183, 118] width 303 height 21
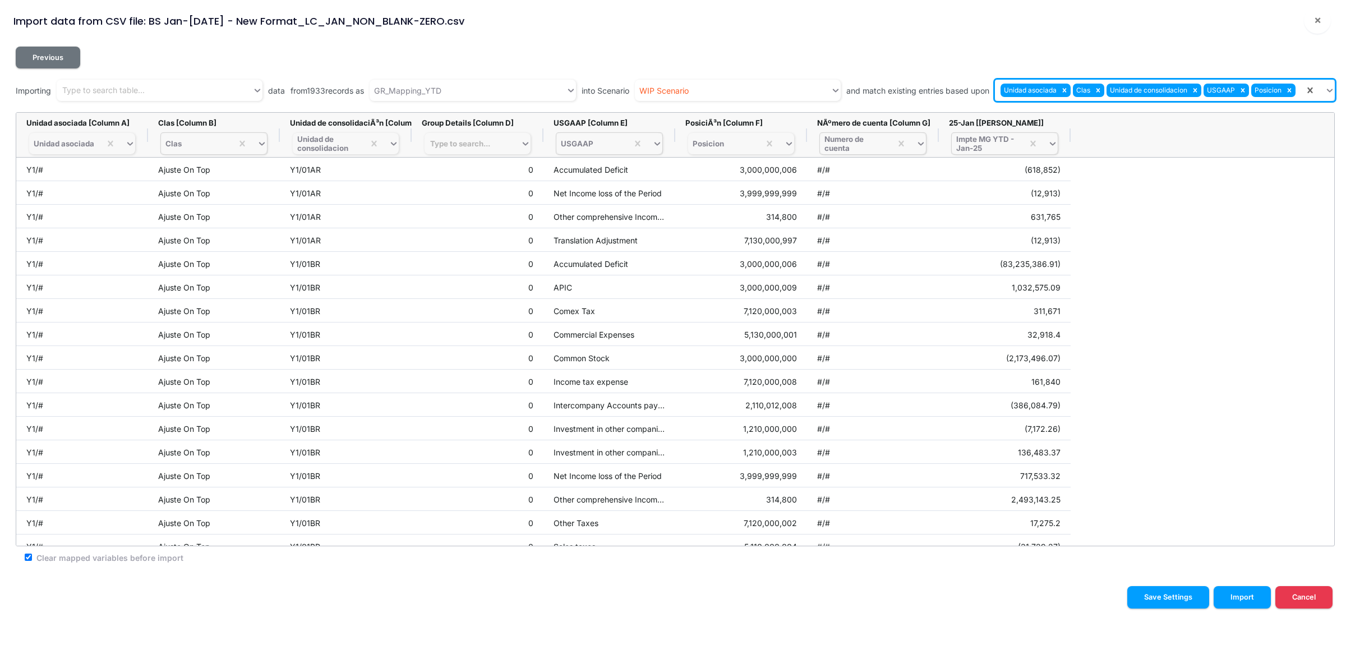
click at [1298, 94] on div "Unidad asociada Clas Unidad de consolidacion USGAAP Posicion" at bounding box center [1150, 90] width 310 height 19
click at [1107, 116] on div "Numero de cuenta" at bounding box center [1165, 118] width 341 height 21
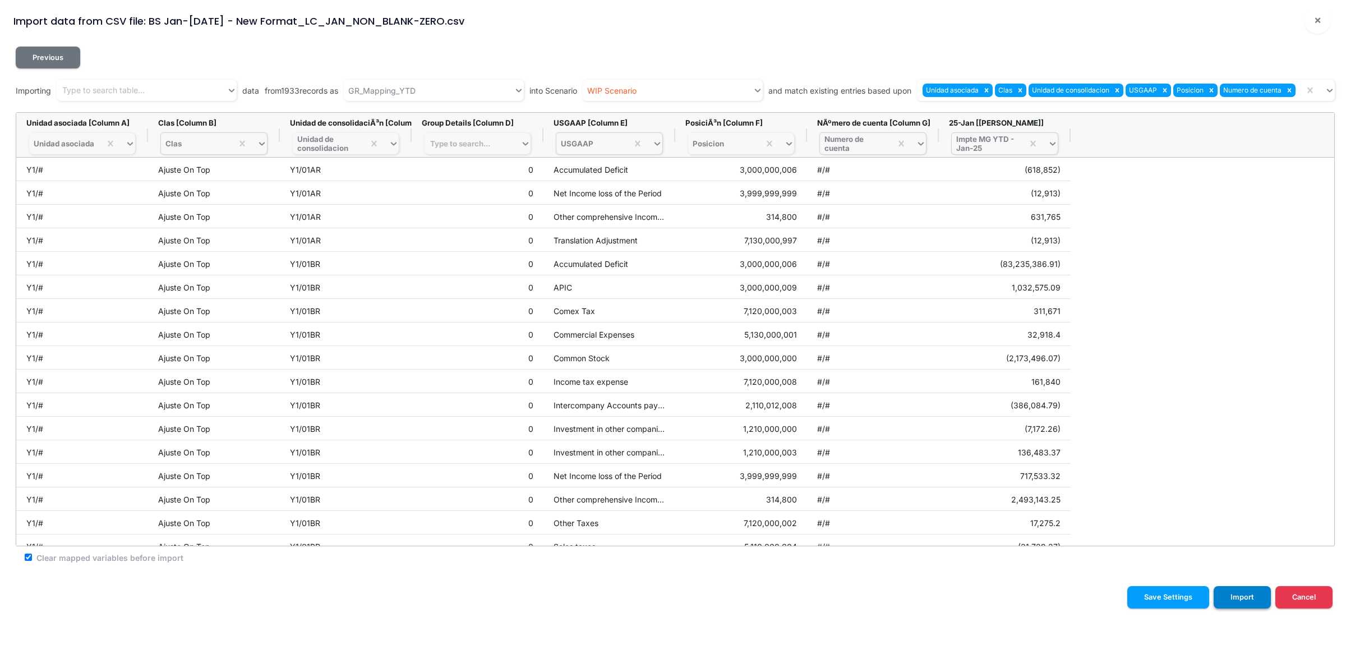
click at [1247, 599] on button "Import" at bounding box center [1242, 597] width 57 height 22
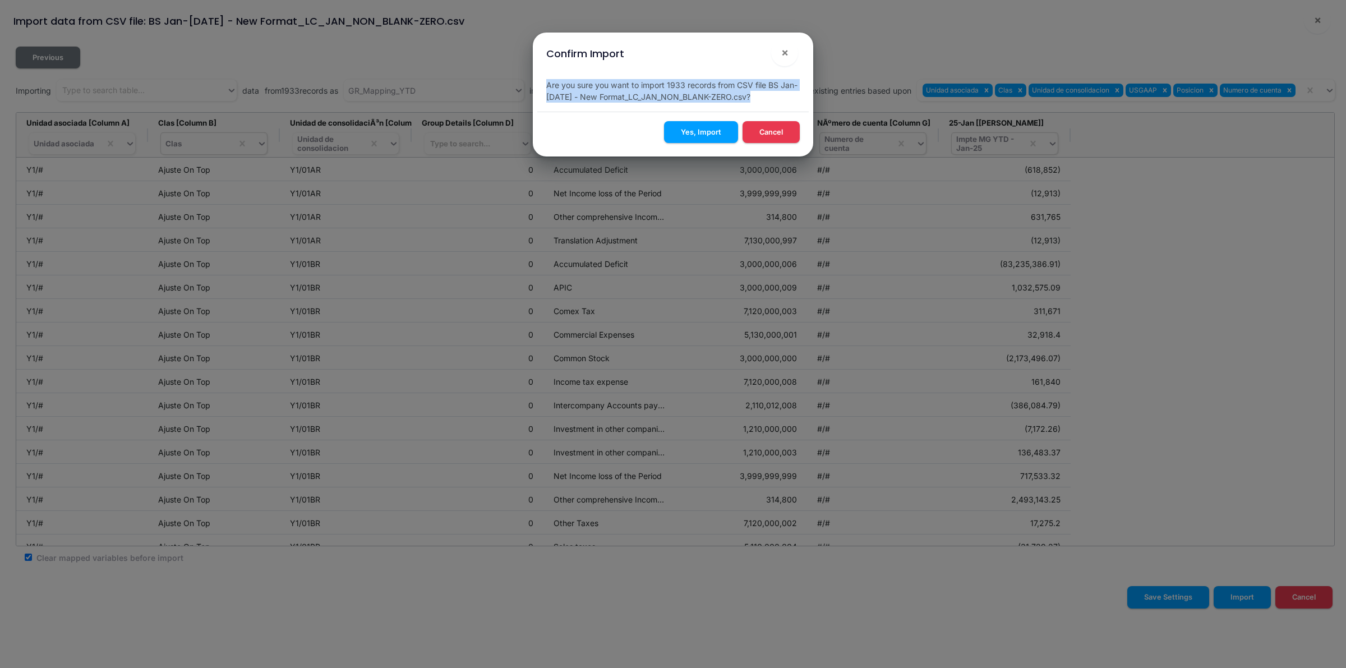
drag, startPoint x: 779, startPoint y: 99, endPoint x: 543, endPoint y: 85, distance: 236.1
click at [543, 85] on div "Are you sure you want to import 1933 records from CSV file BS Jan-Aug 25 - New …" at bounding box center [673, 91] width 272 height 42
copy div "Are you sure you want to import 1933 records from CSV file BS Jan-Aug 25 - New …"
click at [710, 134] on button "Yes, Import" at bounding box center [701, 132] width 74 height 22
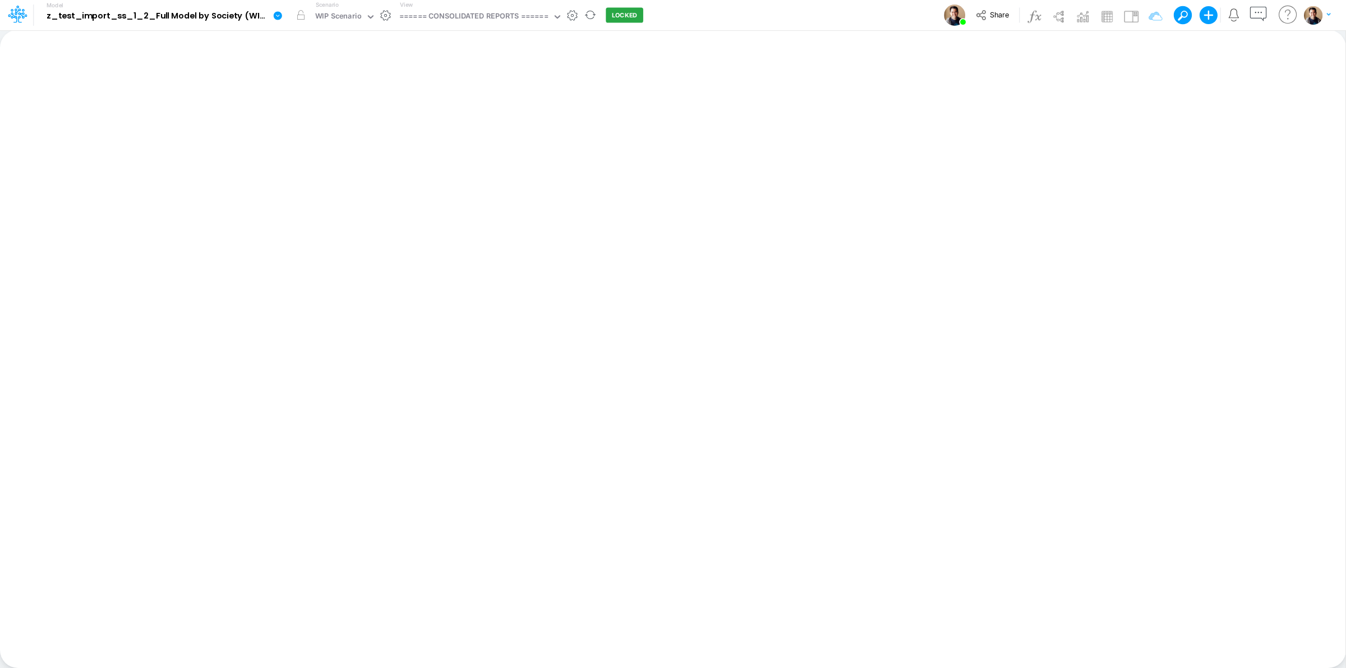
click at [276, 17] on icon at bounding box center [278, 15] width 8 height 8
click at [310, 116] on button "View model info" at bounding box center [334, 116] width 120 height 17
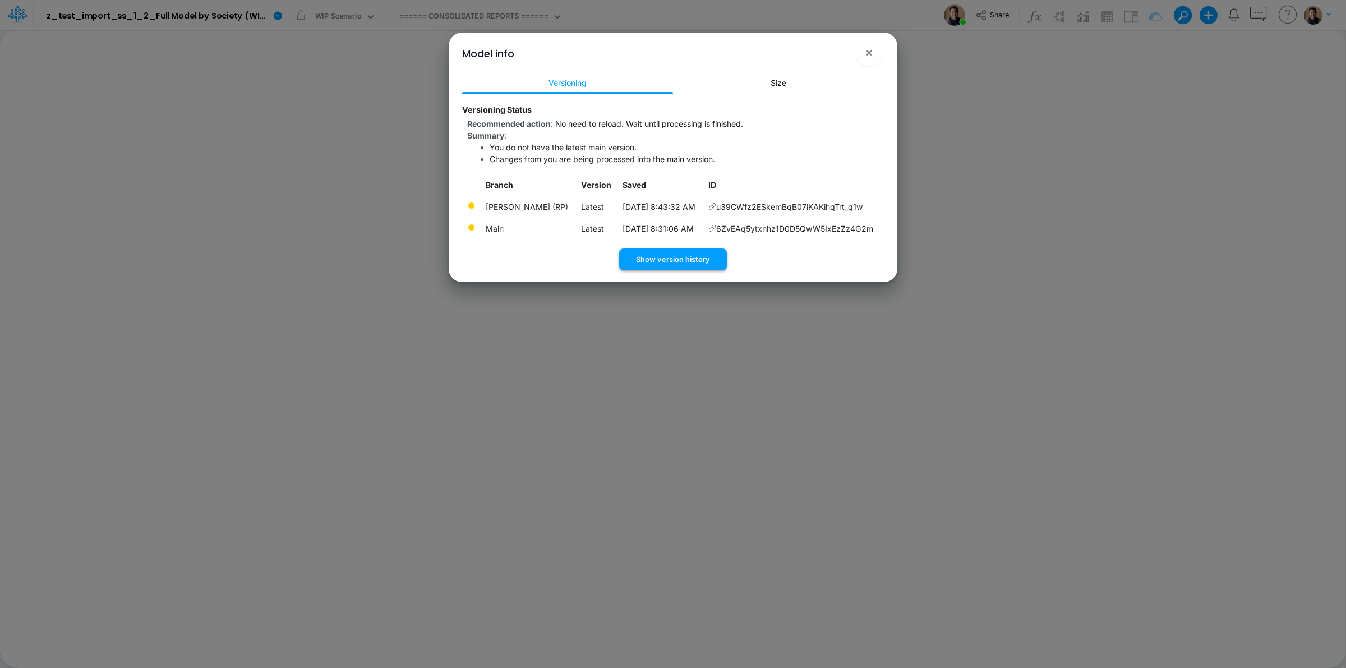
click at [676, 256] on button "Show version history" at bounding box center [673, 260] width 108 height 22
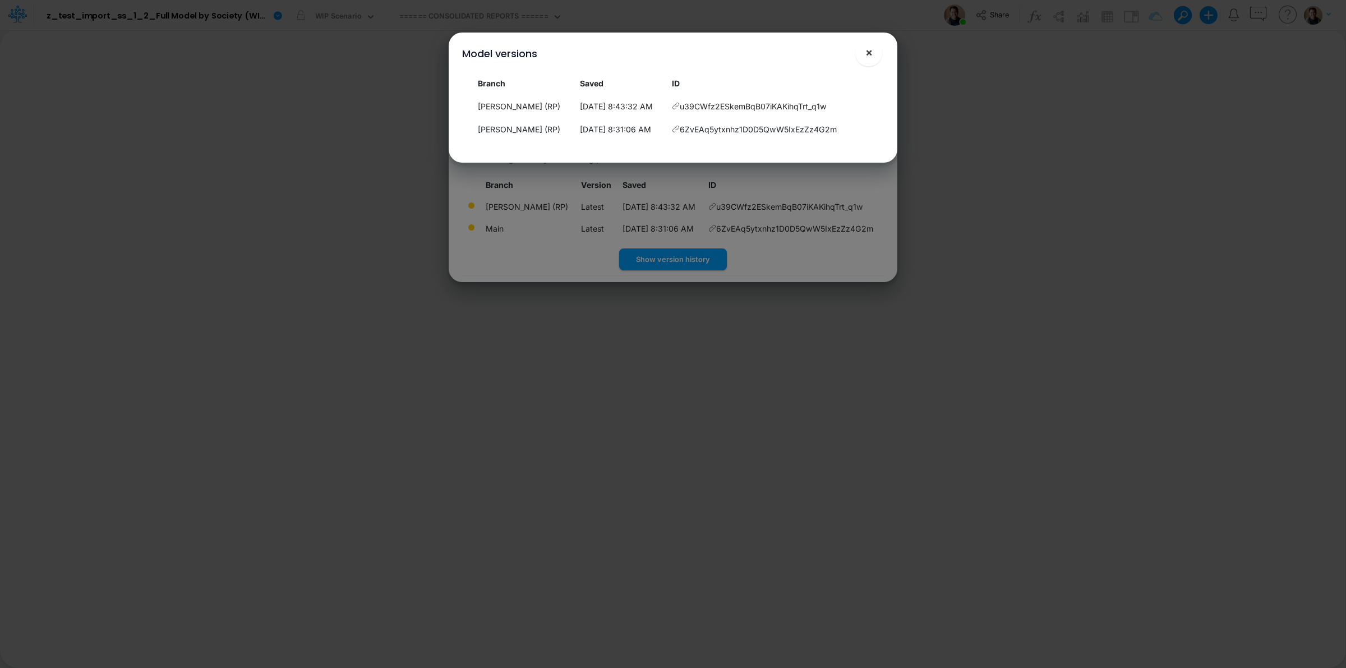
click at [871, 56] on span "×" at bounding box center [869, 51] width 7 height 13
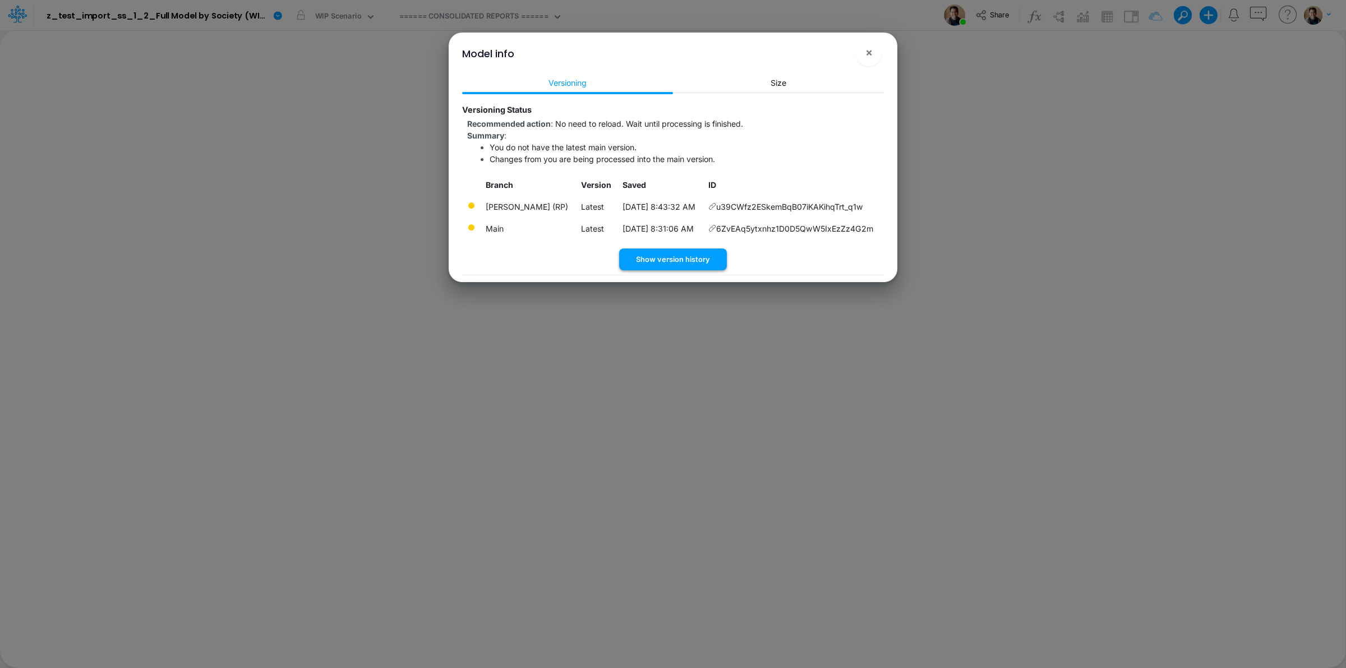
click at [680, 258] on button "Show version history" at bounding box center [673, 260] width 108 height 22
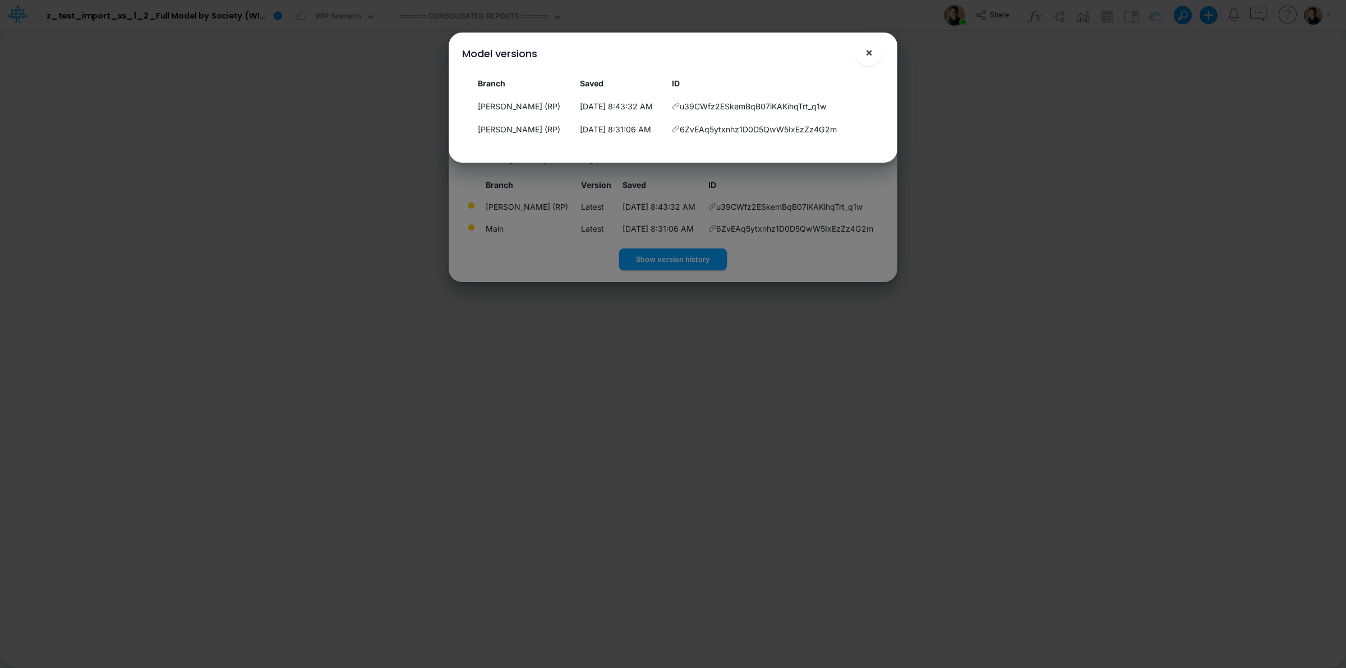
click at [867, 48] on span "×" at bounding box center [869, 51] width 7 height 13
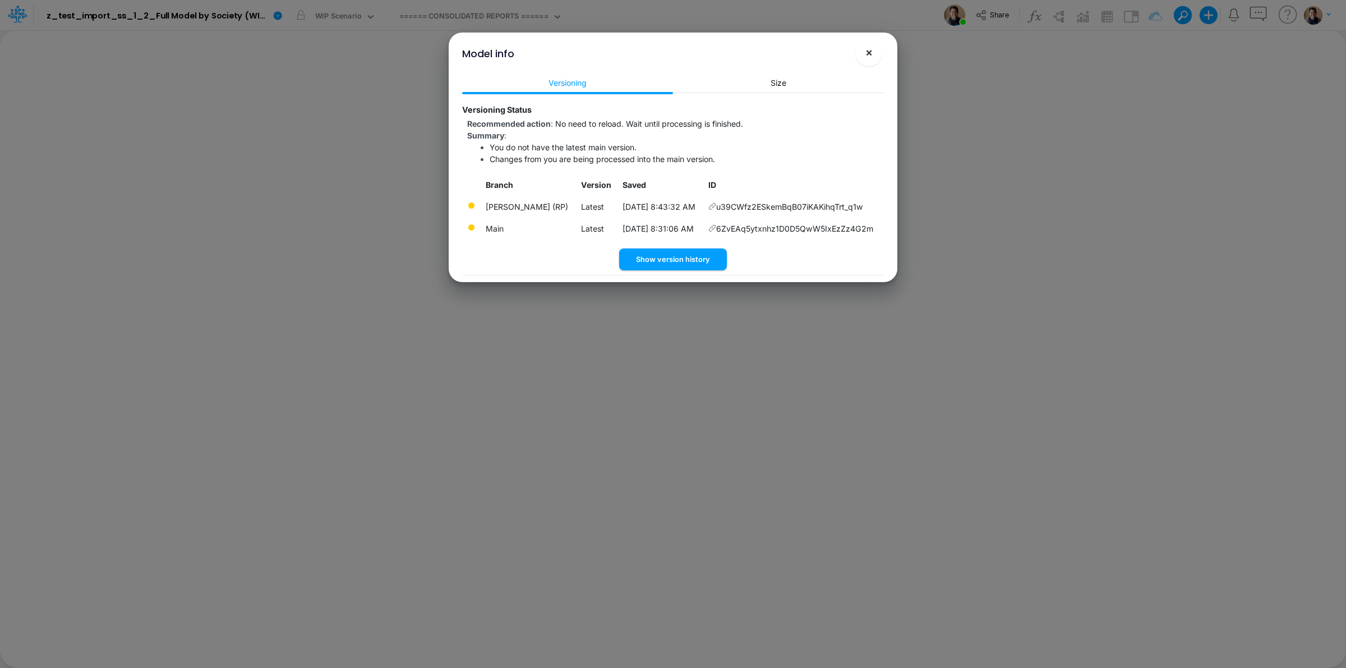
click at [863, 63] on button "×" at bounding box center [868, 52] width 27 height 27
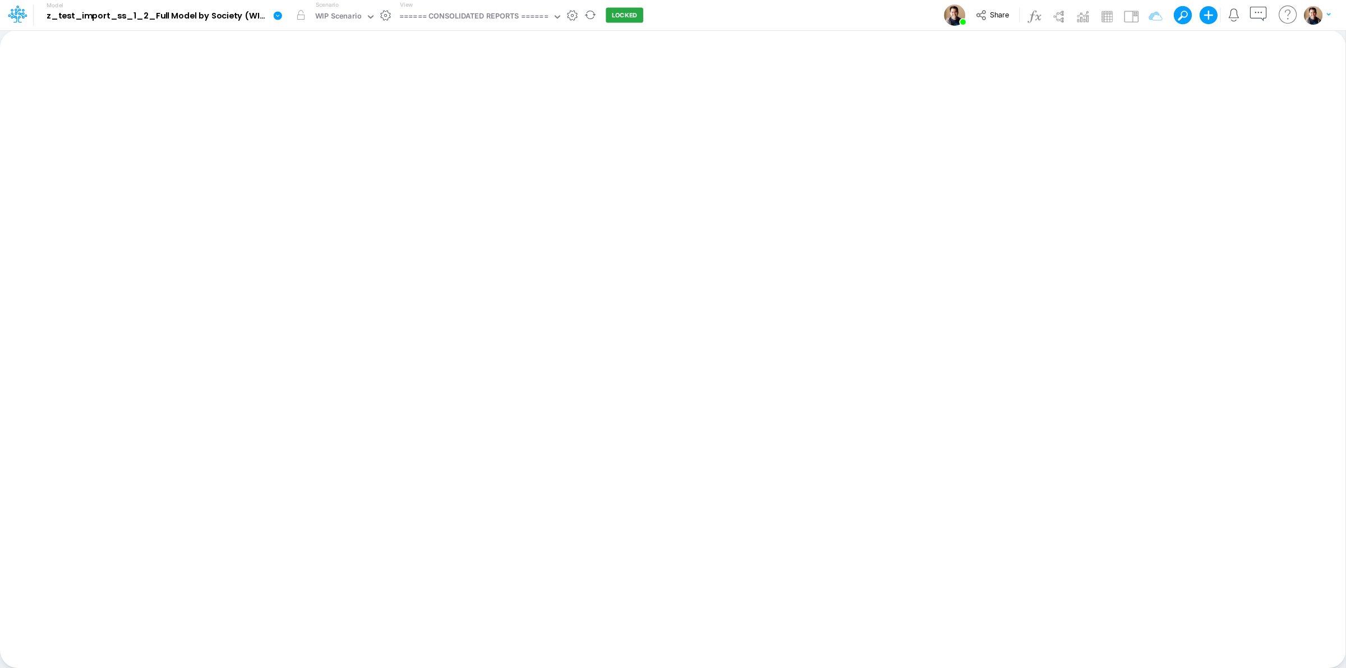
click at [273, 15] on icon at bounding box center [278, 16] width 10 height 10
click at [334, 118] on button "View model info" at bounding box center [334, 116] width 120 height 17
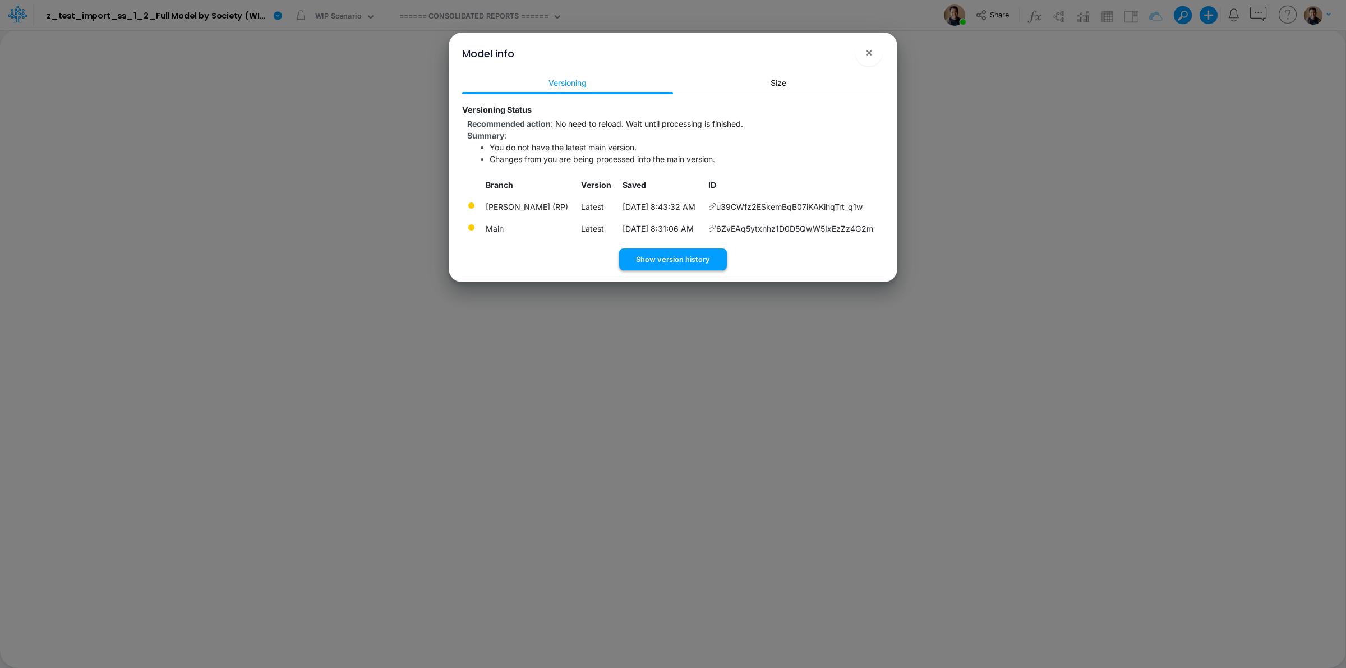
click at [693, 262] on button "Show version history" at bounding box center [673, 260] width 108 height 22
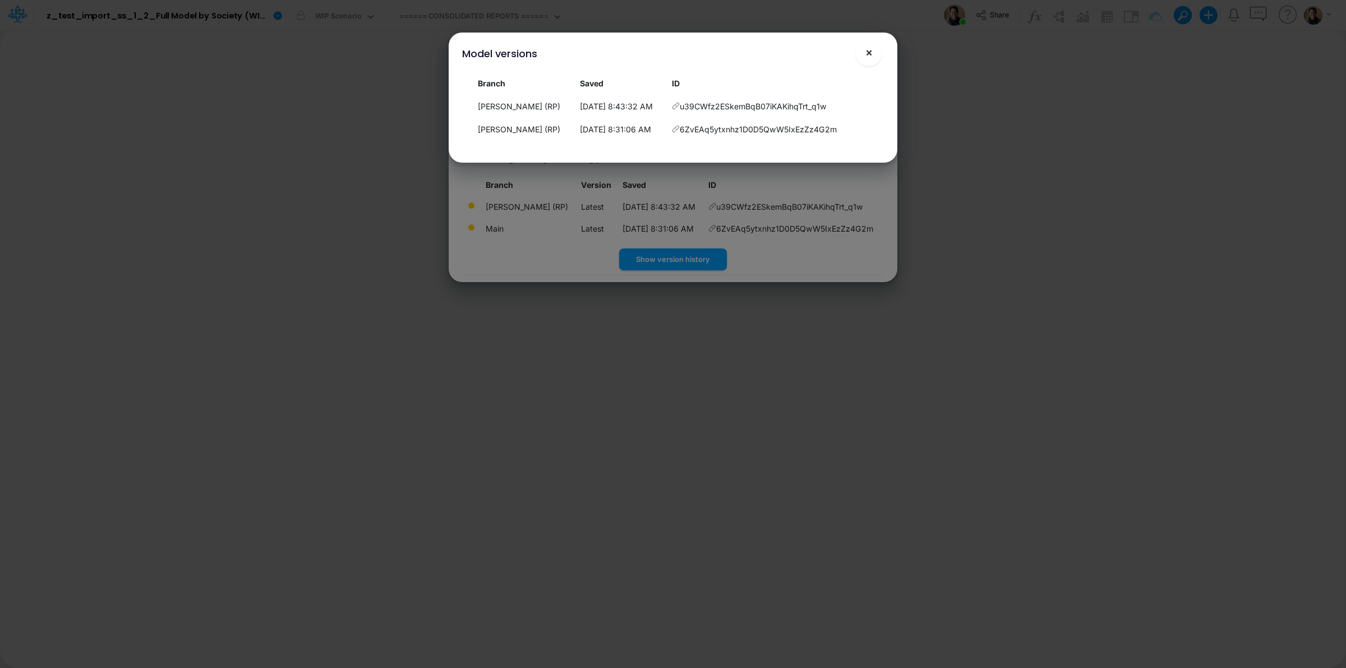
click at [866, 49] on span "×" at bounding box center [869, 51] width 7 height 13
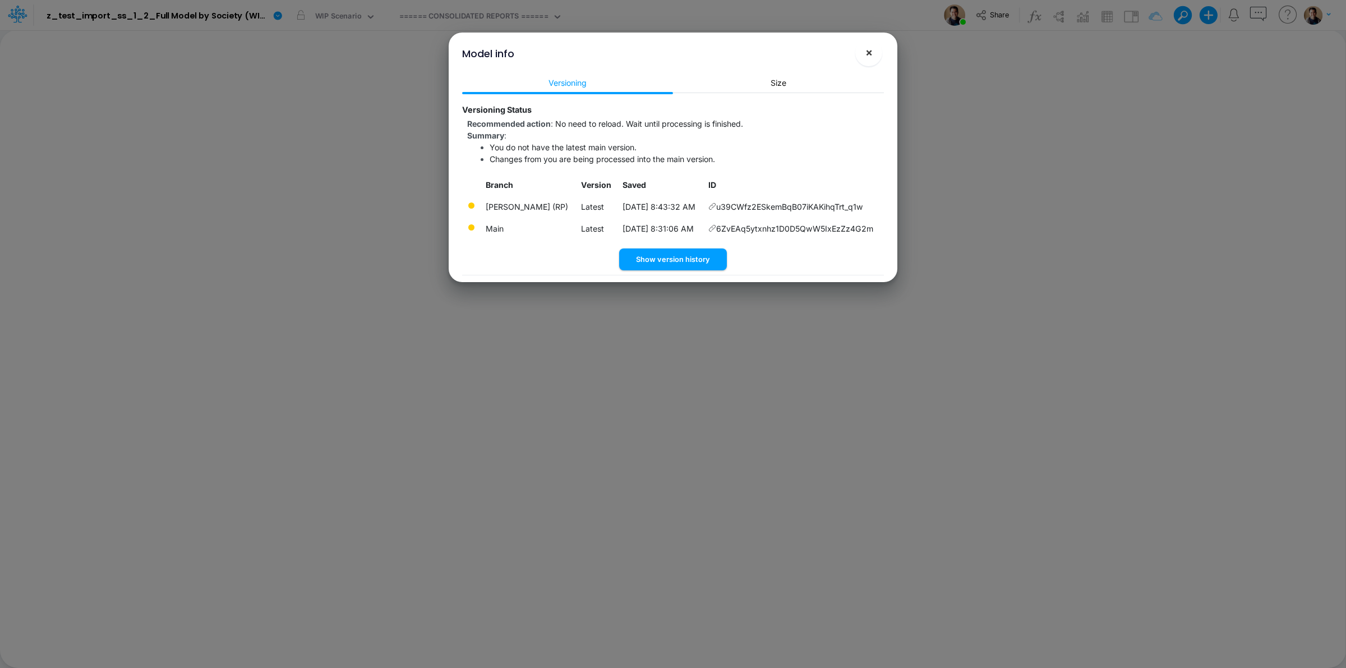
click at [872, 57] on span "×" at bounding box center [869, 51] width 7 height 13
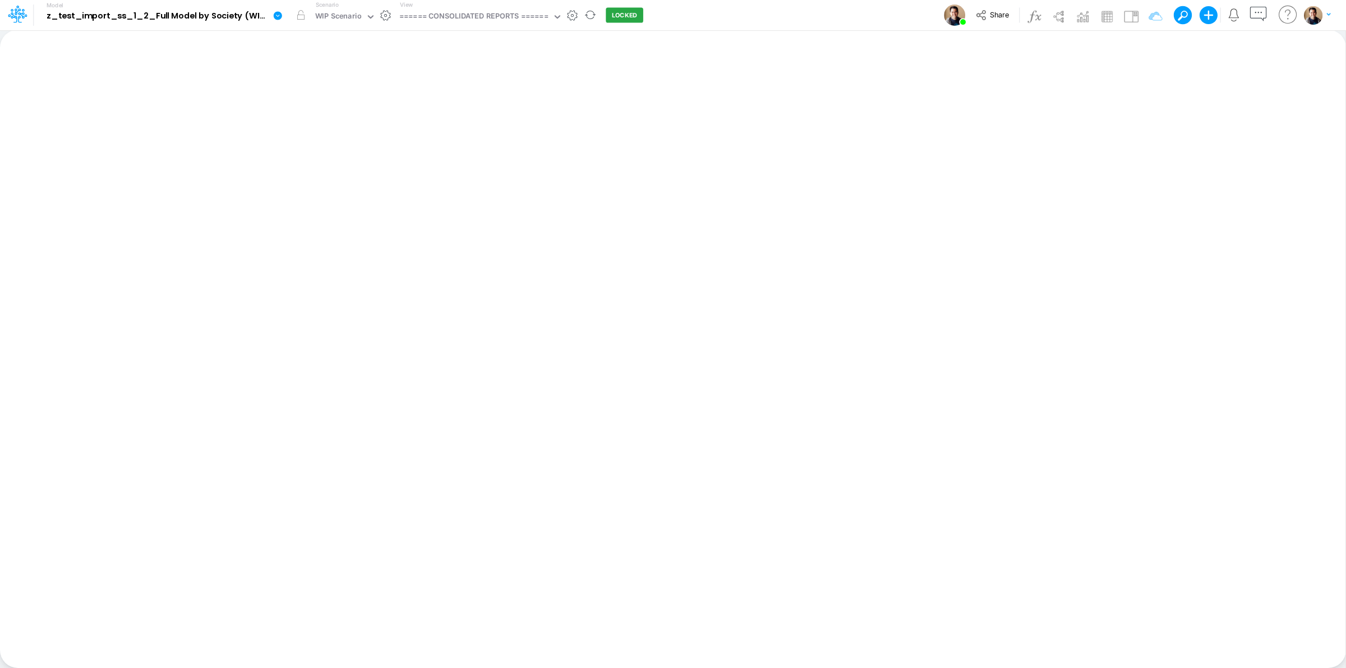
click at [278, 15] on icon at bounding box center [278, 15] width 8 height 8
click at [349, 113] on button "View model info" at bounding box center [334, 116] width 120 height 17
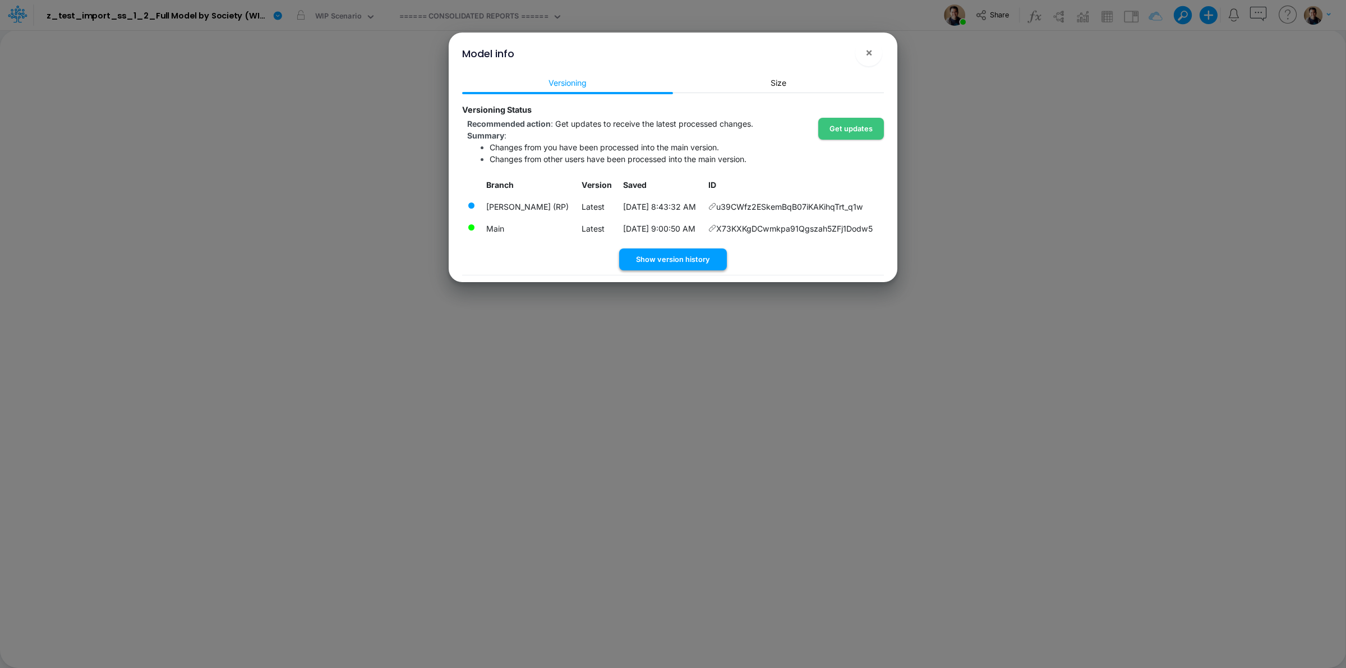
click at [688, 250] on button "Show version history" at bounding box center [673, 260] width 108 height 22
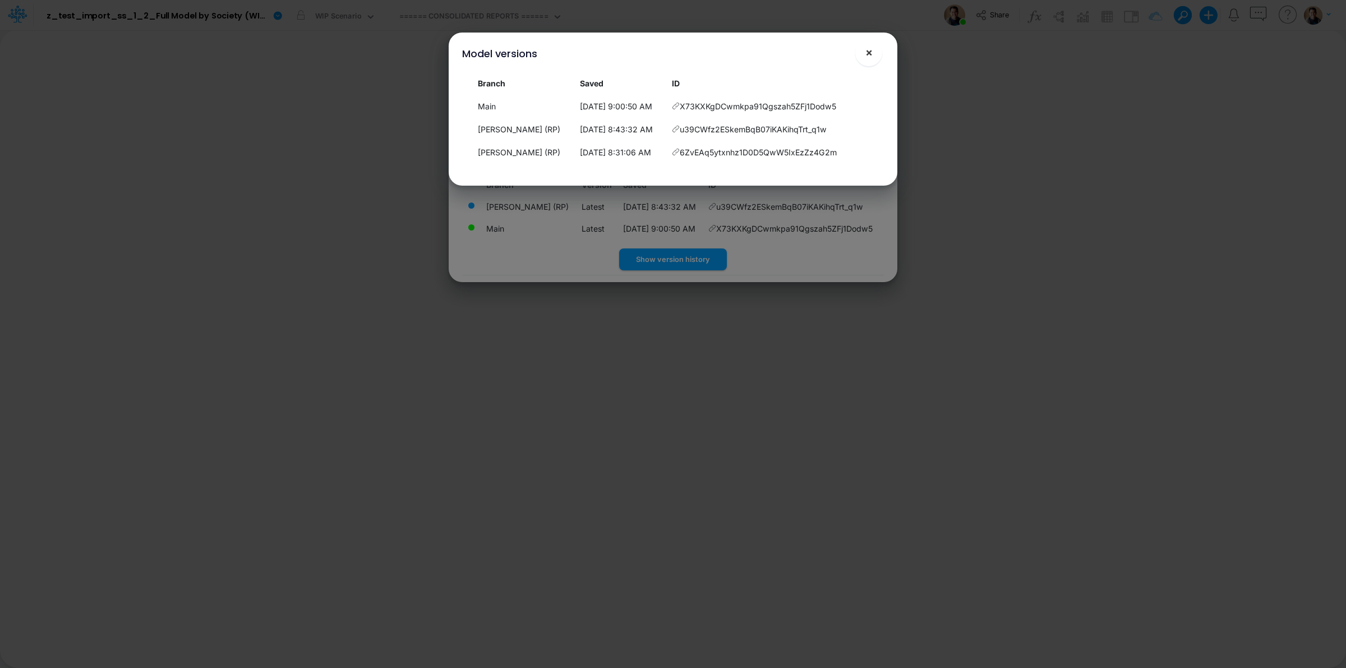
click at [866, 57] on span "×" at bounding box center [869, 51] width 7 height 13
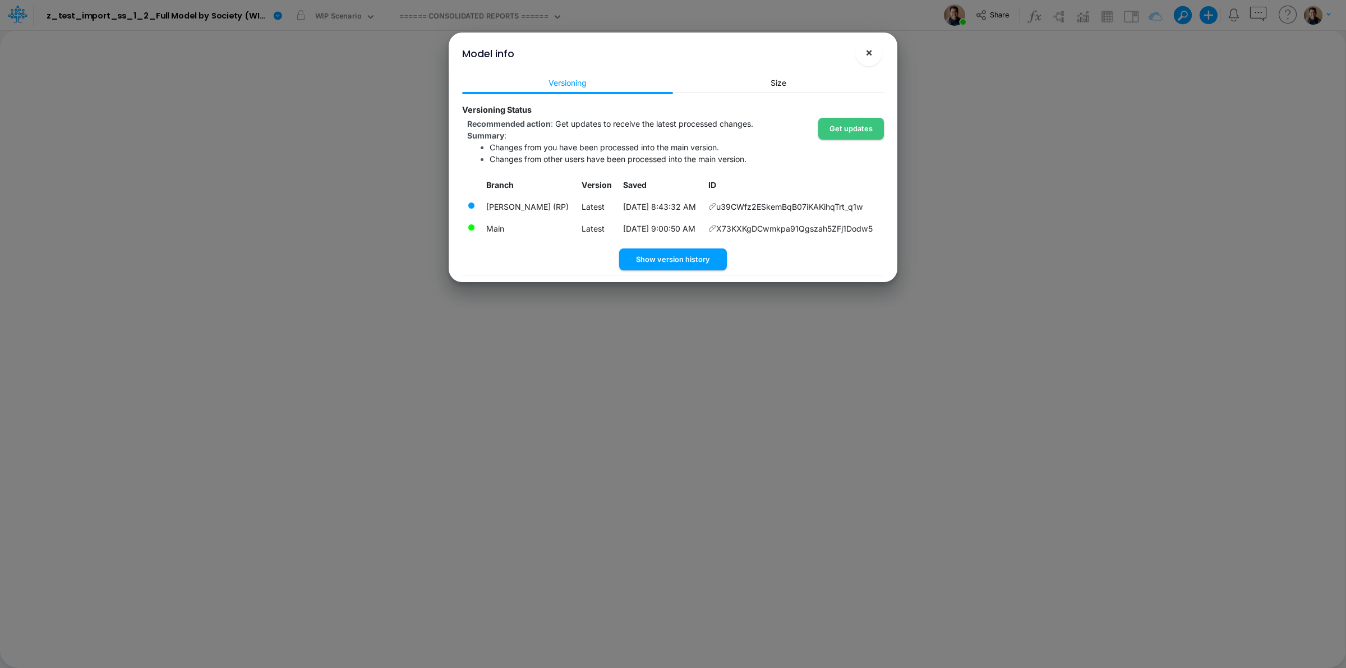
drag, startPoint x: 870, startPoint y: 51, endPoint x: 562, endPoint y: 29, distance: 308.8
click at [870, 52] on span "×" at bounding box center [869, 51] width 7 height 13
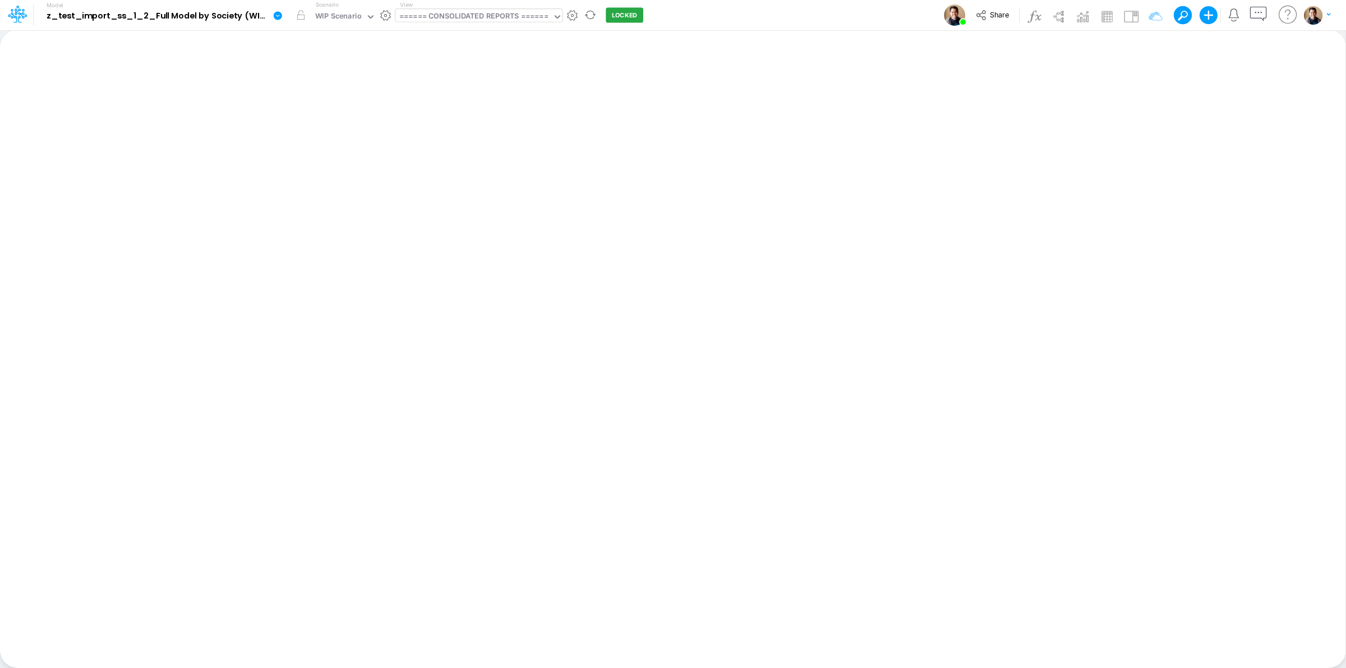
click at [500, 19] on div "====== CONSOLIDATED REPORTS ======" at bounding box center [473, 17] width 149 height 13
type input "ytd"
click at [458, 38] on div "GR Mapping - YTD" at bounding box center [470, 36] width 151 height 19
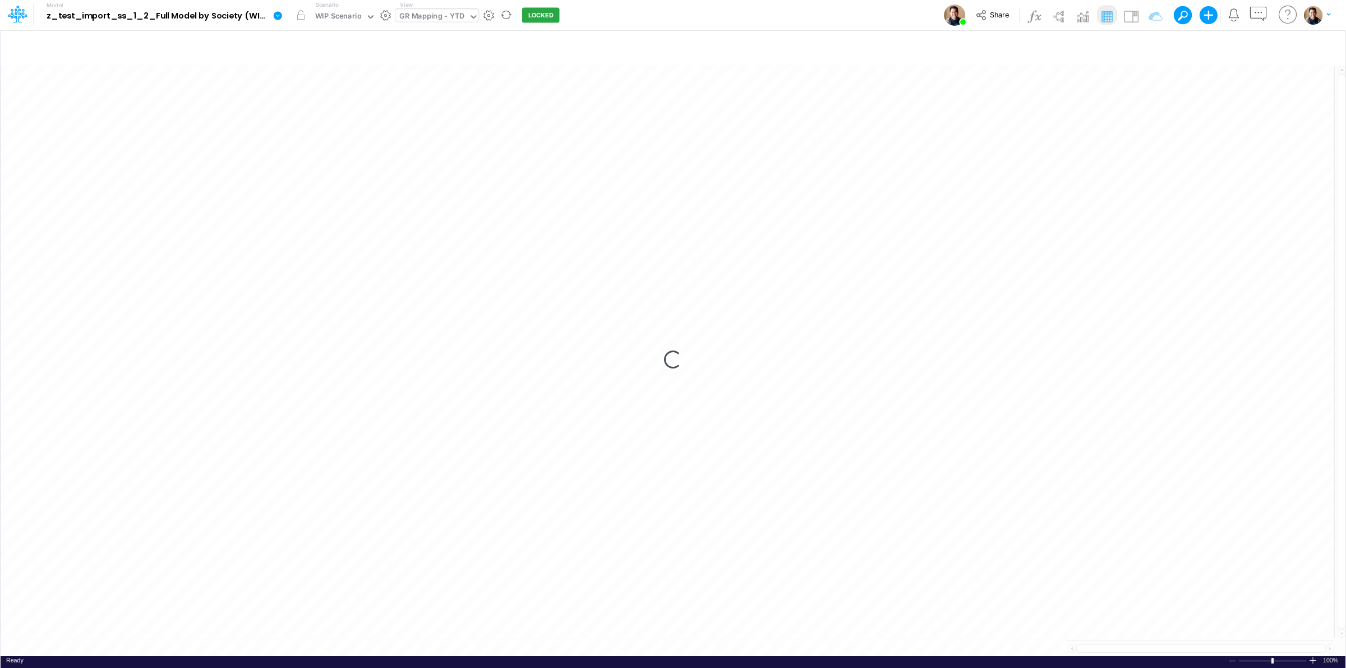
click at [277, 14] on icon at bounding box center [278, 15] width 8 height 8
click at [360, 116] on button "View model info" at bounding box center [334, 116] width 120 height 17
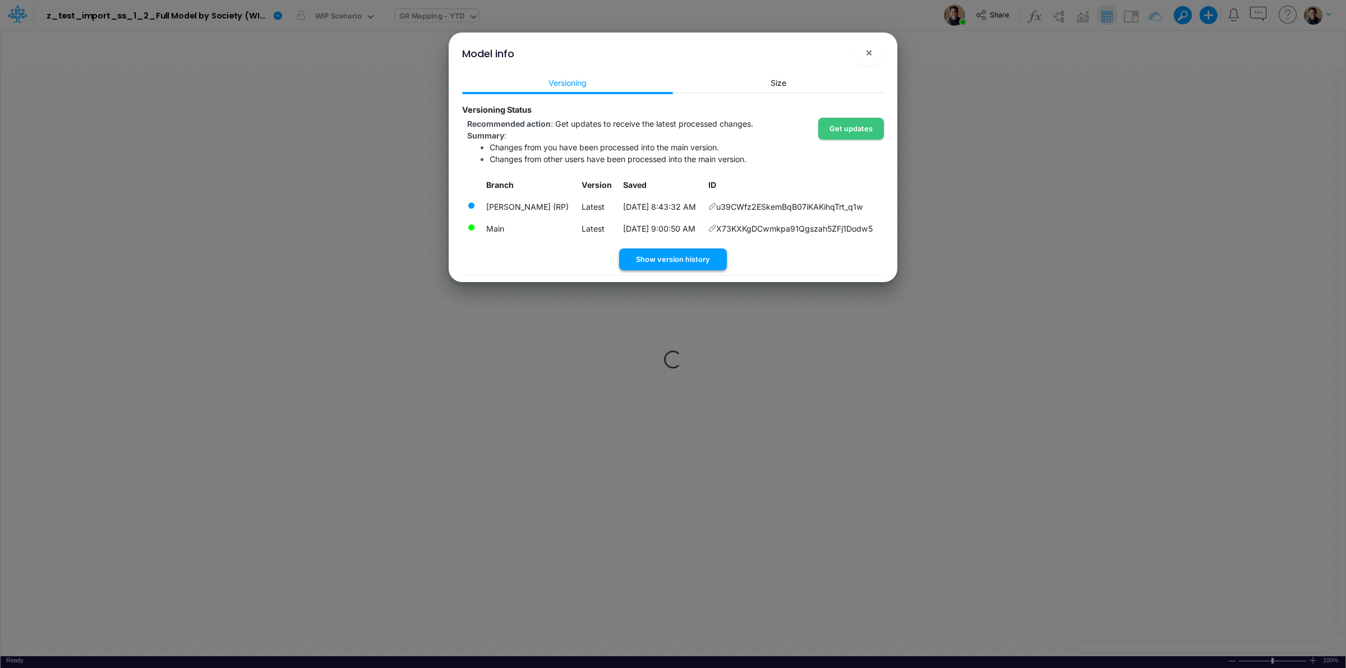
click at [694, 260] on button "Show version history" at bounding box center [673, 260] width 108 height 22
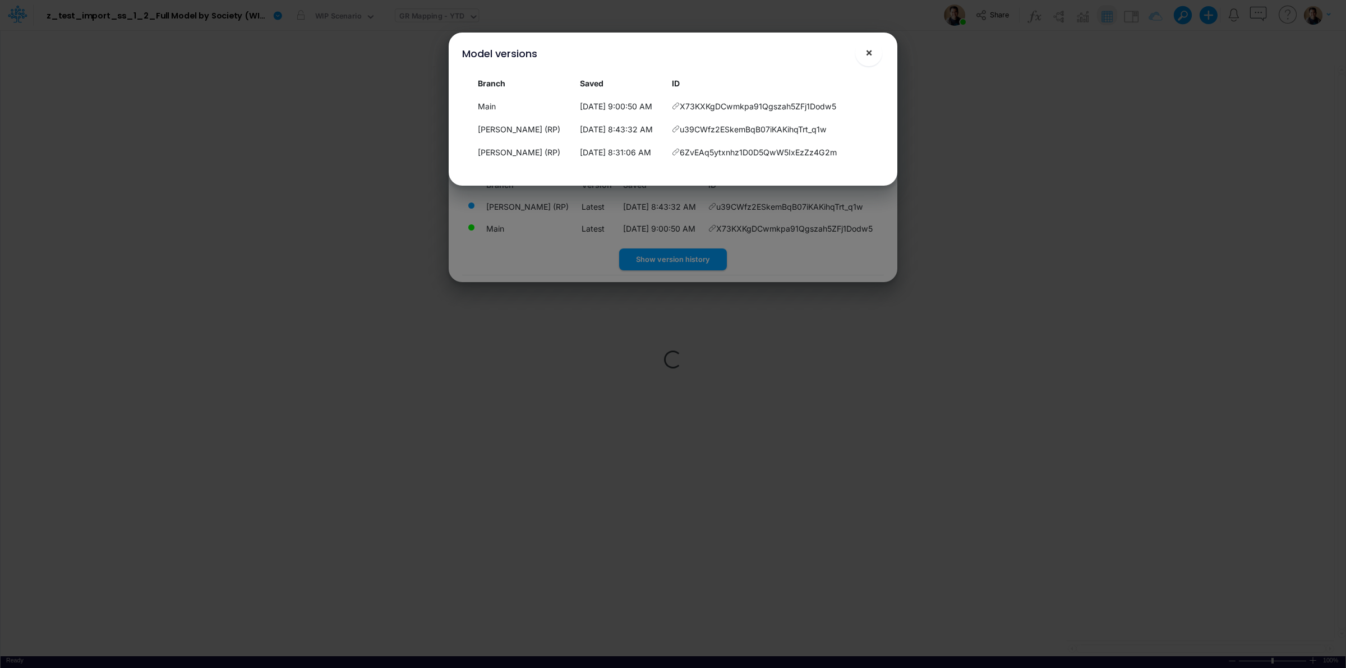
click at [867, 54] on span "×" at bounding box center [869, 51] width 7 height 13
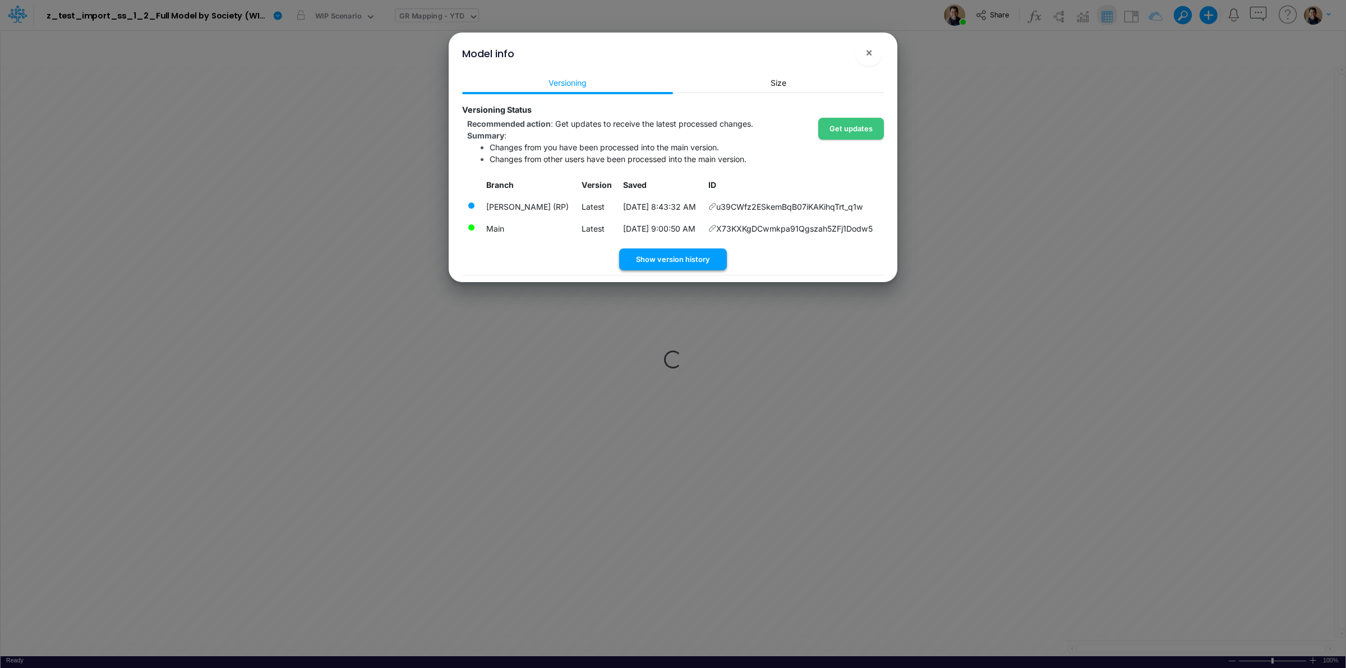
click at [691, 260] on button "Show version history" at bounding box center [673, 260] width 108 height 22
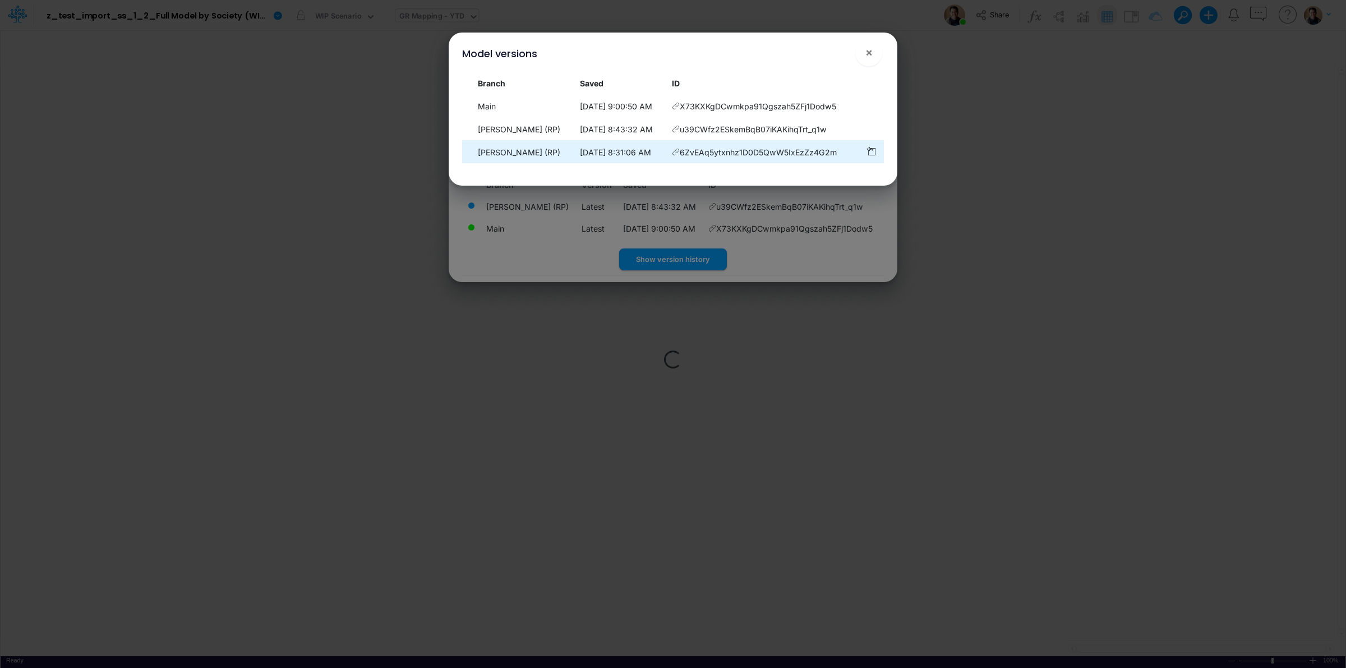
click at [680, 153] on icon at bounding box center [676, 152] width 8 height 8
click at [878, 48] on button "×" at bounding box center [868, 52] width 27 height 27
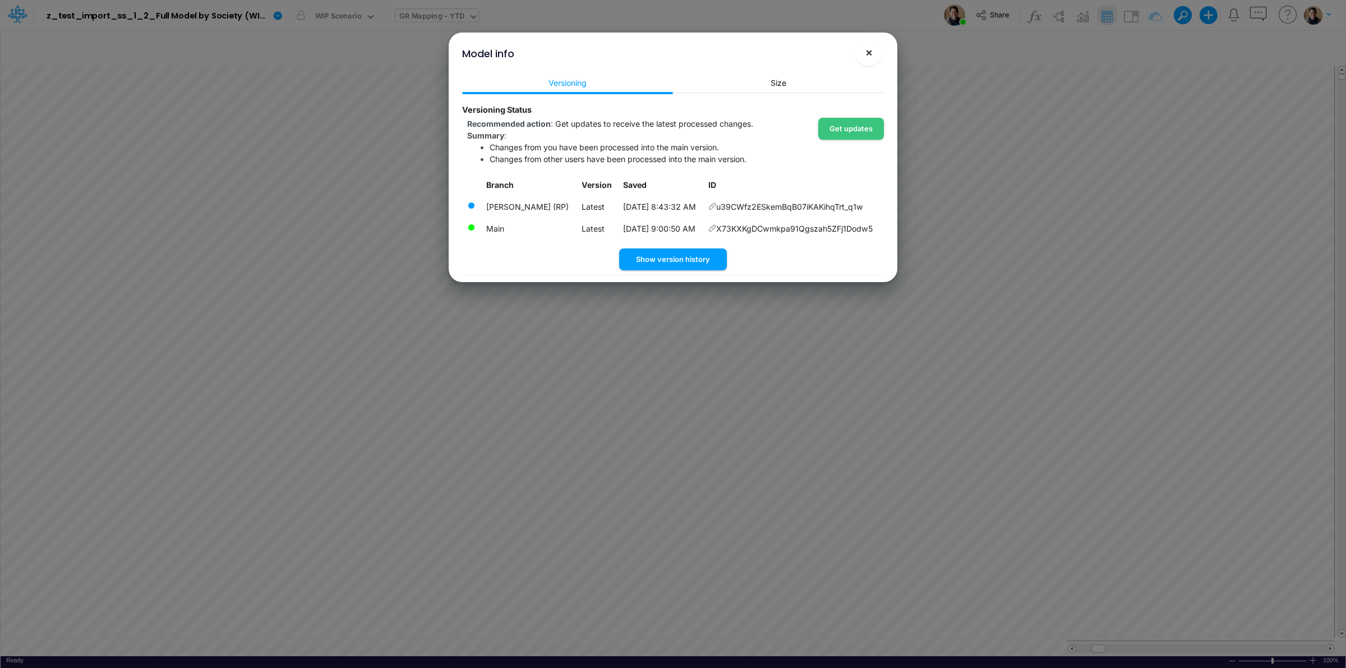
click at [871, 53] on span "×" at bounding box center [869, 51] width 7 height 13
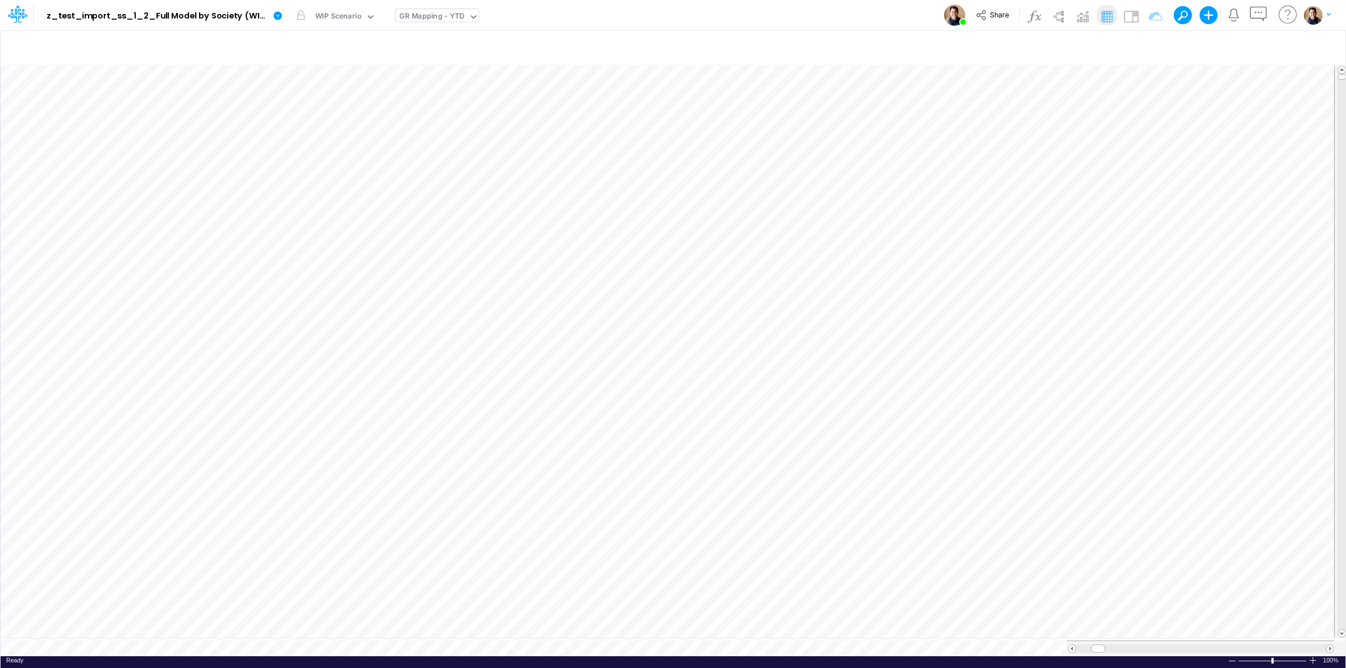
scroll to position [0, 1]
click at [1132, 15] on img at bounding box center [1132, 16] width 18 height 18
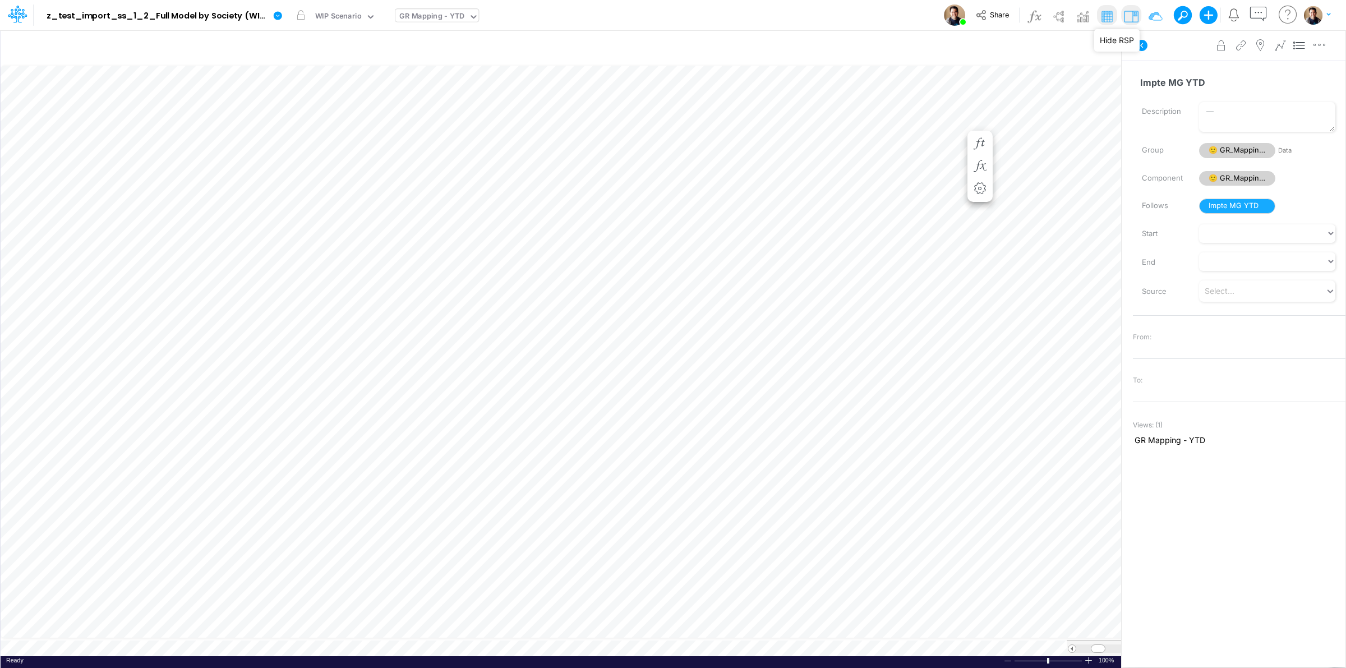
click at [1234, 178] on span "🙂 GR_Mapping_YTD" at bounding box center [1237, 178] width 76 height 15
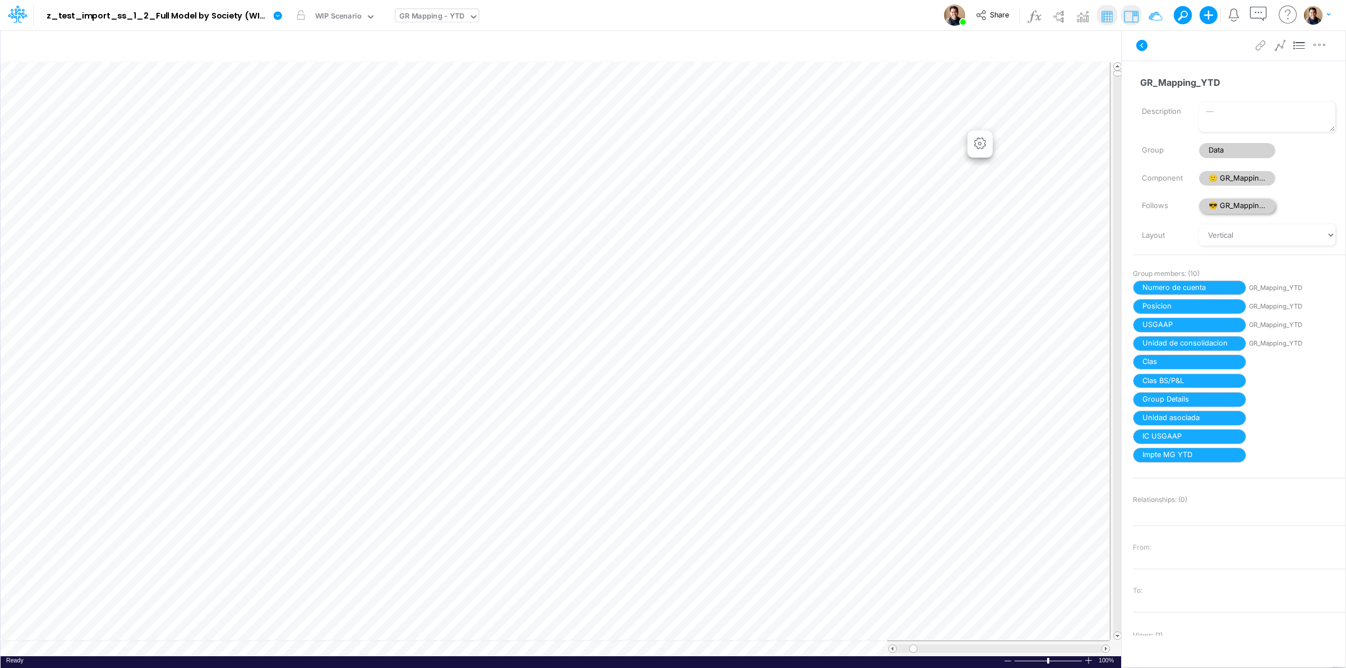
click at [1244, 205] on span "😎 GR_Mapping_YTD" at bounding box center [1237, 206] width 76 height 15
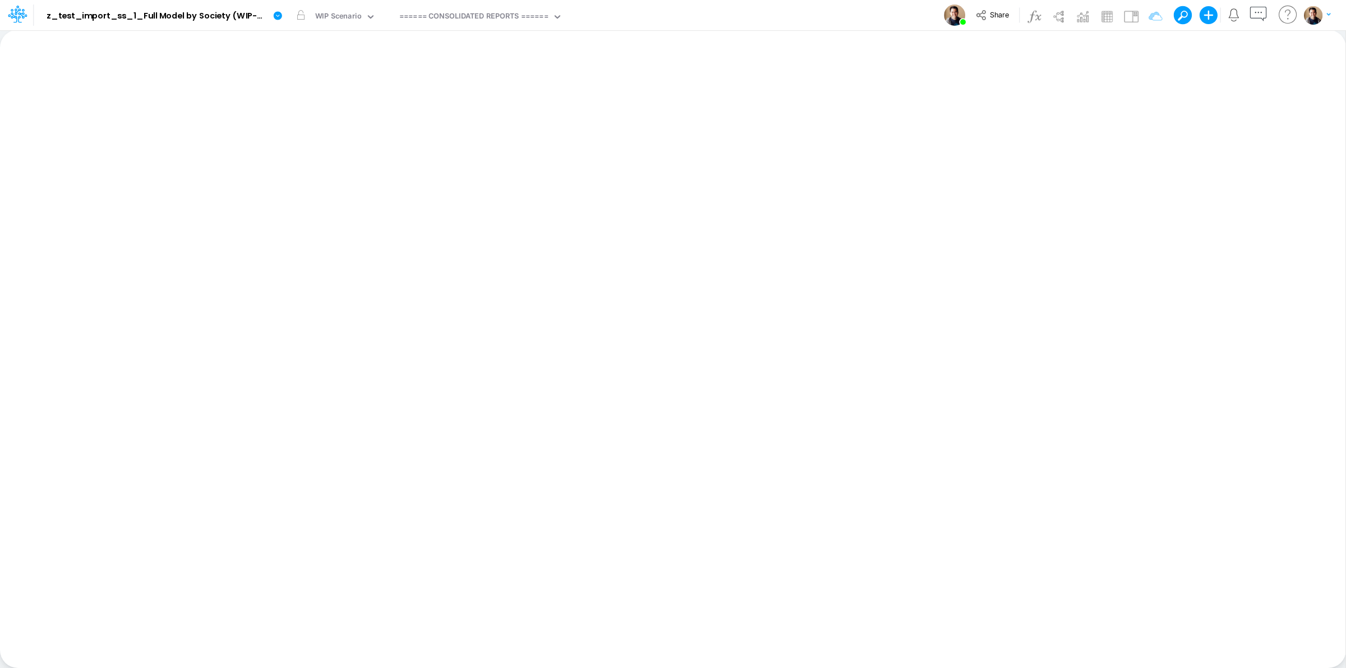
click at [282, 17] on icon at bounding box center [278, 16] width 10 height 10
click at [334, 111] on button "View model info" at bounding box center [334, 116] width 120 height 17
click at [275, 12] on icon at bounding box center [278, 16] width 10 height 10
click at [329, 113] on button "View model info" at bounding box center [334, 116] width 120 height 17
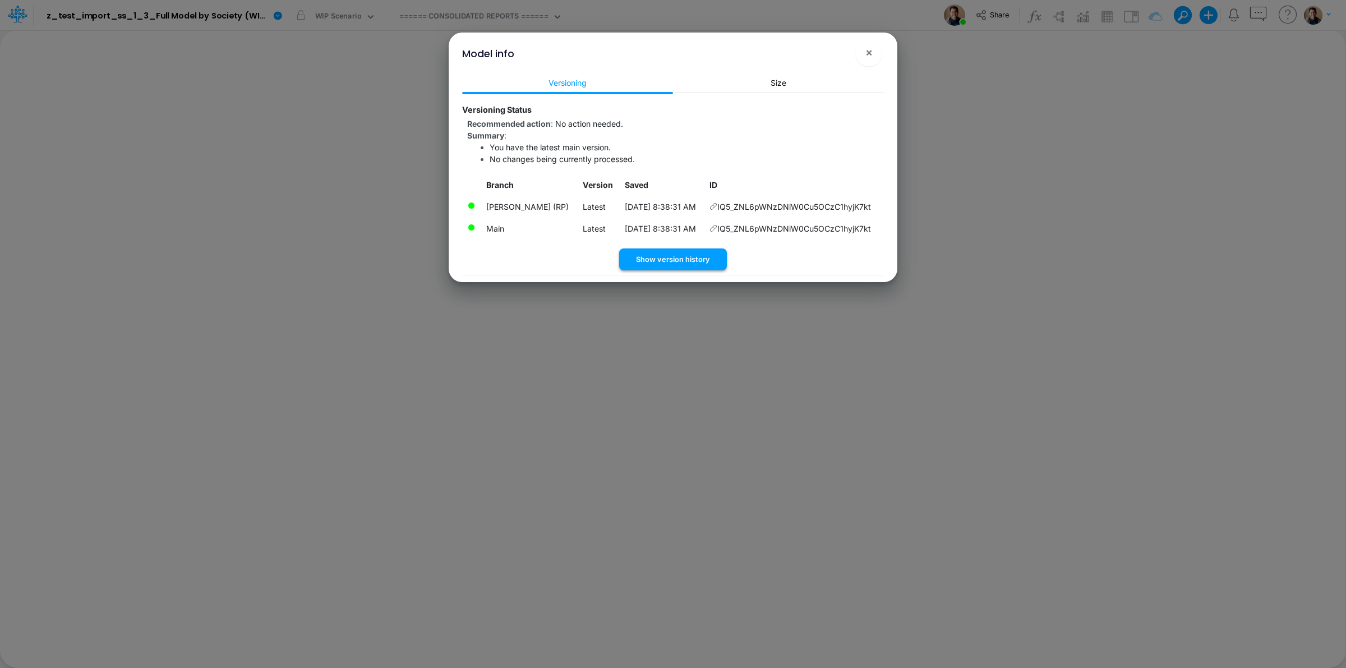
click at [688, 251] on button "Show version history" at bounding box center [673, 260] width 108 height 22
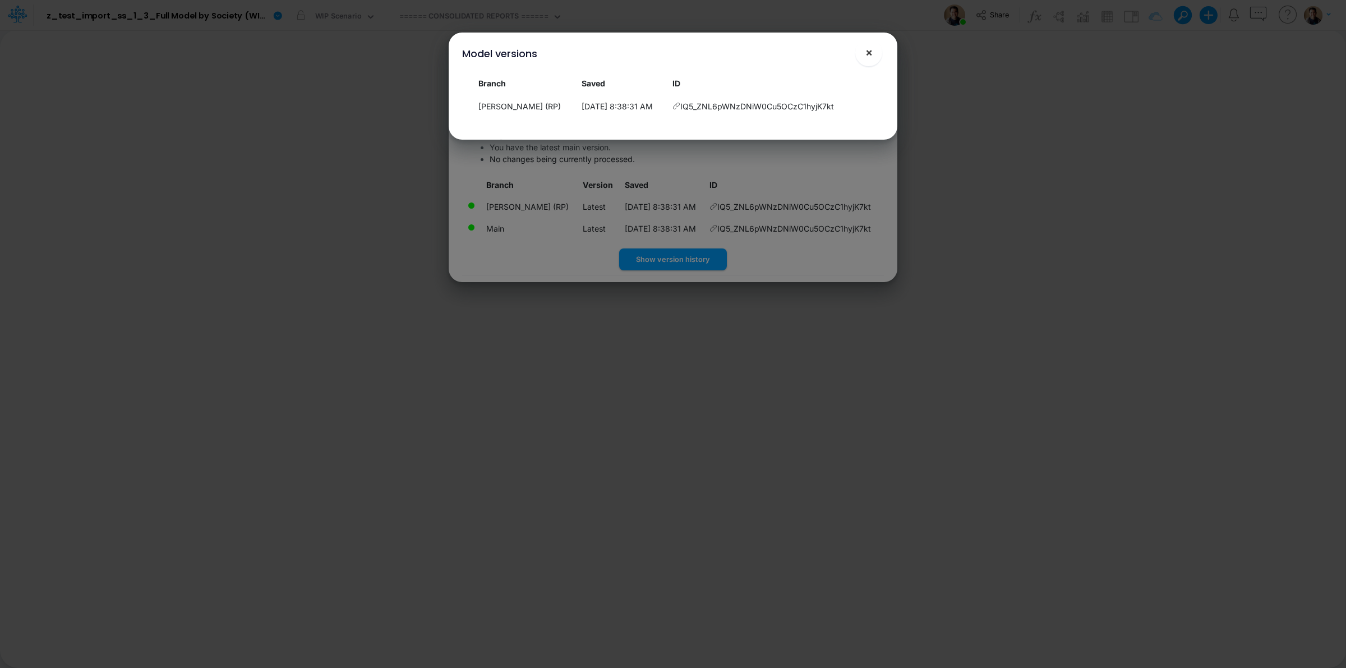
click at [867, 48] on span "×" at bounding box center [869, 51] width 7 height 13
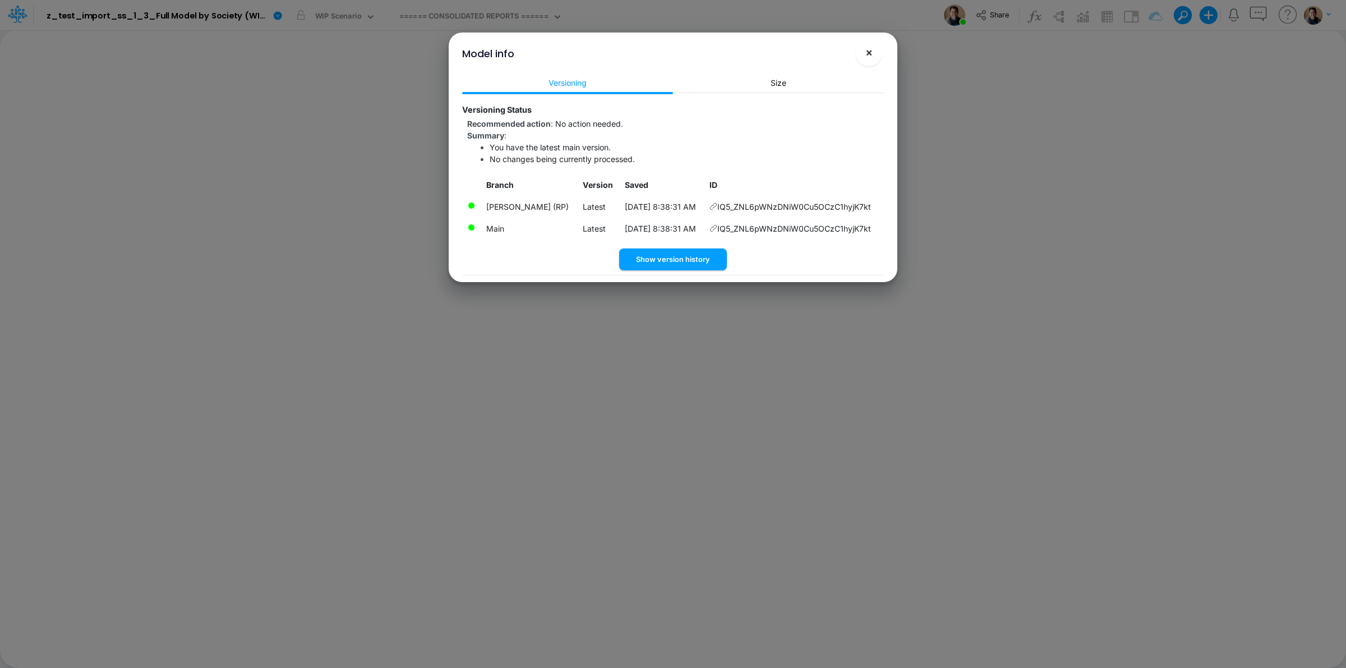
click at [872, 55] on span "×" at bounding box center [869, 51] width 7 height 13
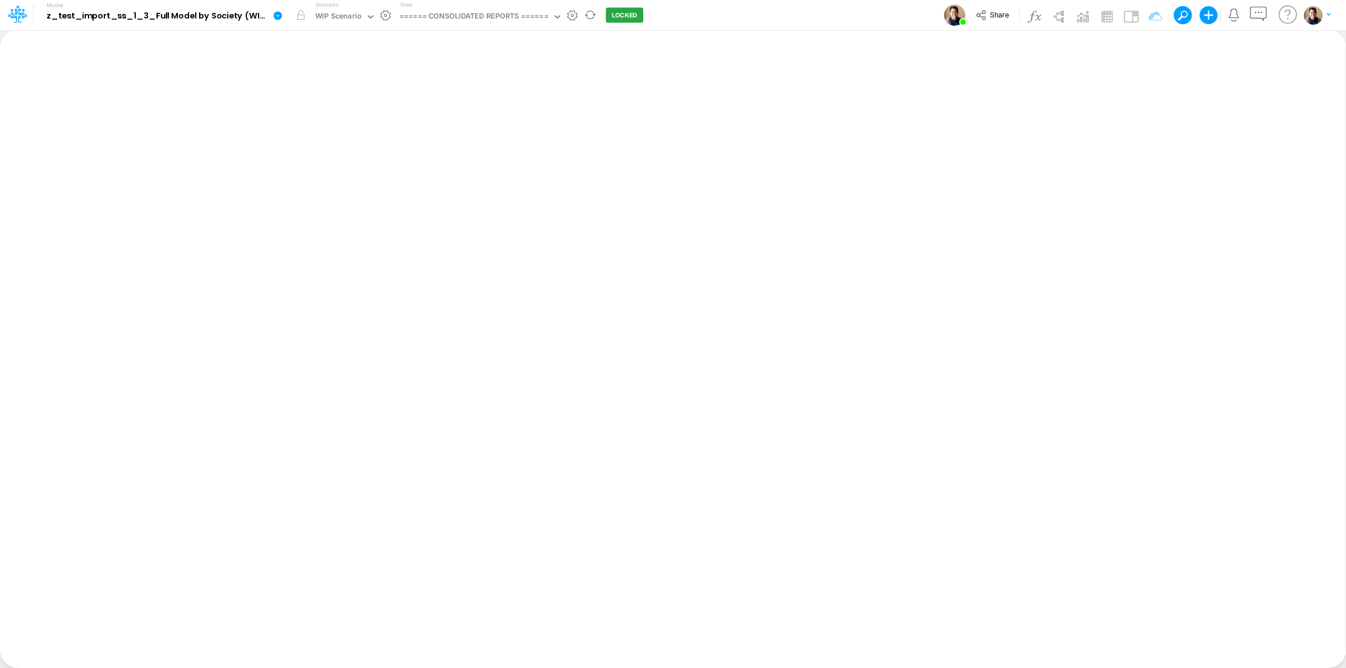
click at [278, 18] on icon at bounding box center [278, 15] width 8 height 8
click at [338, 123] on button "View model info" at bounding box center [334, 116] width 120 height 17
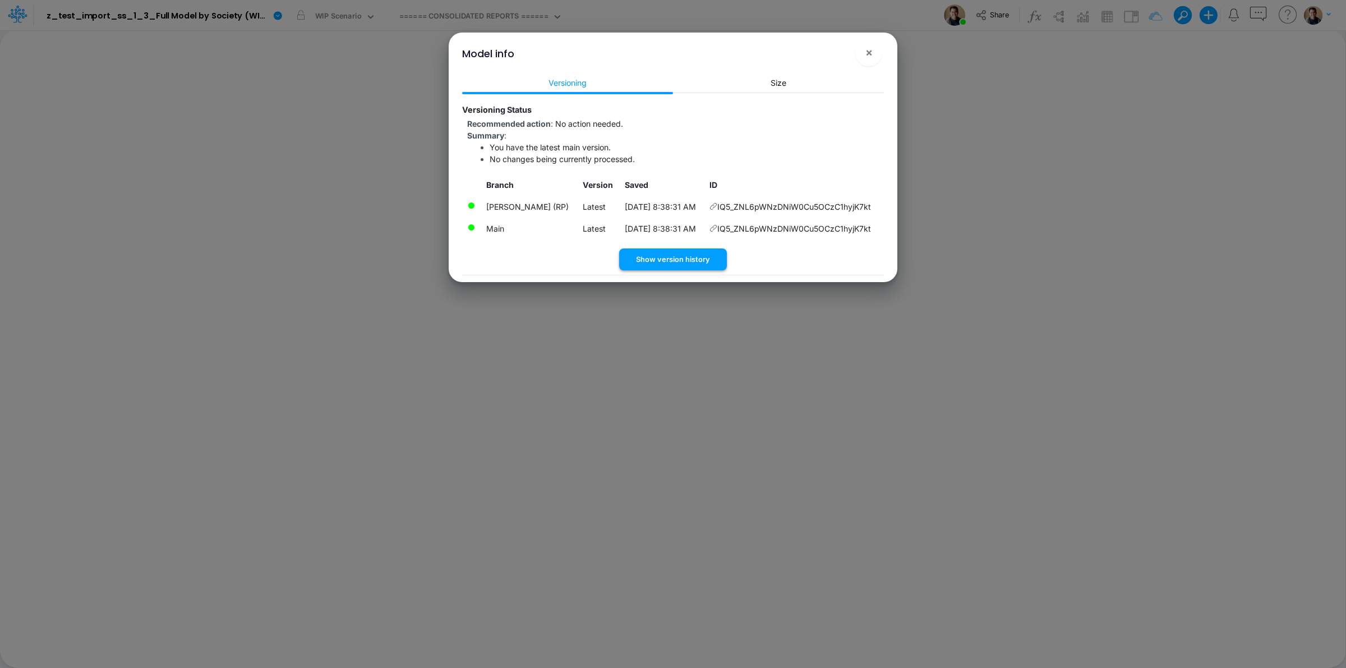
click at [685, 259] on button "Show version history" at bounding box center [673, 260] width 108 height 22
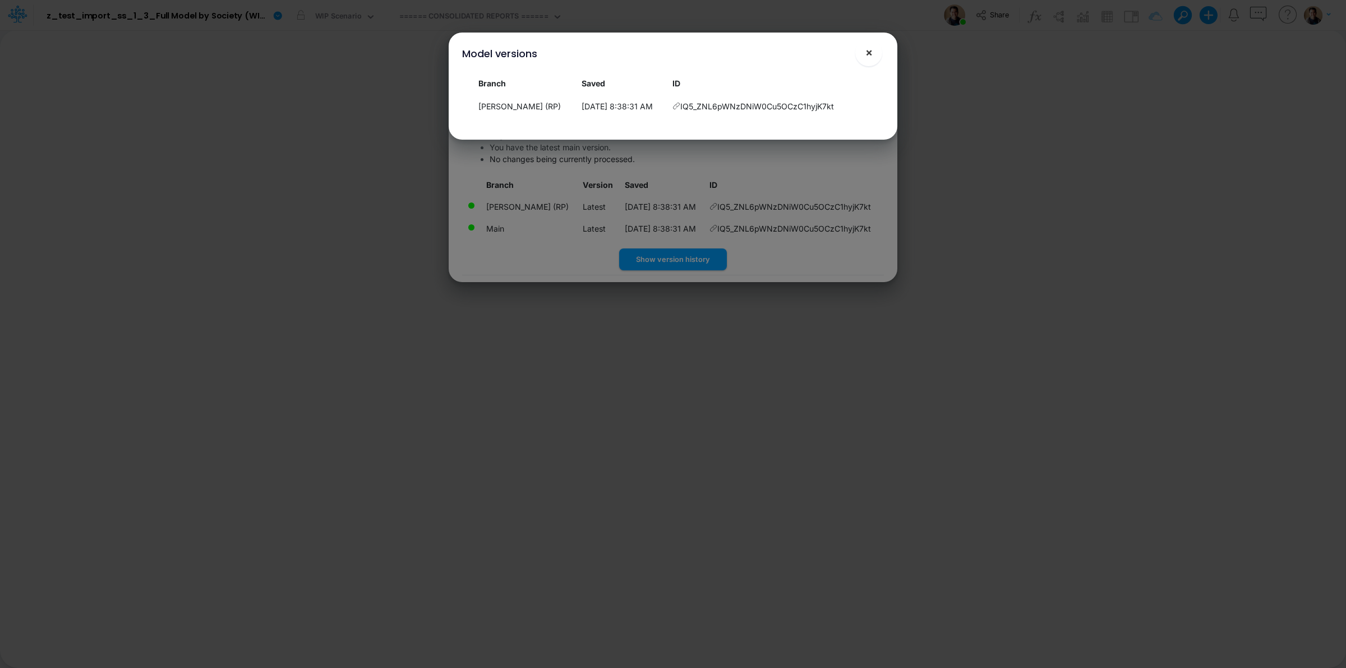
click at [872, 53] on span "×" at bounding box center [869, 51] width 7 height 13
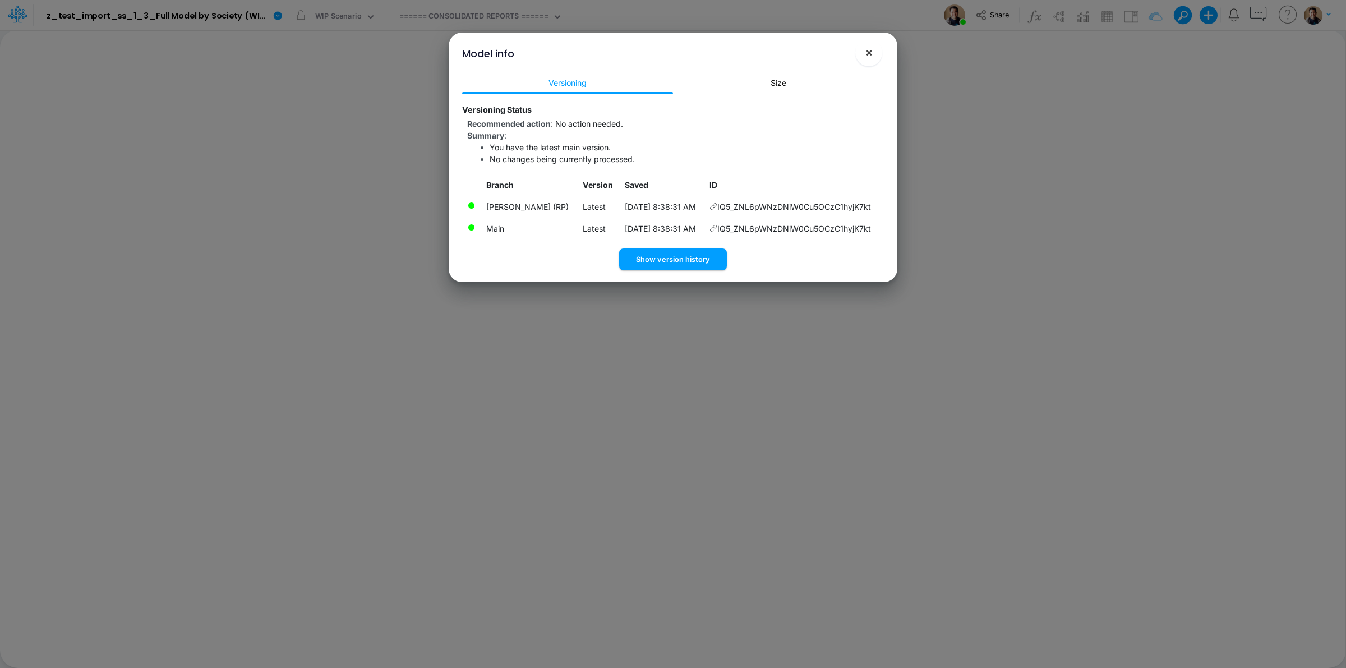
click at [870, 54] on span "×" at bounding box center [869, 51] width 7 height 13
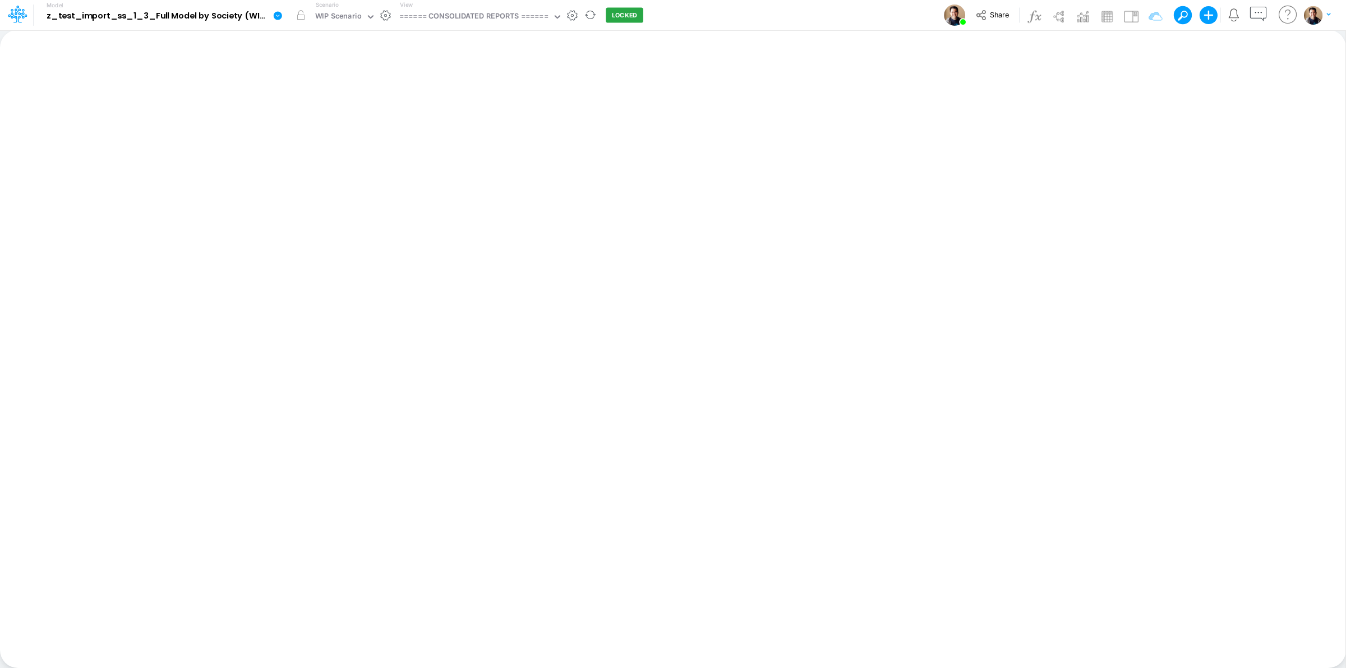
click at [275, 16] on icon at bounding box center [278, 15] width 8 height 8
click at [273, 21] on link at bounding box center [280, 15] width 22 height 29
click at [314, 108] on button "View model info" at bounding box center [334, 116] width 120 height 17
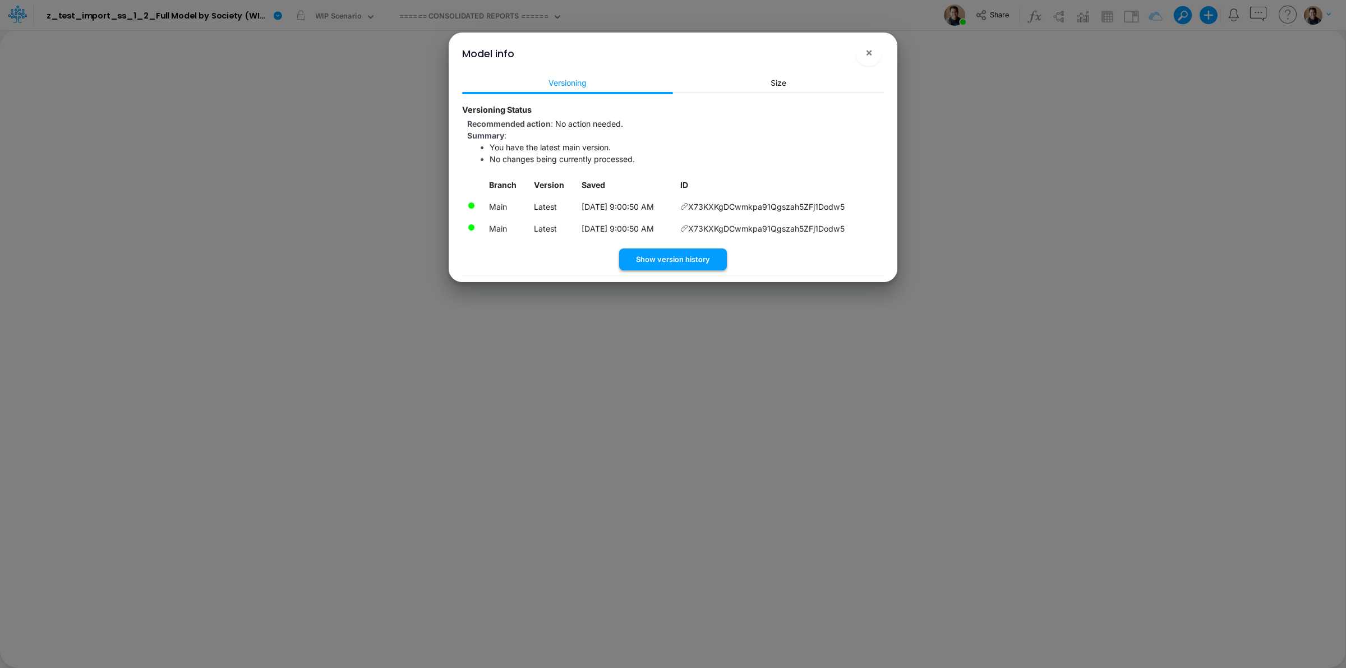
click at [688, 259] on button "Show version history" at bounding box center [673, 260] width 108 height 22
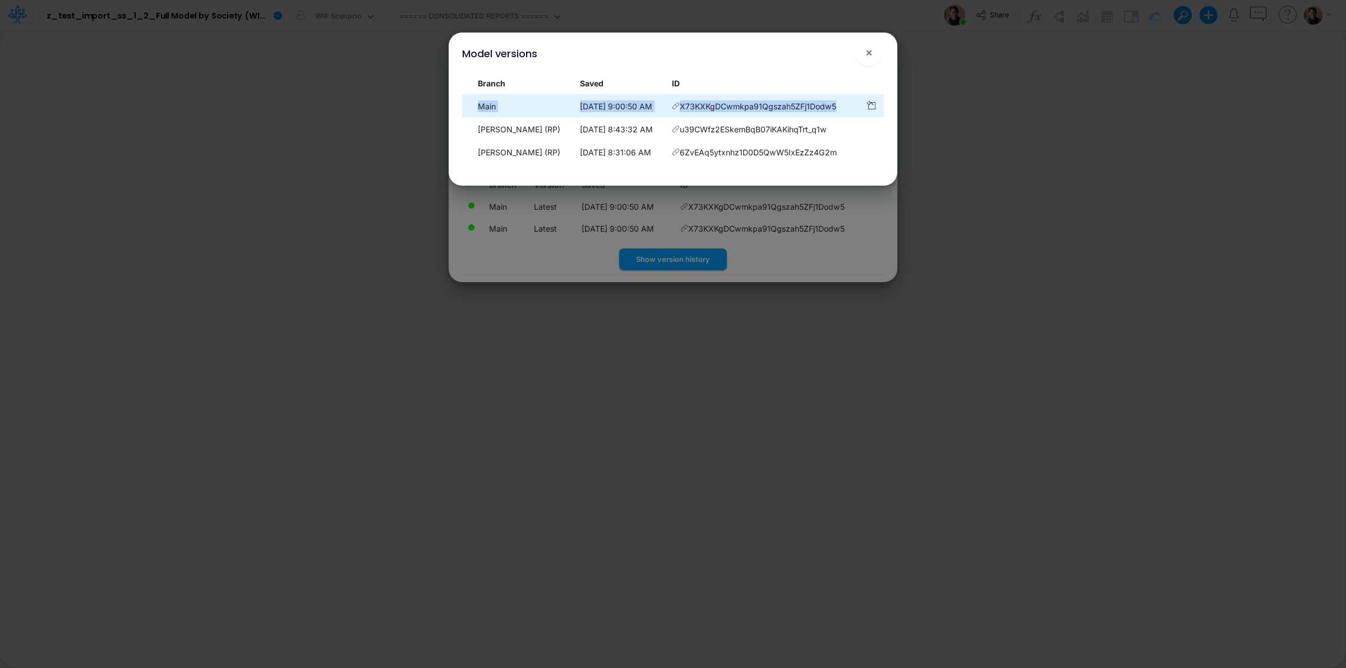
drag, startPoint x: 849, startPoint y: 107, endPoint x: 480, endPoint y: 104, distance: 368.6
click at [480, 104] on tr "Main [DATE] 9:00:50 AM X73KXKgDCwmkpa91Qgszah5ZFj1Dodw5" at bounding box center [673, 105] width 422 height 23
copy tr "Main [DATE] 9:00:50 AM X73KXKgDCwmkpa91Qgszah5ZFj1Dodw5"
click at [871, 48] on span "×" at bounding box center [869, 51] width 7 height 13
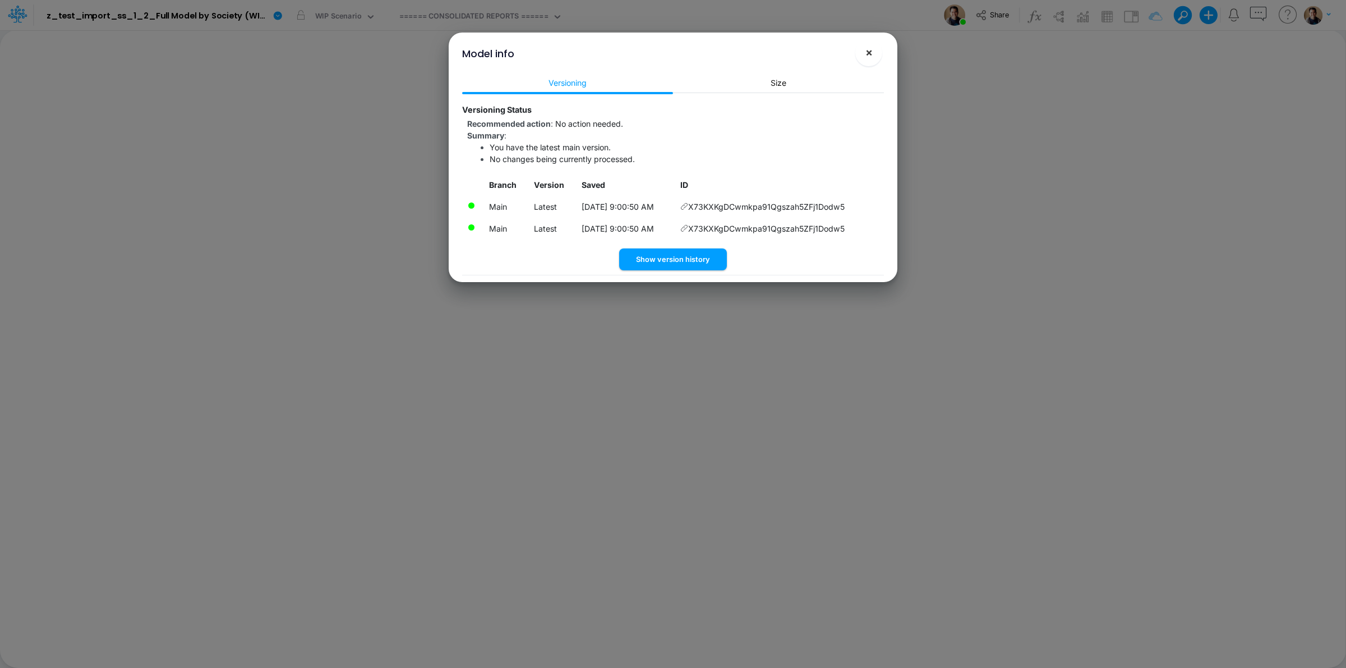
click at [871, 56] on span "×" at bounding box center [869, 51] width 7 height 13
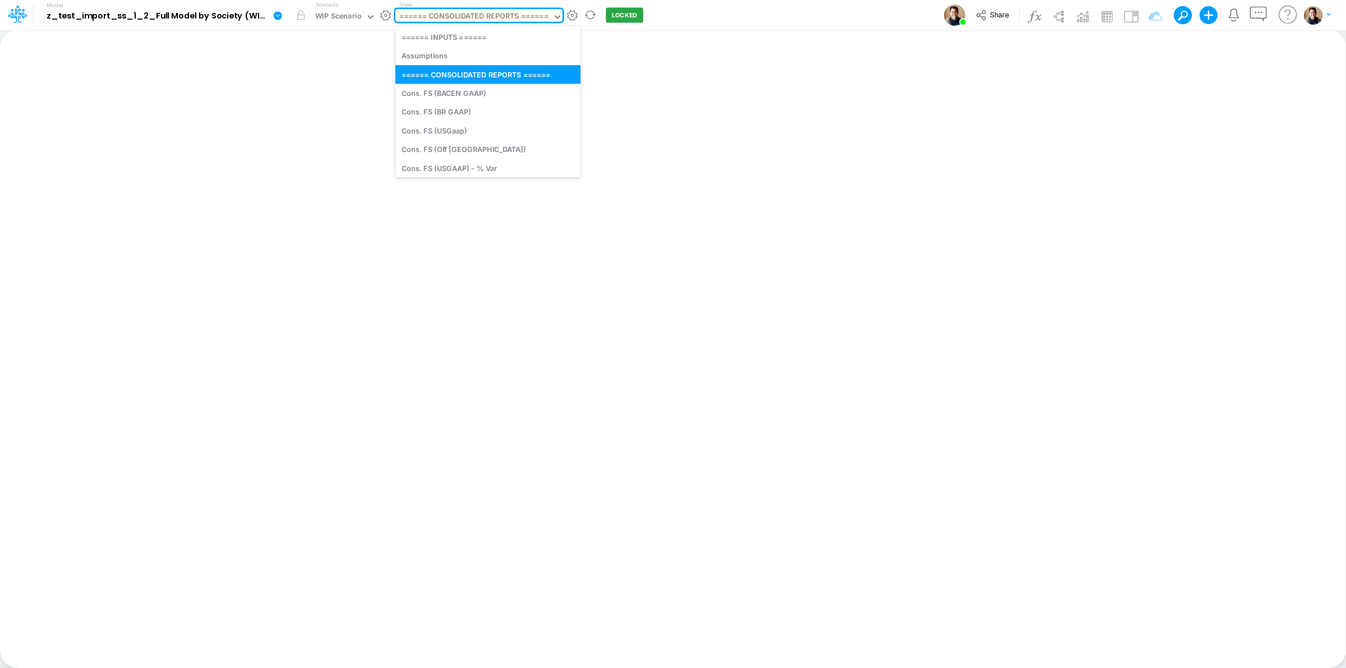
click at [449, 16] on div "====== CONSOLIDATED REPORTS ======" at bounding box center [473, 17] width 149 height 13
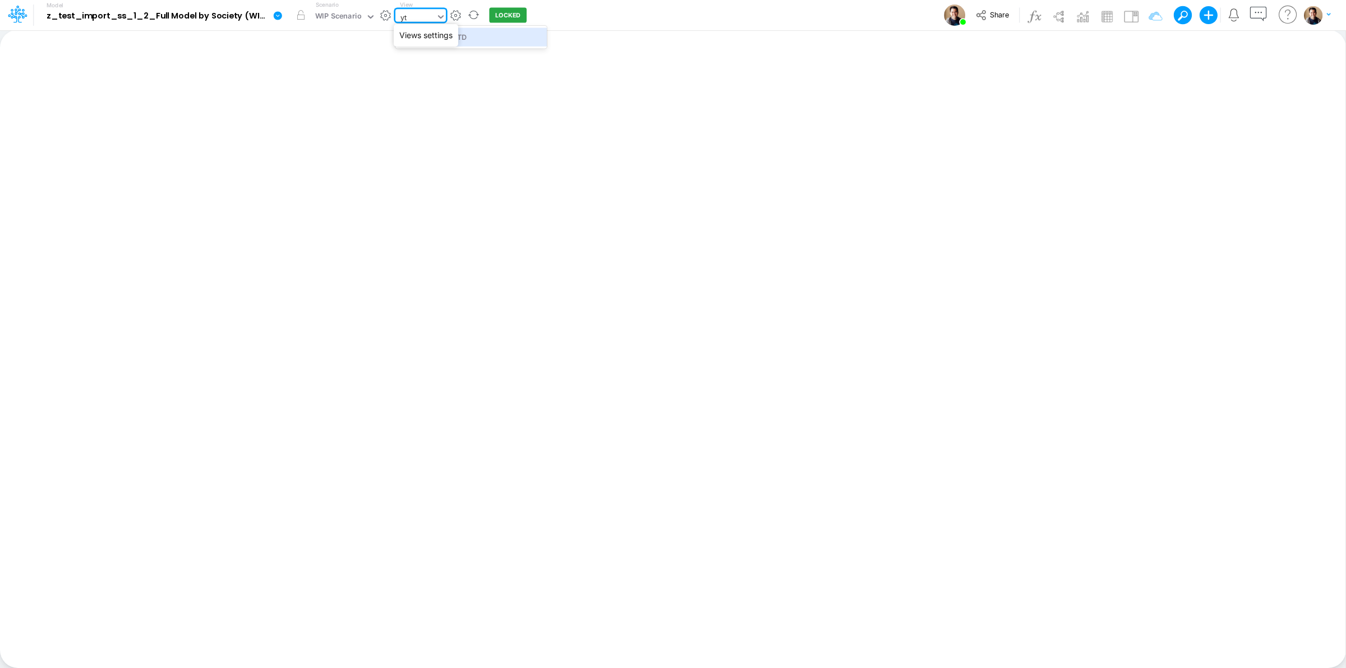
type input "ytd"
drag, startPoint x: 520, startPoint y: 35, endPoint x: 506, endPoint y: 9, distance: 29.4
click at [520, 35] on div "GR Mapping - YTD" at bounding box center [470, 36] width 151 height 19
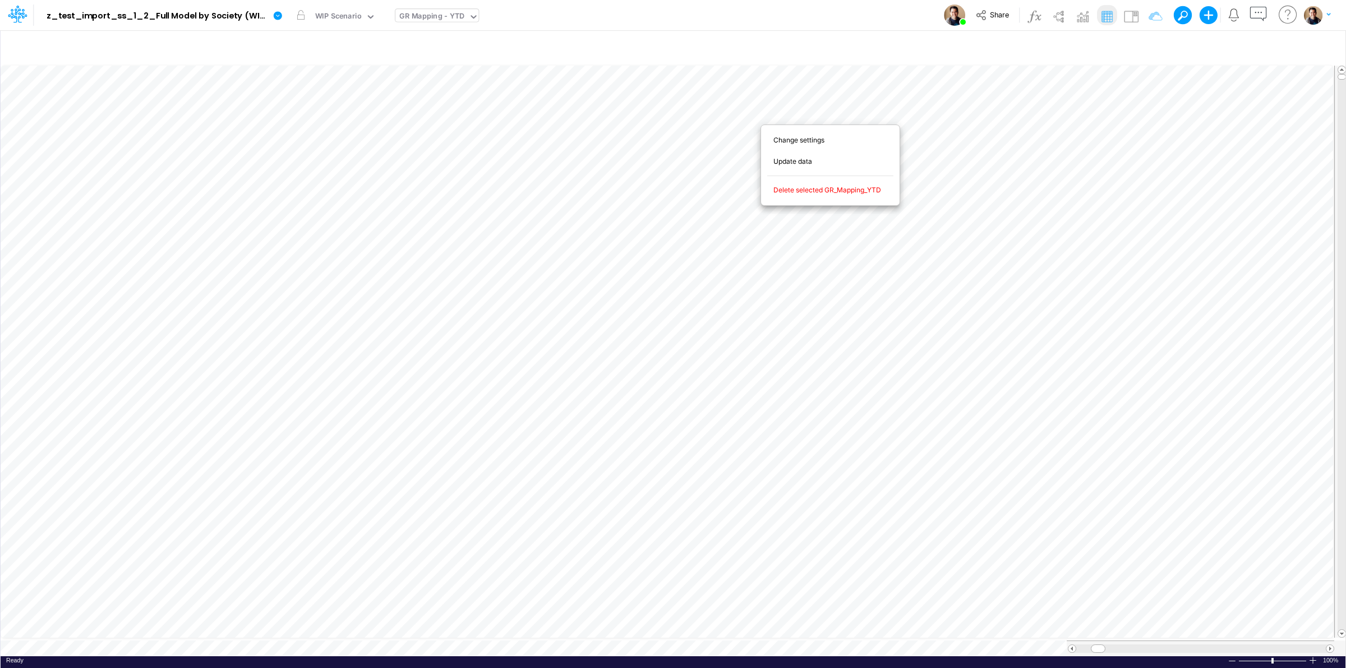
scroll to position [0, 1]
click at [1126, 14] on img at bounding box center [1132, 16] width 18 height 18
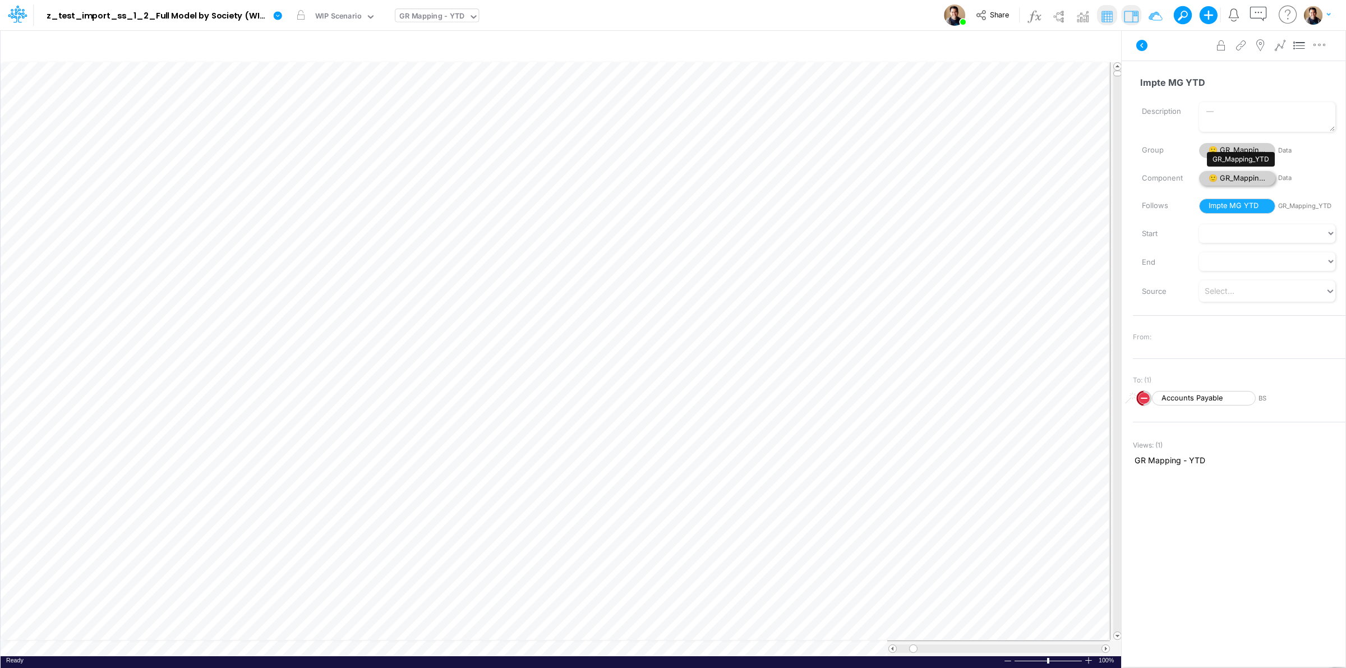
click at [1249, 174] on span "🙂 GR_Mapping_YTD" at bounding box center [1237, 178] width 76 height 15
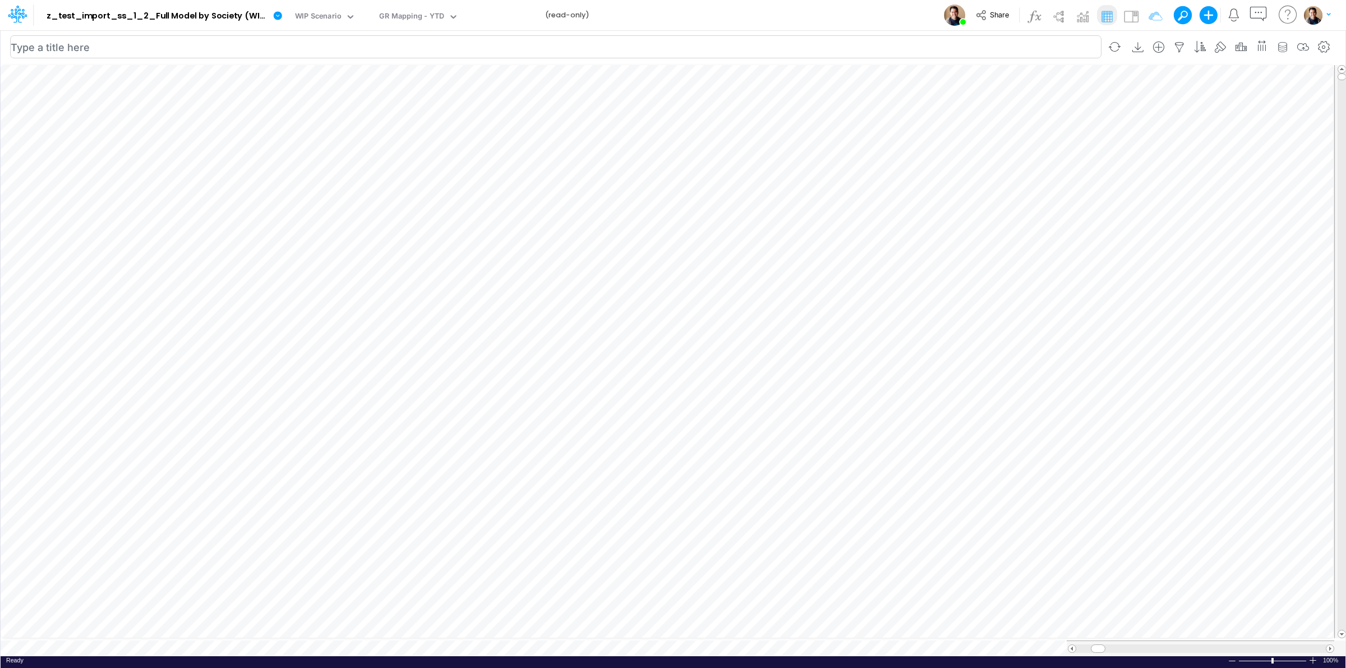
scroll to position [0, 1]
click at [1131, 14] on img at bounding box center [1132, 16] width 18 height 18
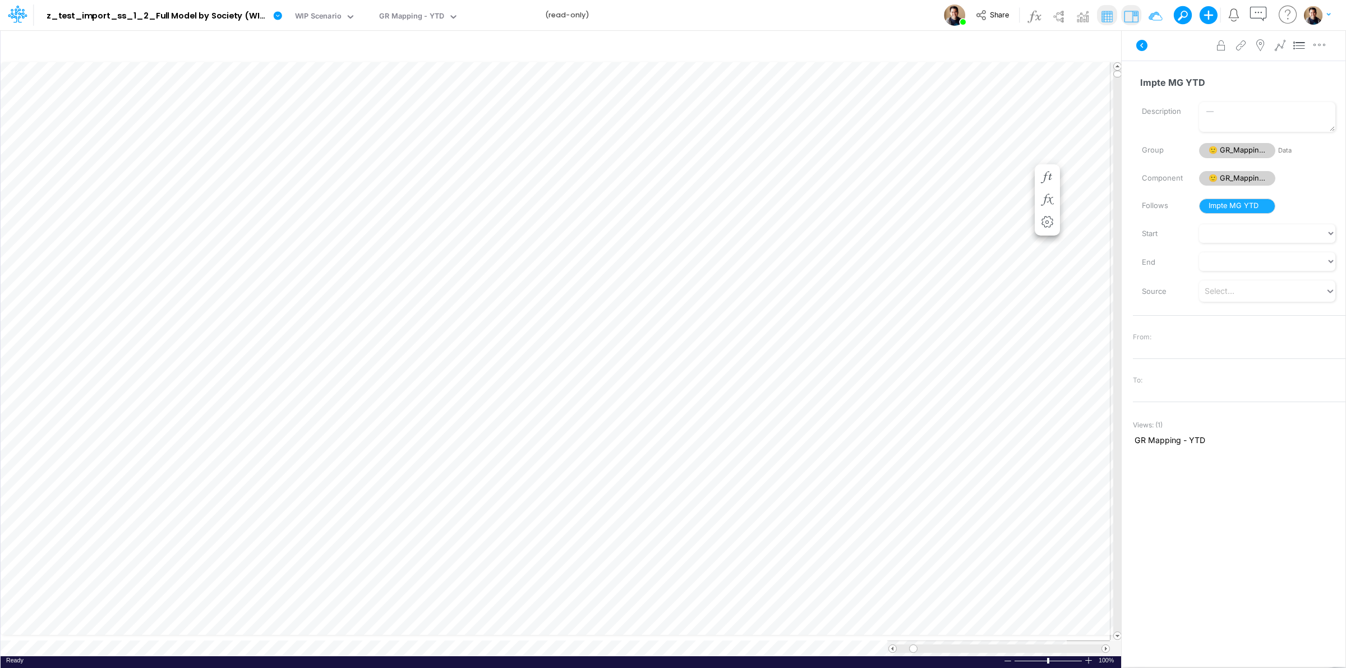
click at [1238, 174] on span "🙂 GR_Mapping_YTD" at bounding box center [1237, 178] width 76 height 15
